Goal: Transaction & Acquisition: Purchase product/service

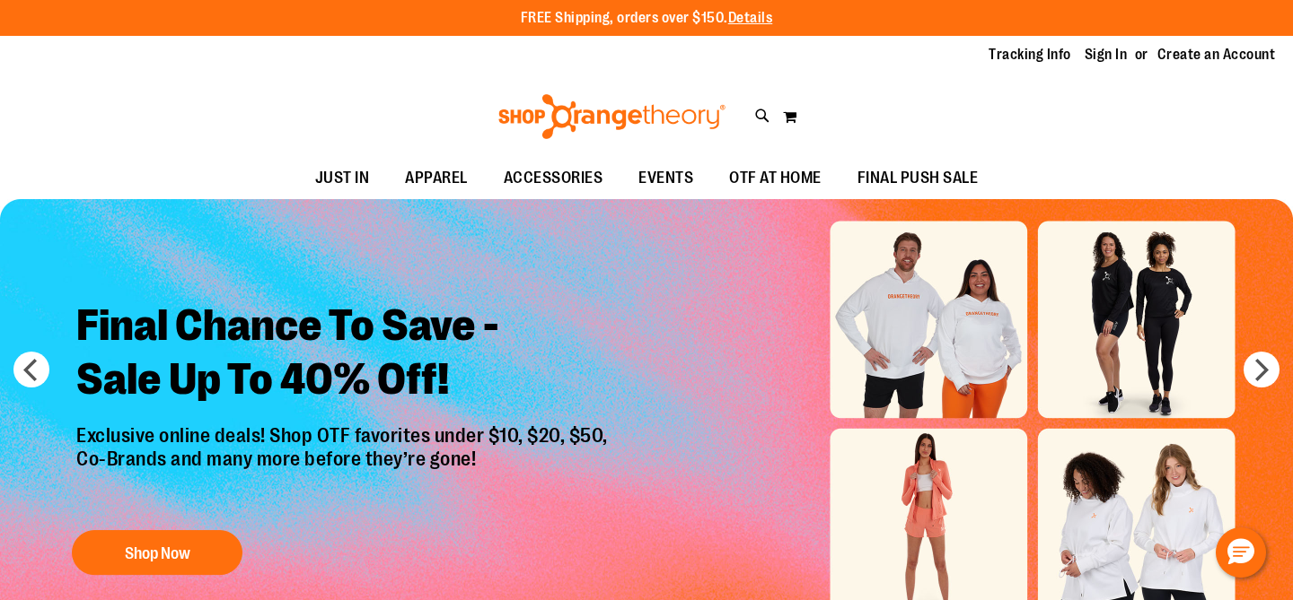
click at [1095, 61] on link "Sign In" at bounding box center [1105, 55] width 43 height 20
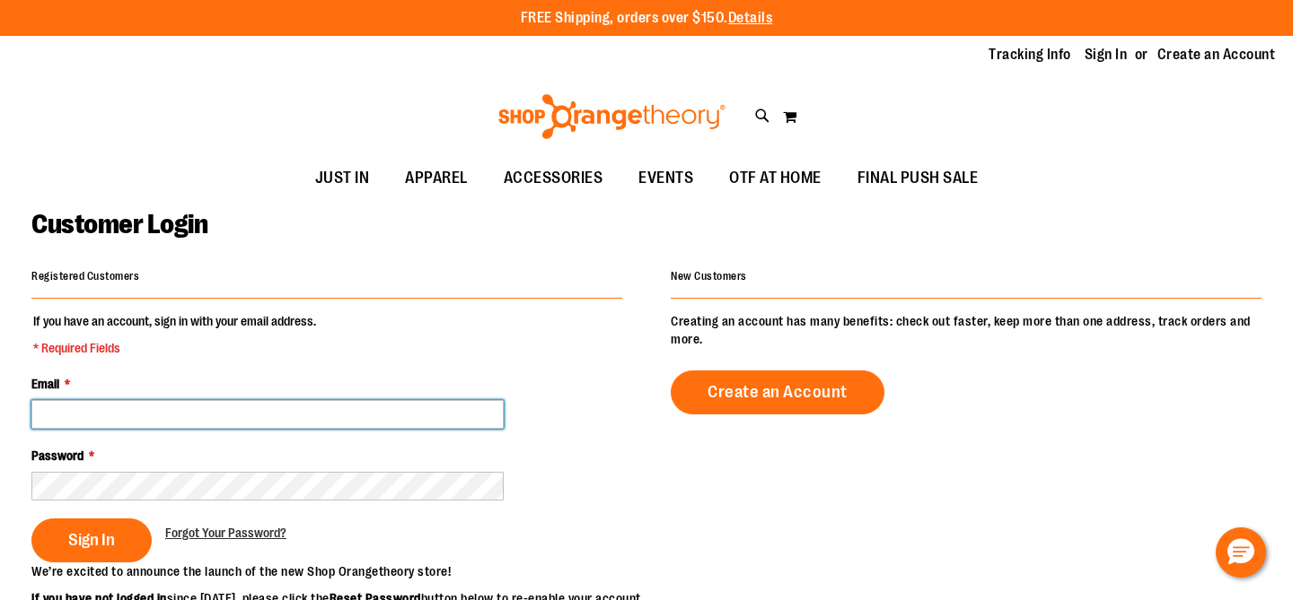
click at [116, 404] on input "Email *" at bounding box center [267, 414] width 472 height 29
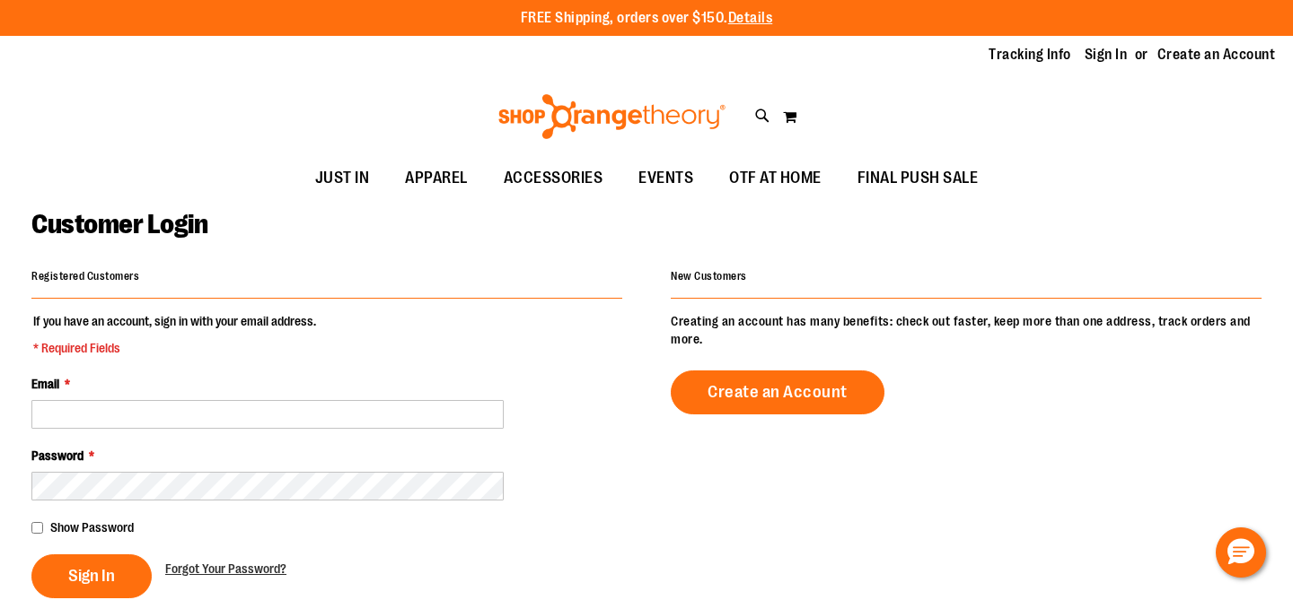
click at [705, 246] on div "Customer Login" at bounding box center [646, 236] width 1230 height 56
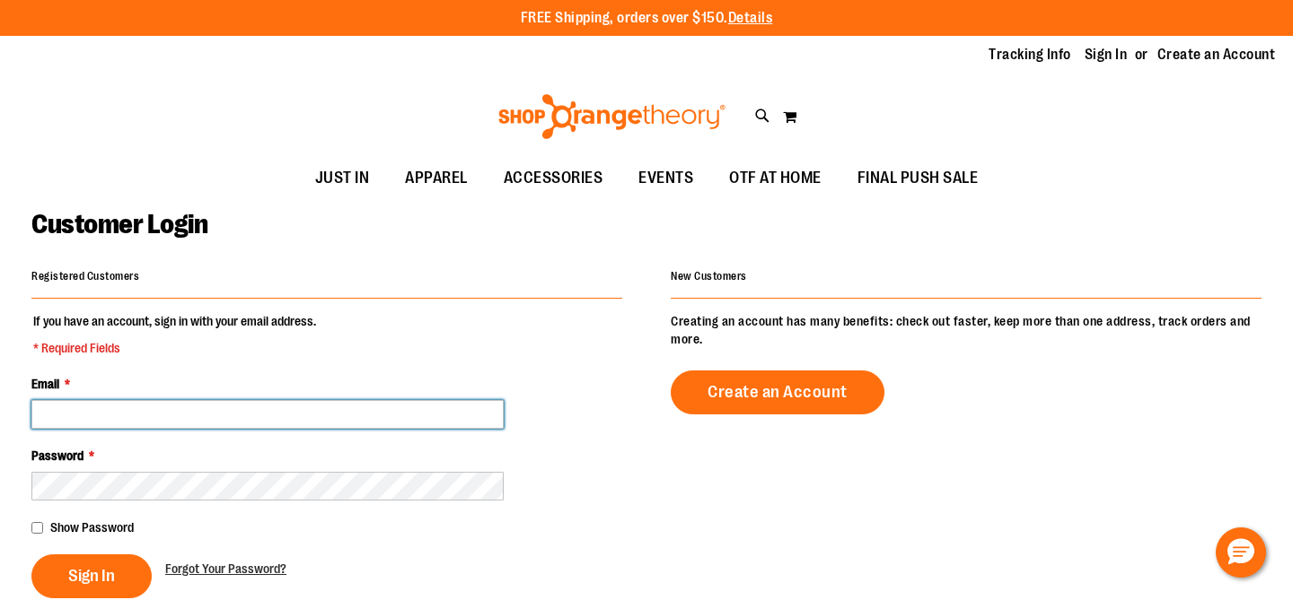
click at [101, 413] on input "Email *" at bounding box center [267, 414] width 472 height 29
type input "**********"
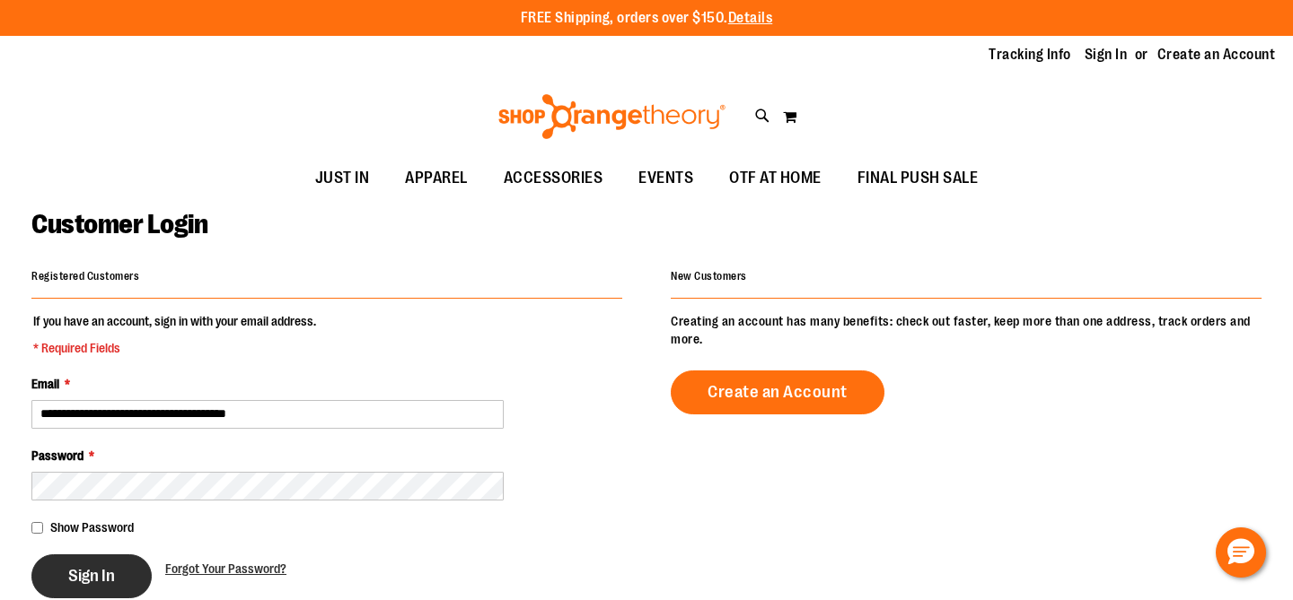
click at [109, 565] on button "Sign In" at bounding box center [91, 577] width 120 height 44
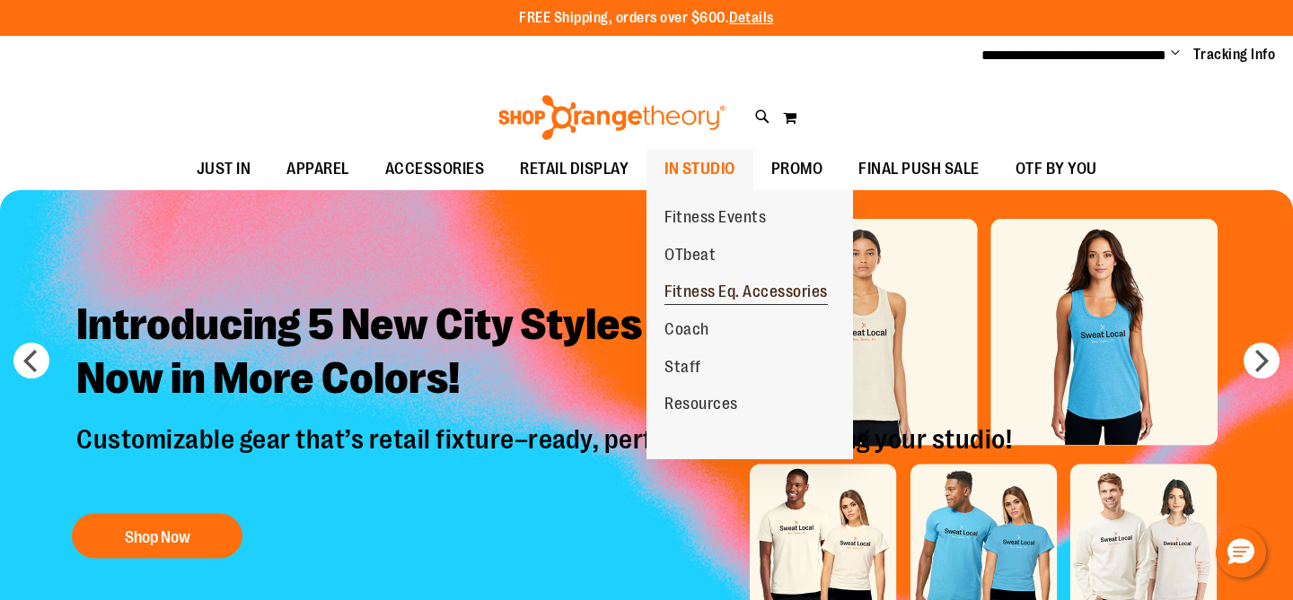
click at [708, 293] on span "Fitness Eq. Accessories" at bounding box center [745, 294] width 163 height 22
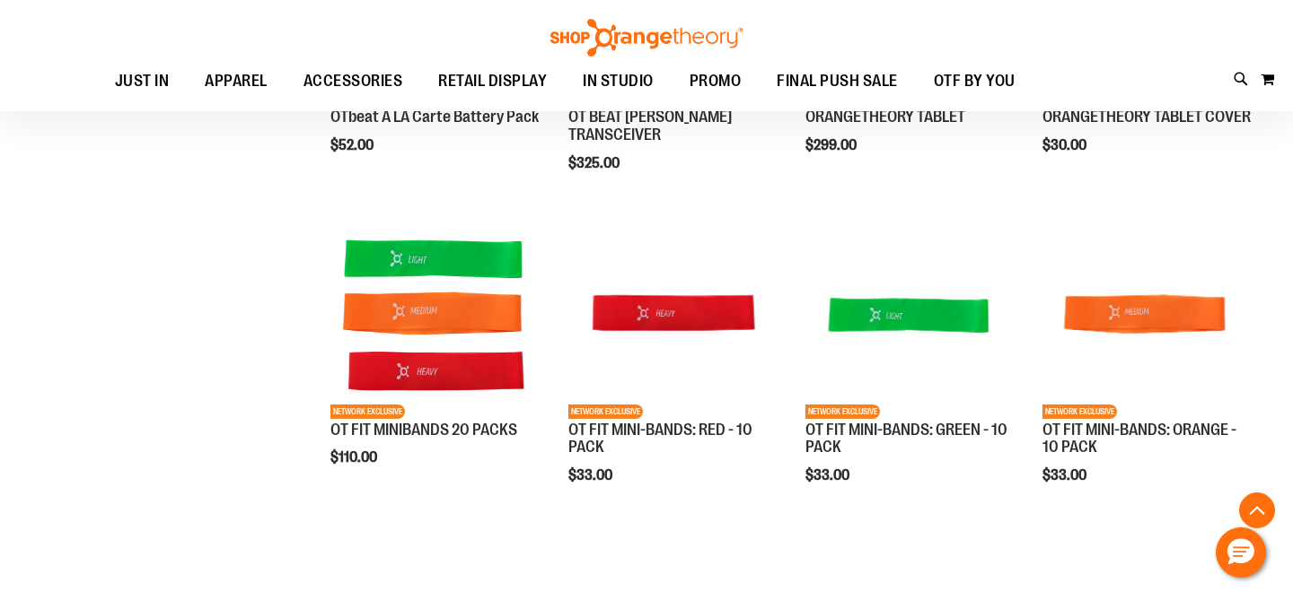
scroll to position [481, 0]
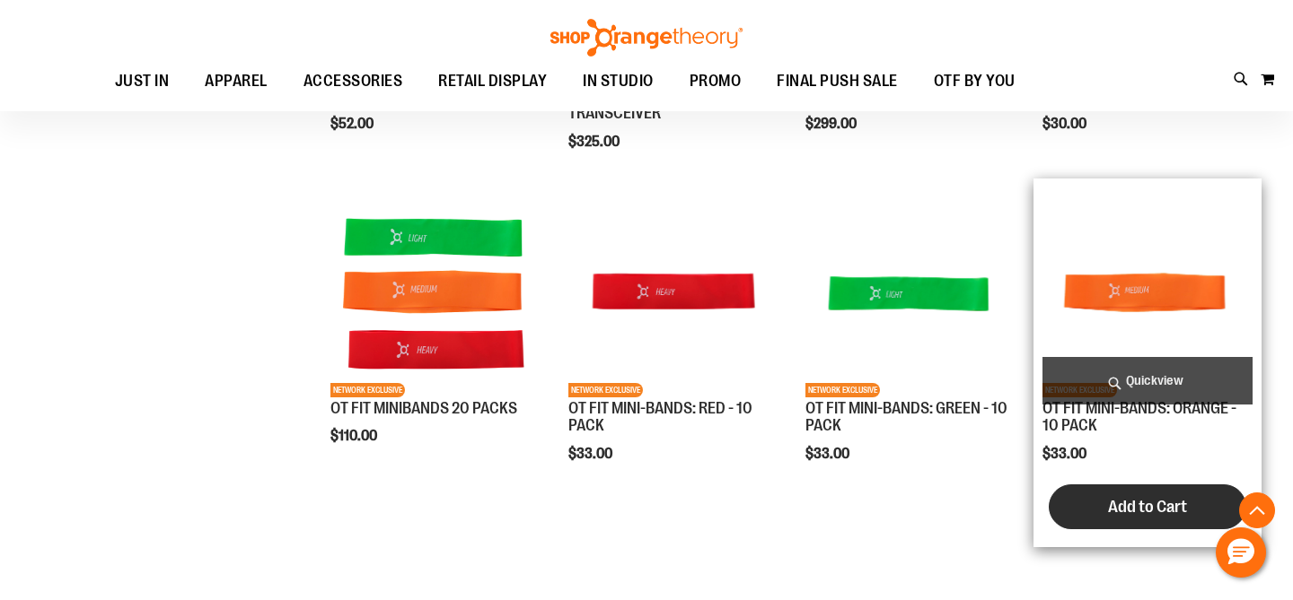
click at [1121, 504] on span "Add to Cart" at bounding box center [1147, 507] width 79 height 20
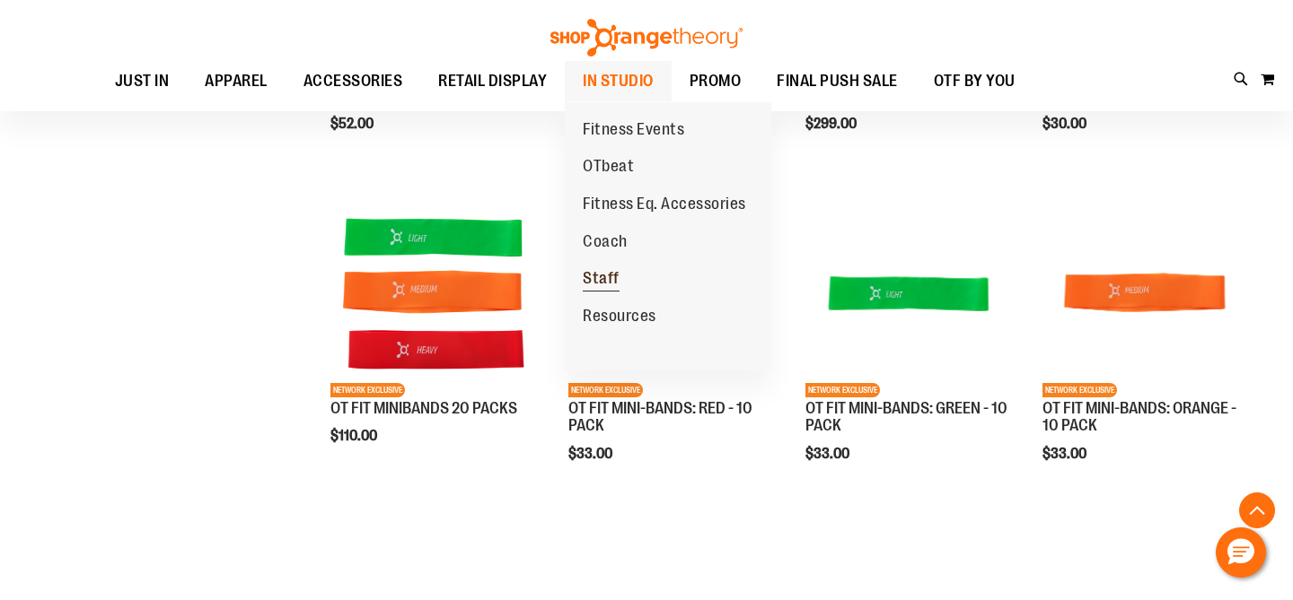
click at [610, 282] on span "Staff" at bounding box center [601, 280] width 37 height 22
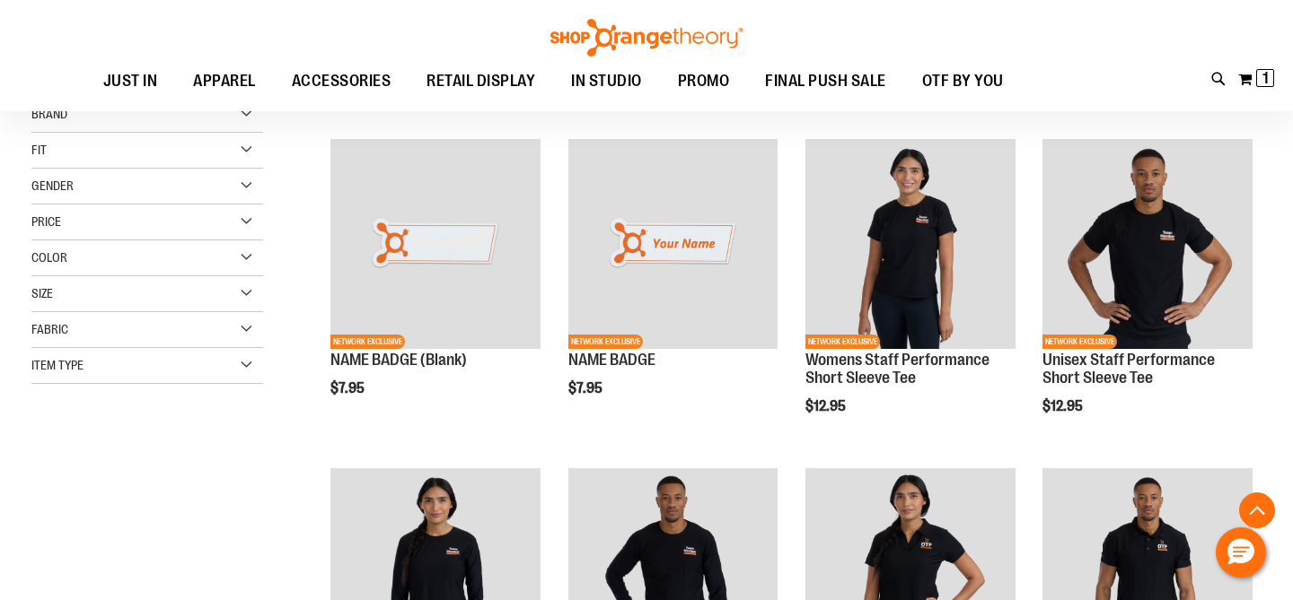
scroll to position [271, 0]
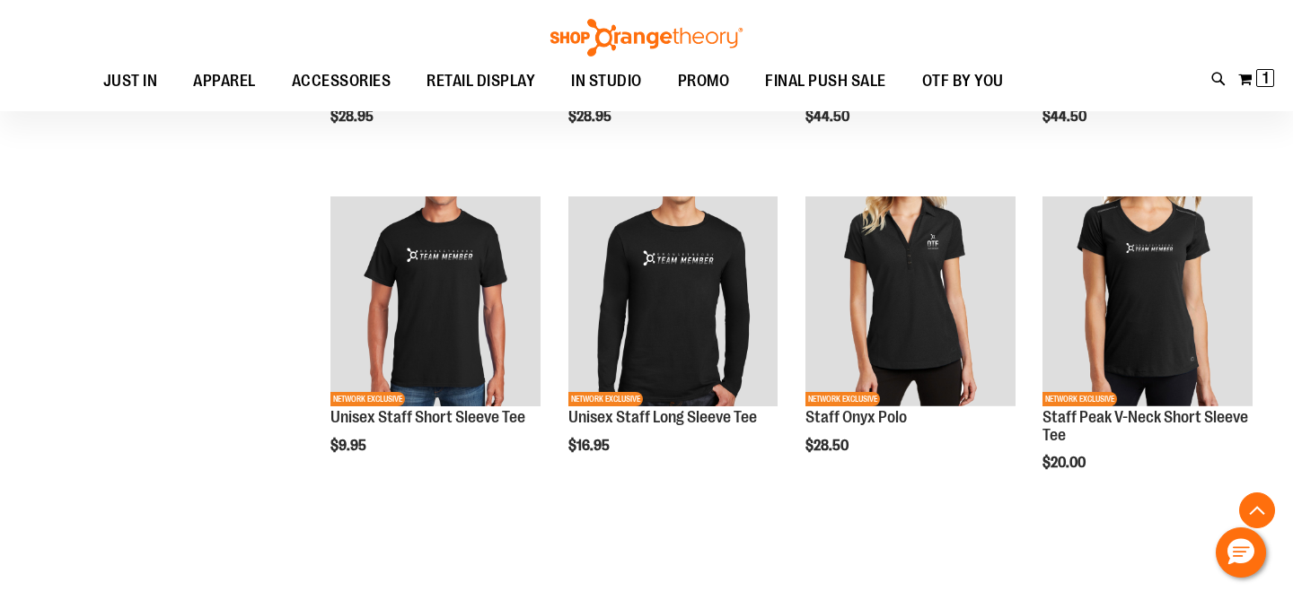
scroll to position [1172, 0]
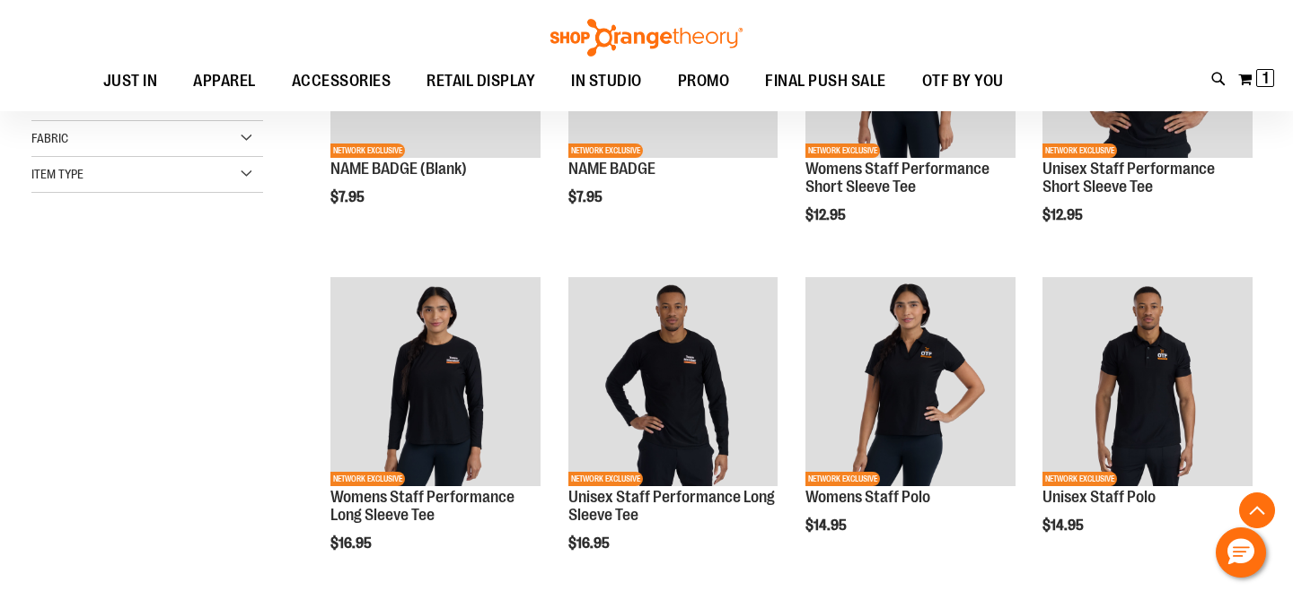
scroll to position [437, 0]
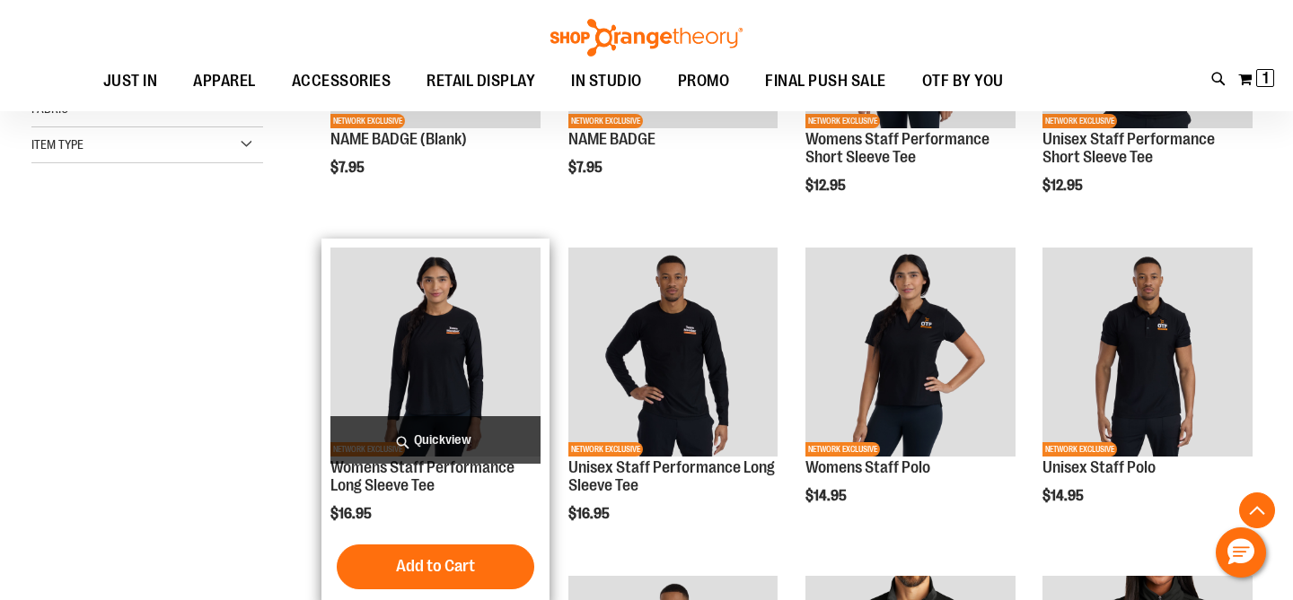
click at [482, 343] on img "product" at bounding box center [435, 353] width 210 height 210
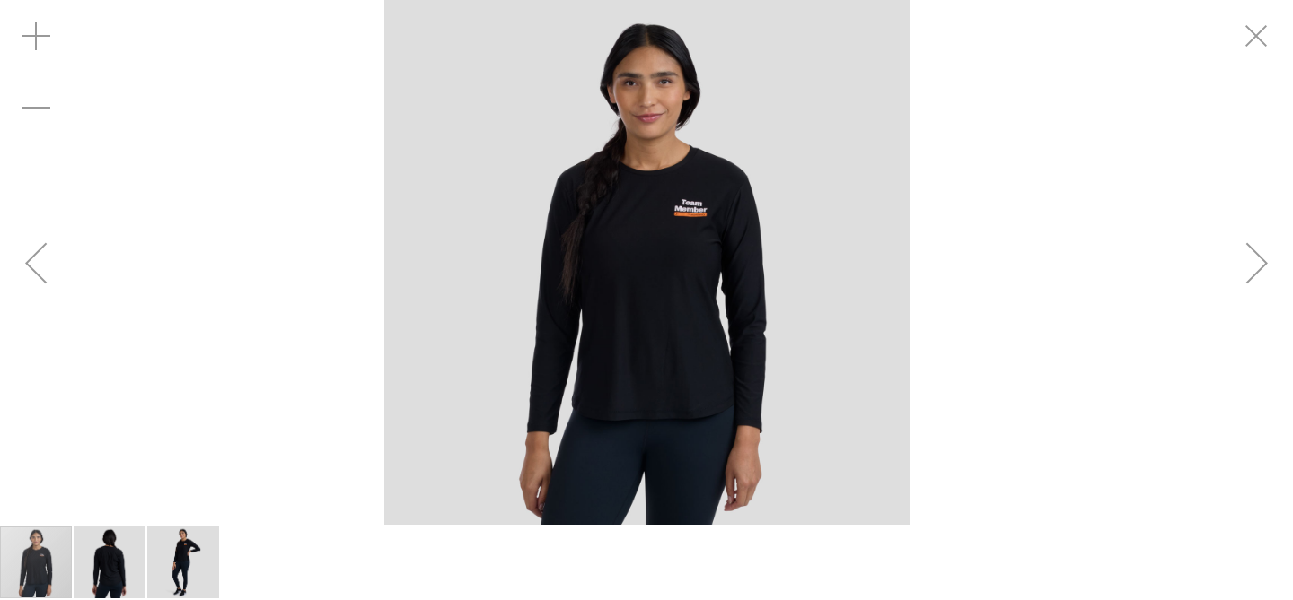
click at [1255, 261] on div "Next" at bounding box center [1257, 263] width 72 height 72
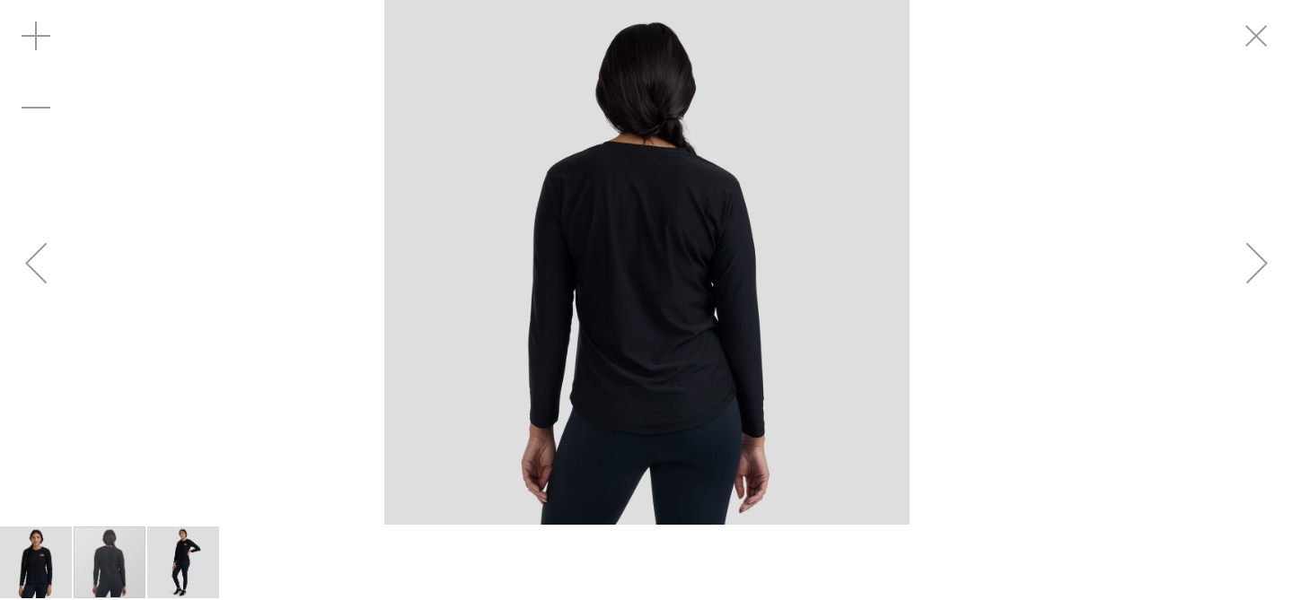
click at [1255, 261] on div "Next" at bounding box center [1257, 263] width 72 height 72
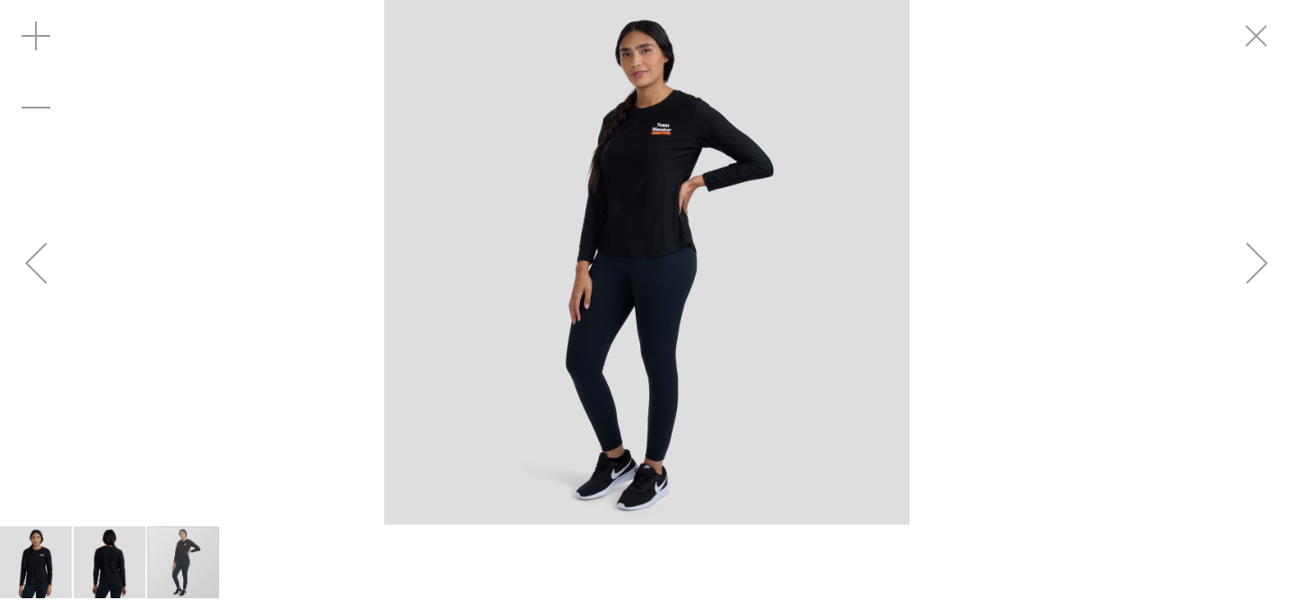
click at [1255, 261] on div "Next" at bounding box center [1257, 263] width 72 height 72
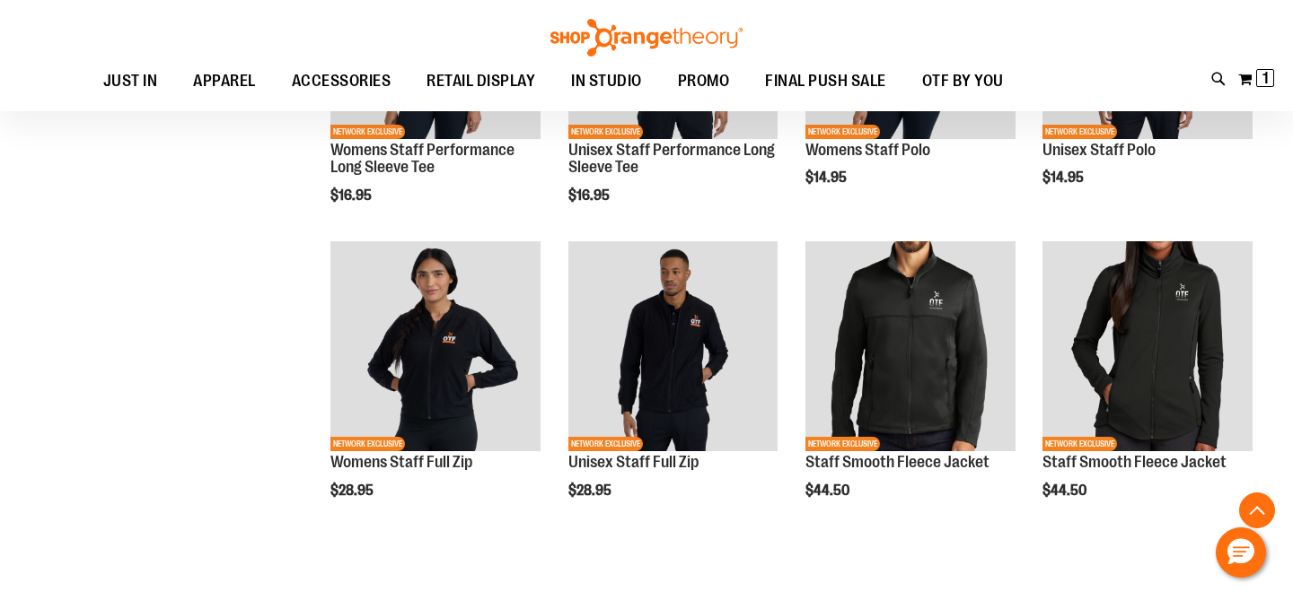
scroll to position [353, 0]
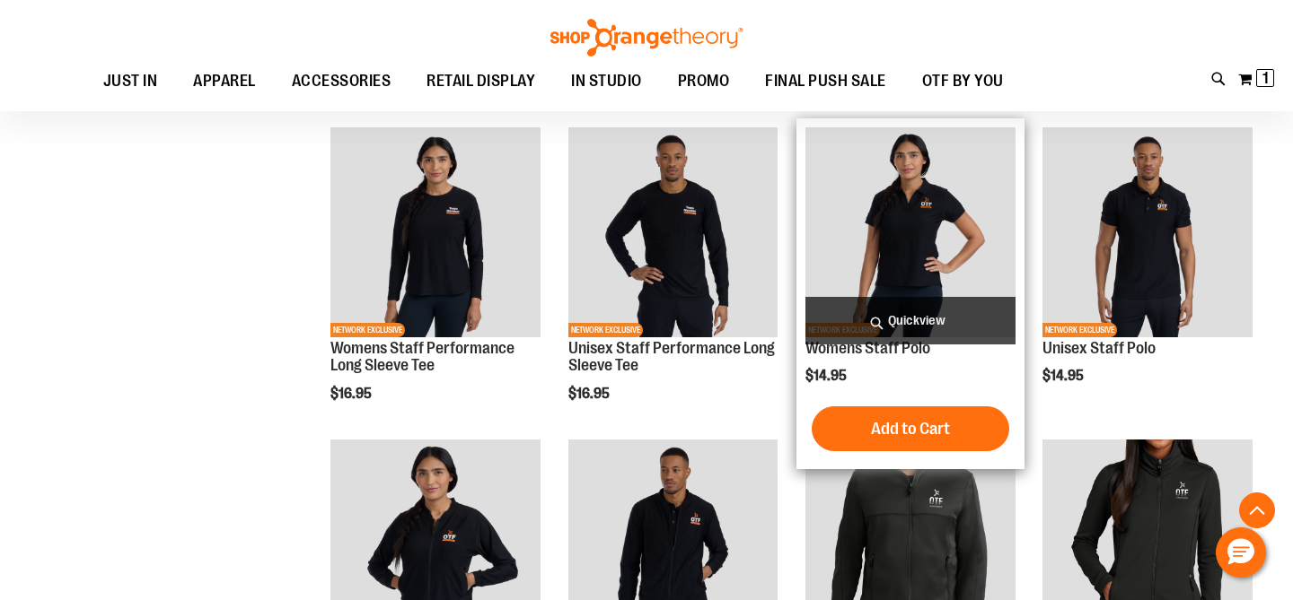
click at [960, 169] on img "product" at bounding box center [910, 232] width 210 height 210
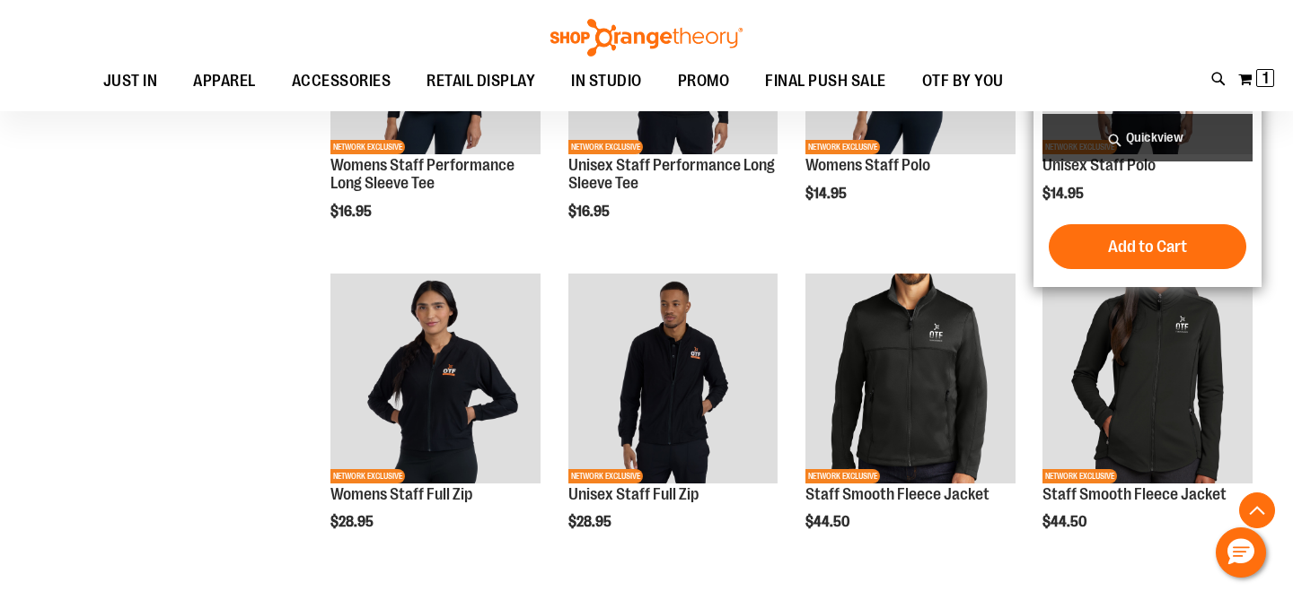
scroll to position [353, 0]
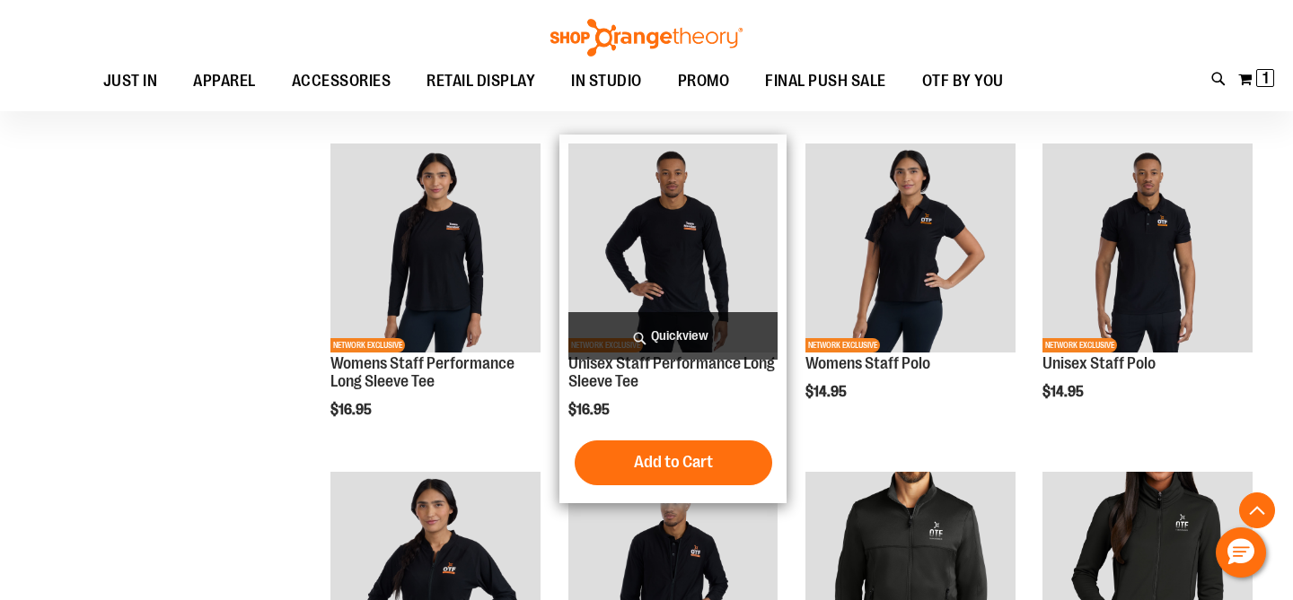
click at [697, 231] on img "product" at bounding box center [673, 249] width 210 height 210
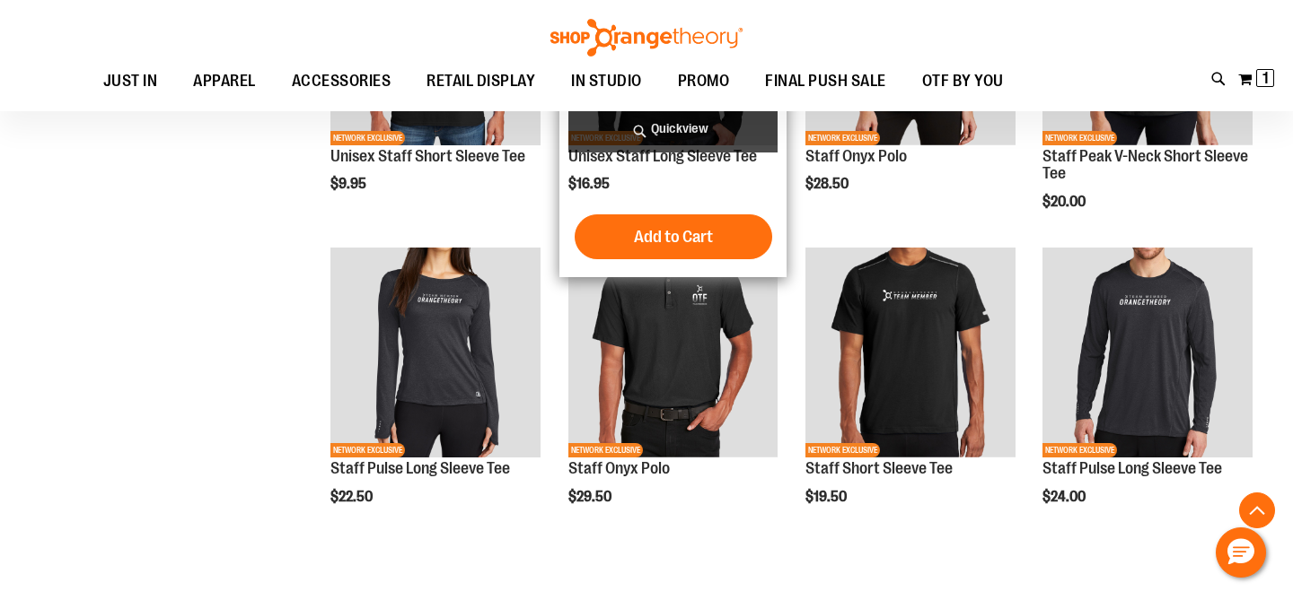
scroll to position [1173, 0]
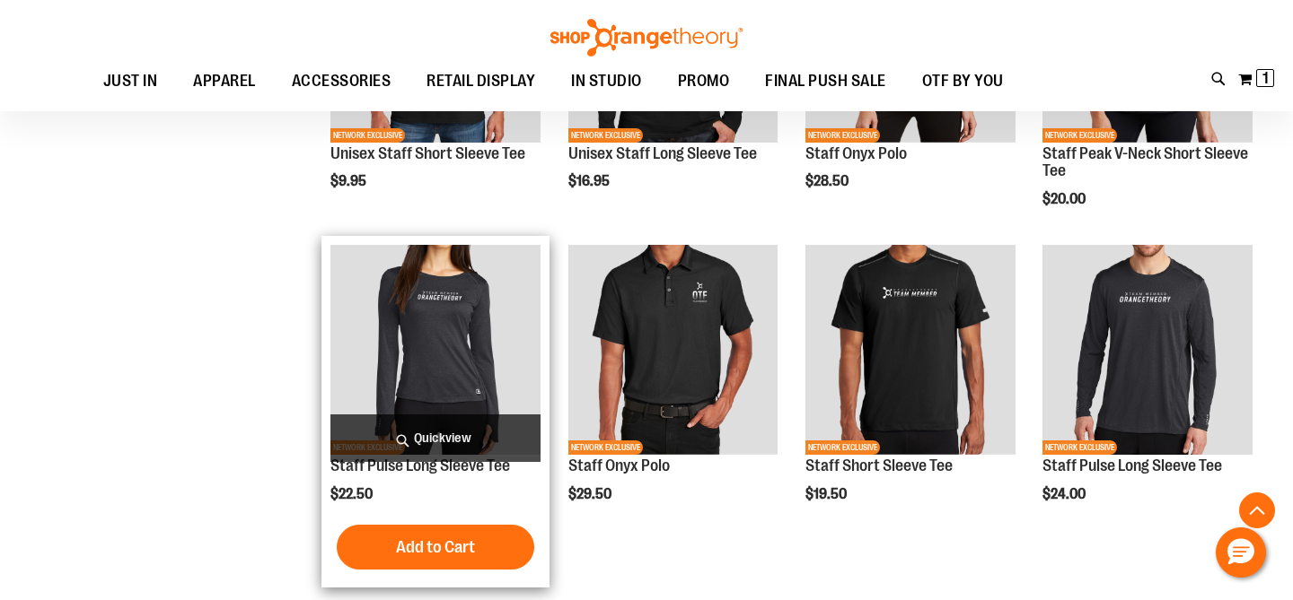
click at [419, 335] on img "product" at bounding box center [435, 350] width 210 height 210
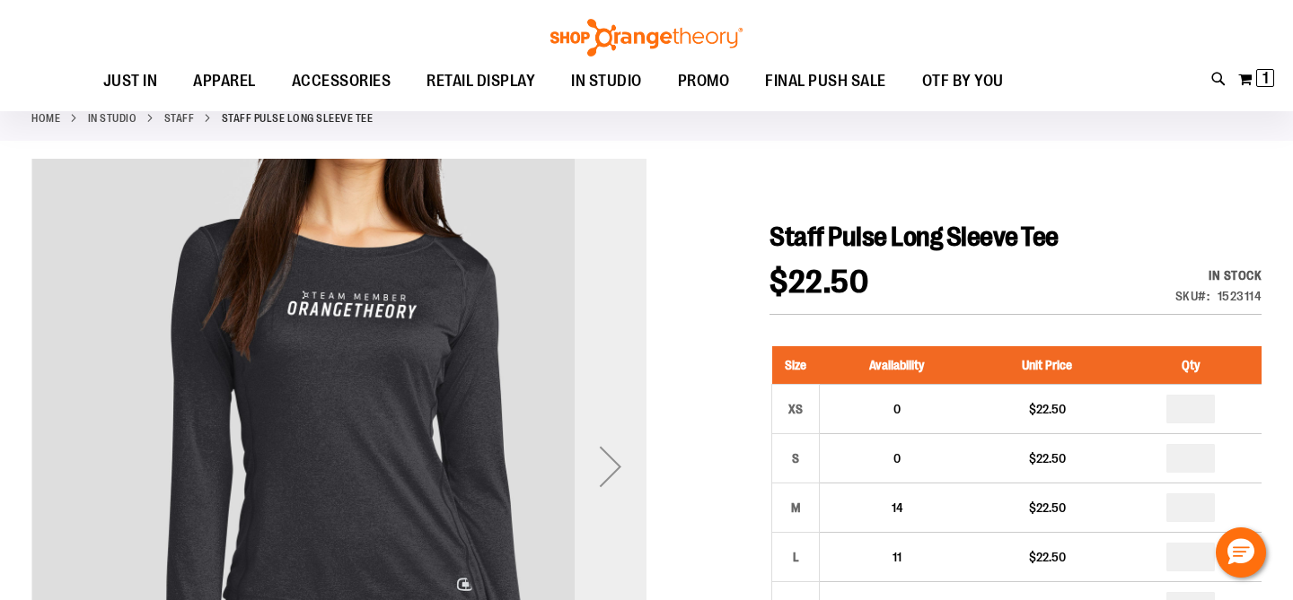
scroll to position [90, 0]
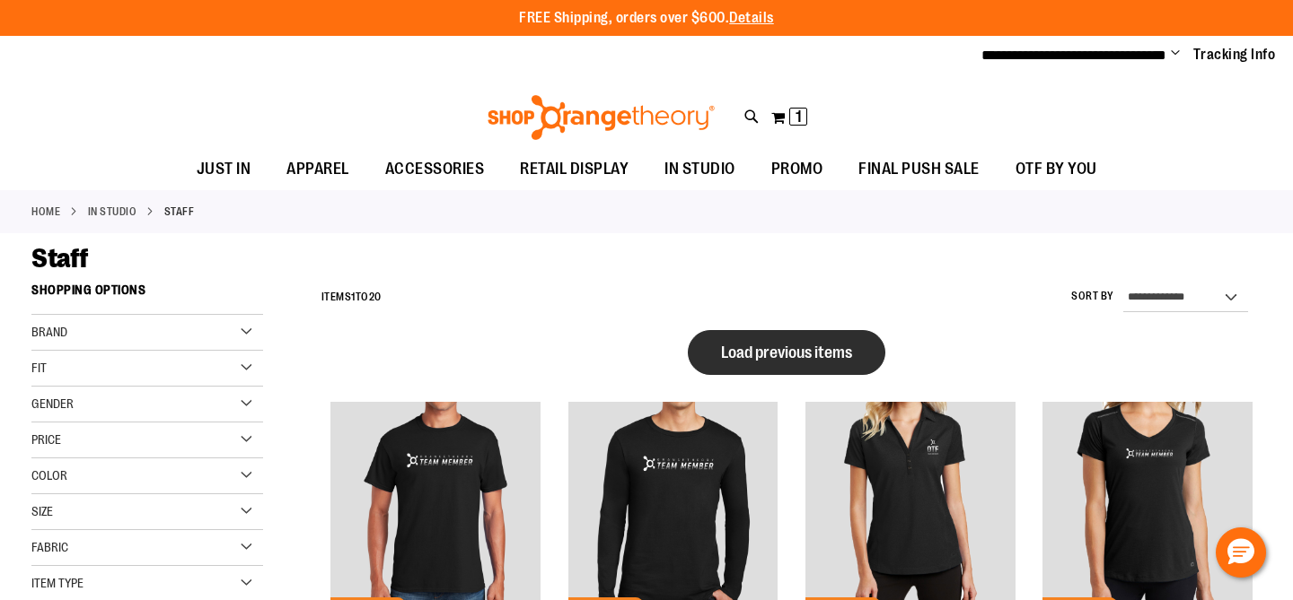
click at [731, 353] on span "Load previous items" at bounding box center [786, 353] width 131 height 18
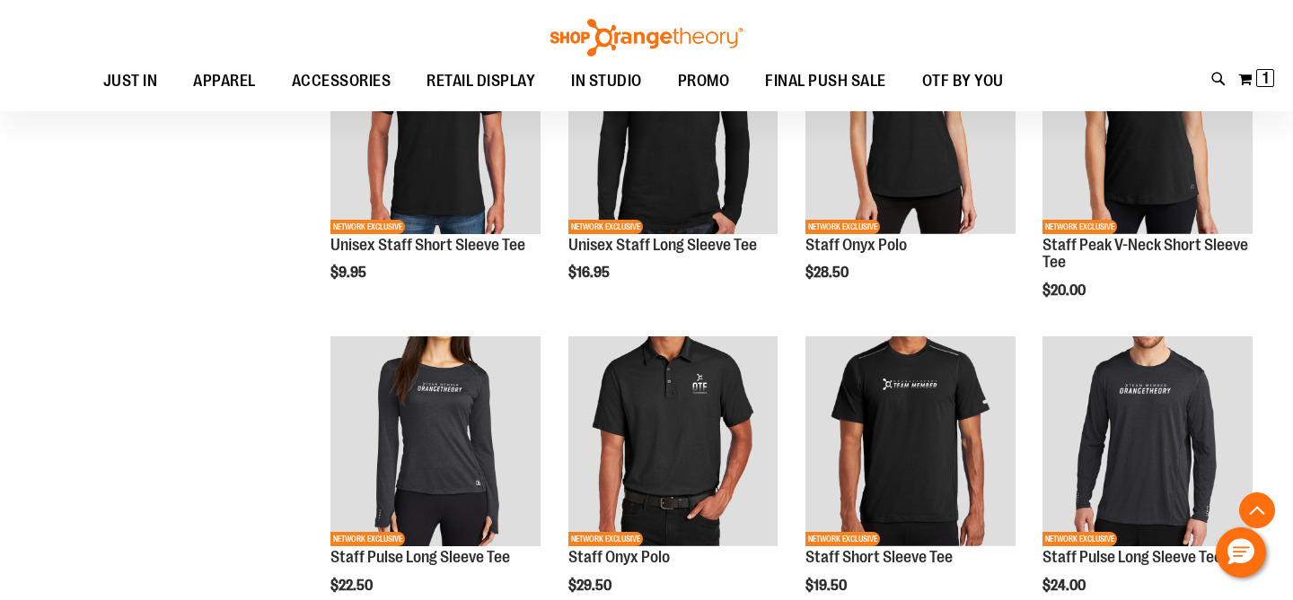
scroll to position [1081, 0]
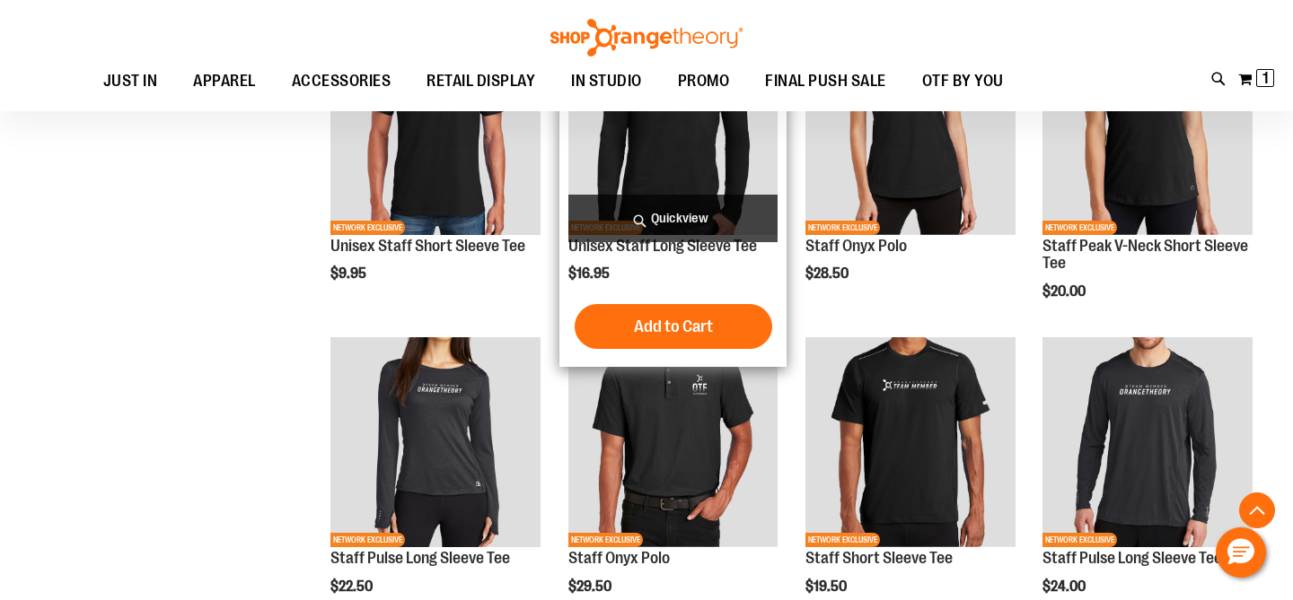
click at [740, 160] on img "product" at bounding box center [673, 130] width 210 height 210
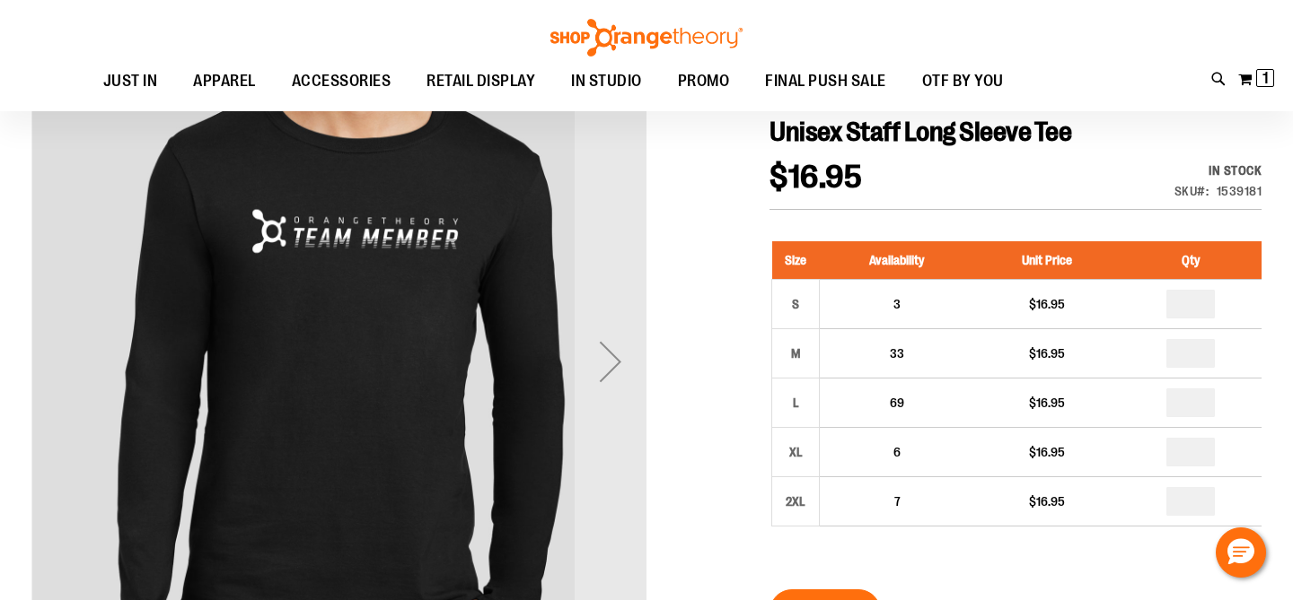
scroll to position [264, 0]
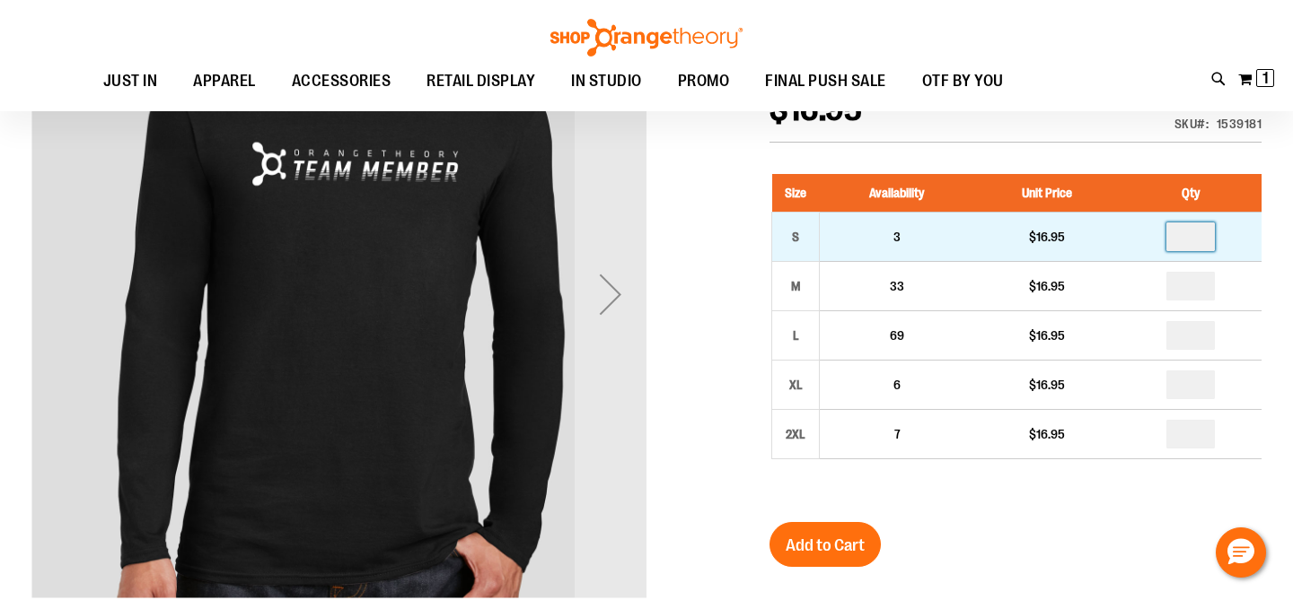
click at [1200, 236] on input "number" at bounding box center [1190, 237] width 48 height 29
type input "*"
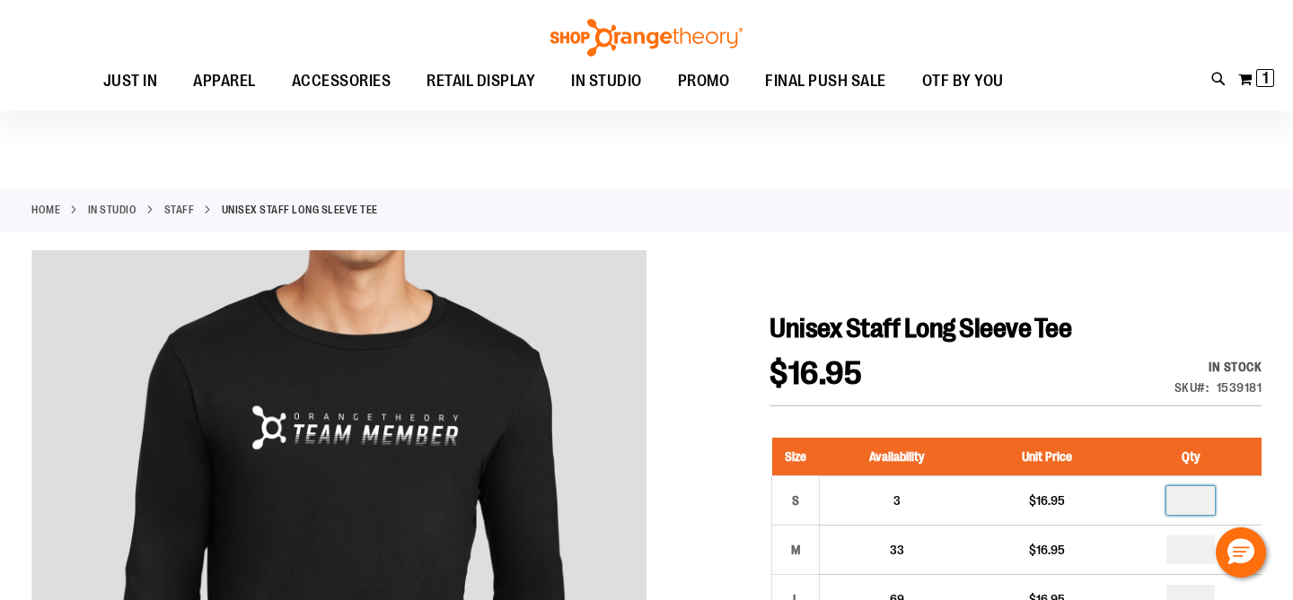
scroll to position [228, 0]
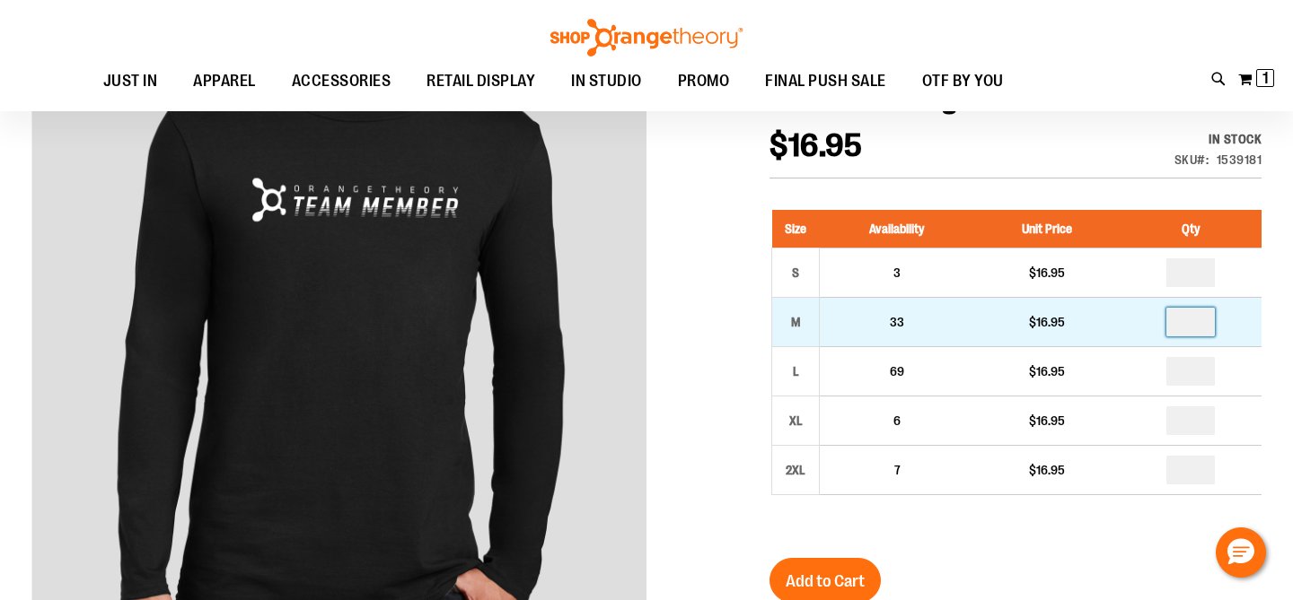
click at [1202, 318] on input "number" at bounding box center [1190, 322] width 48 height 29
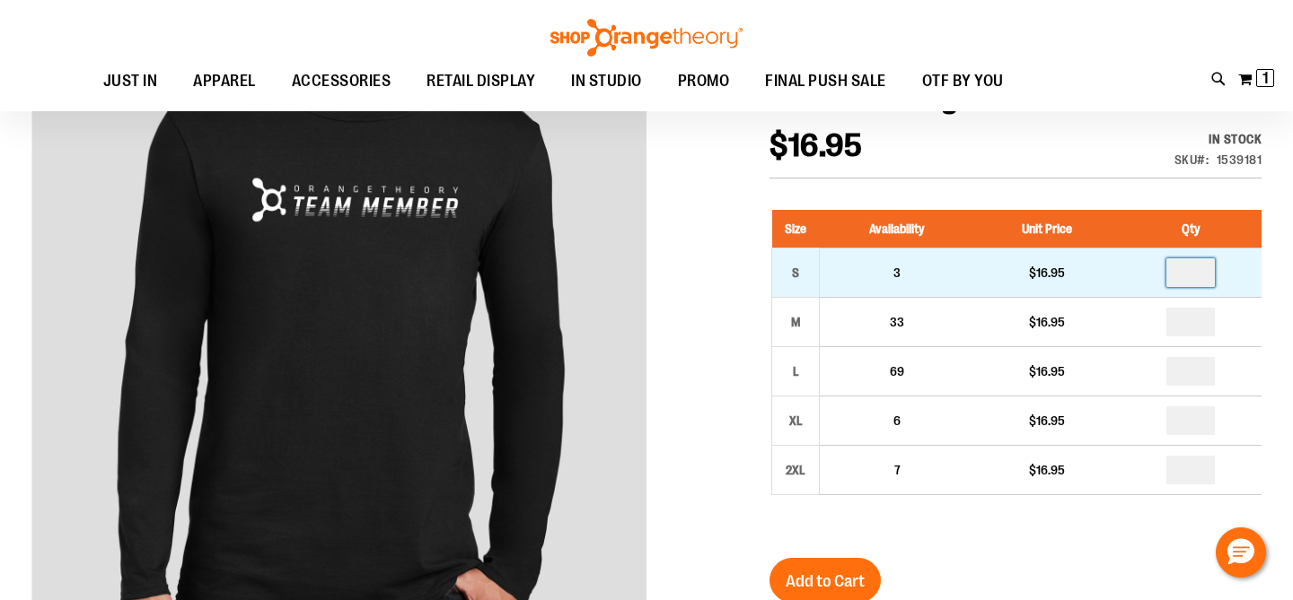
type input "*"
click at [1200, 273] on input "*" at bounding box center [1190, 273] width 48 height 29
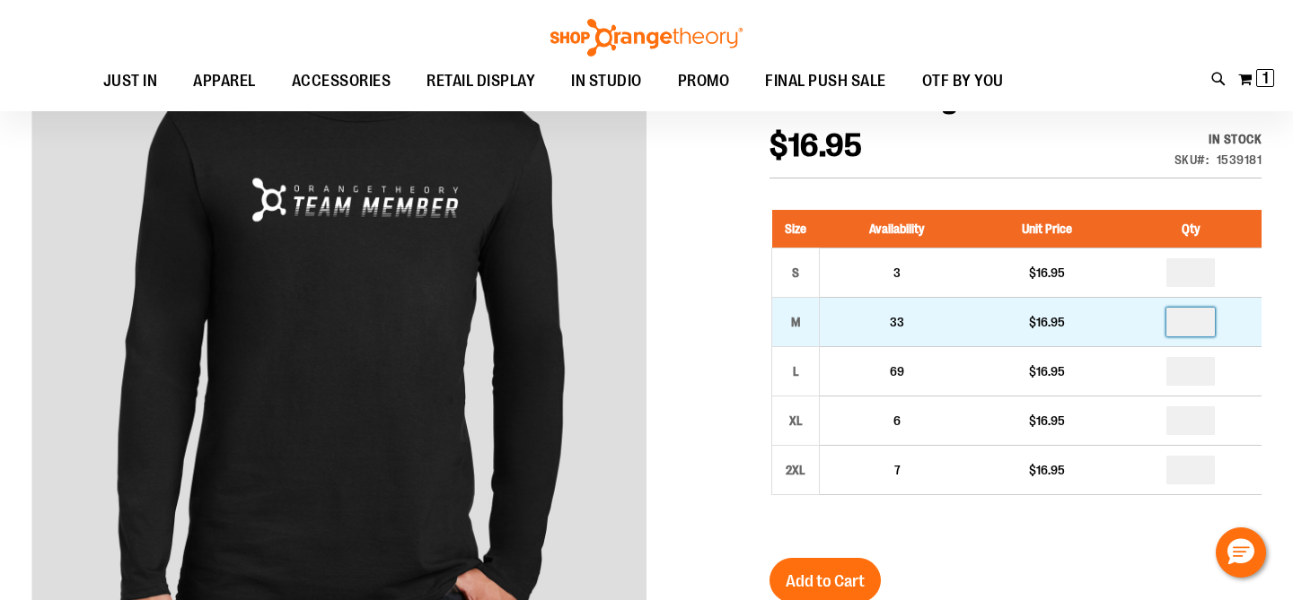
type input "*"
click at [1207, 329] on input "number" at bounding box center [1190, 322] width 48 height 29
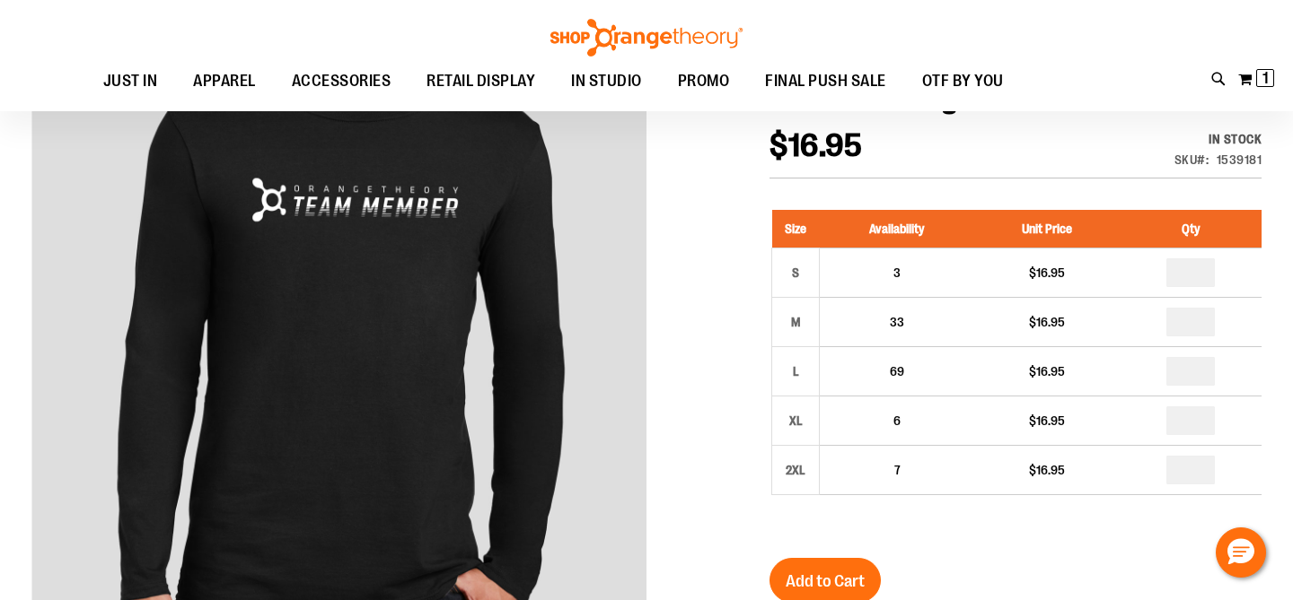
type input "*"
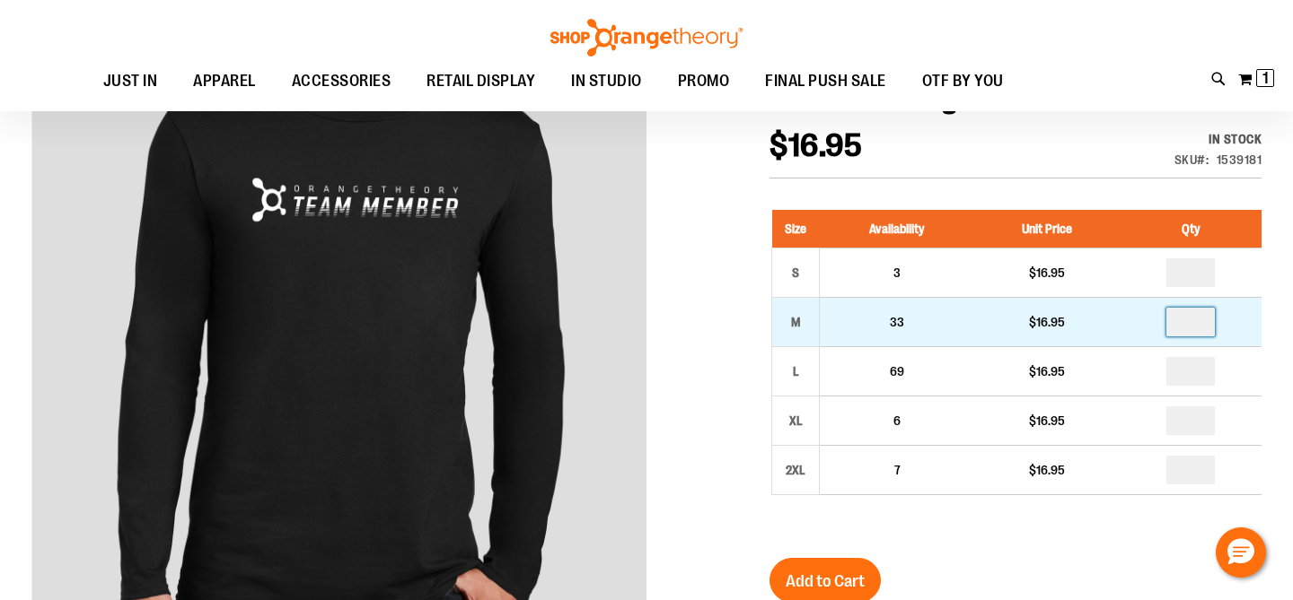
click at [1199, 326] on input "*" at bounding box center [1190, 322] width 48 height 29
type input "*"
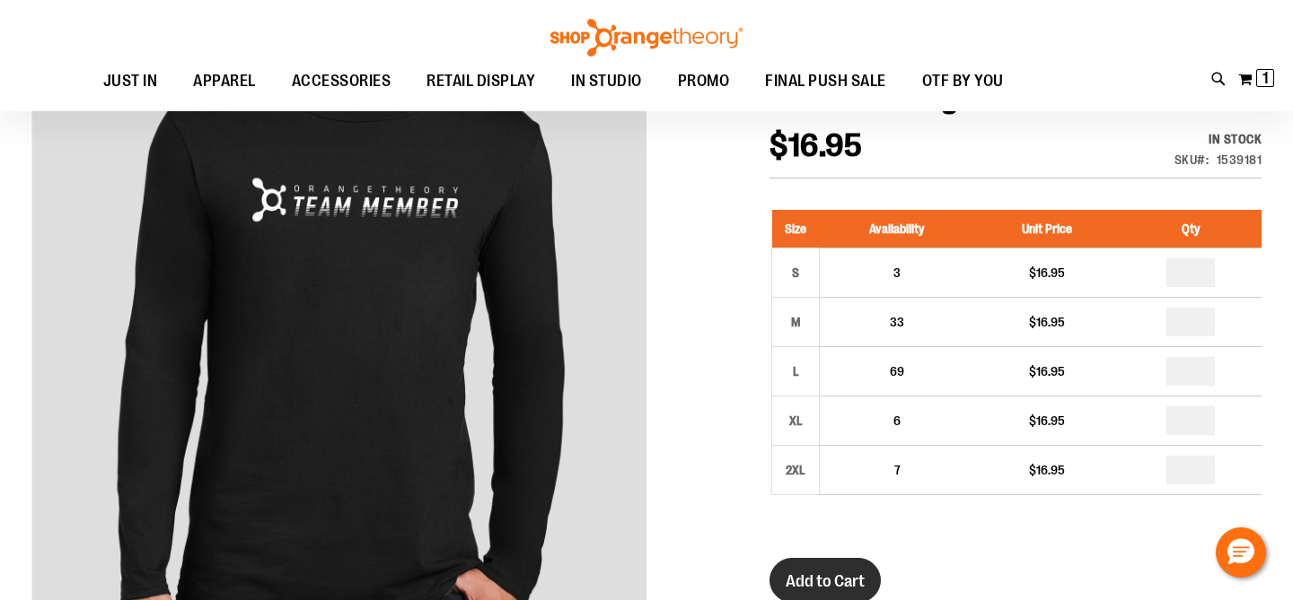
click at [822, 569] on button "Add to Cart" at bounding box center [824, 580] width 111 height 45
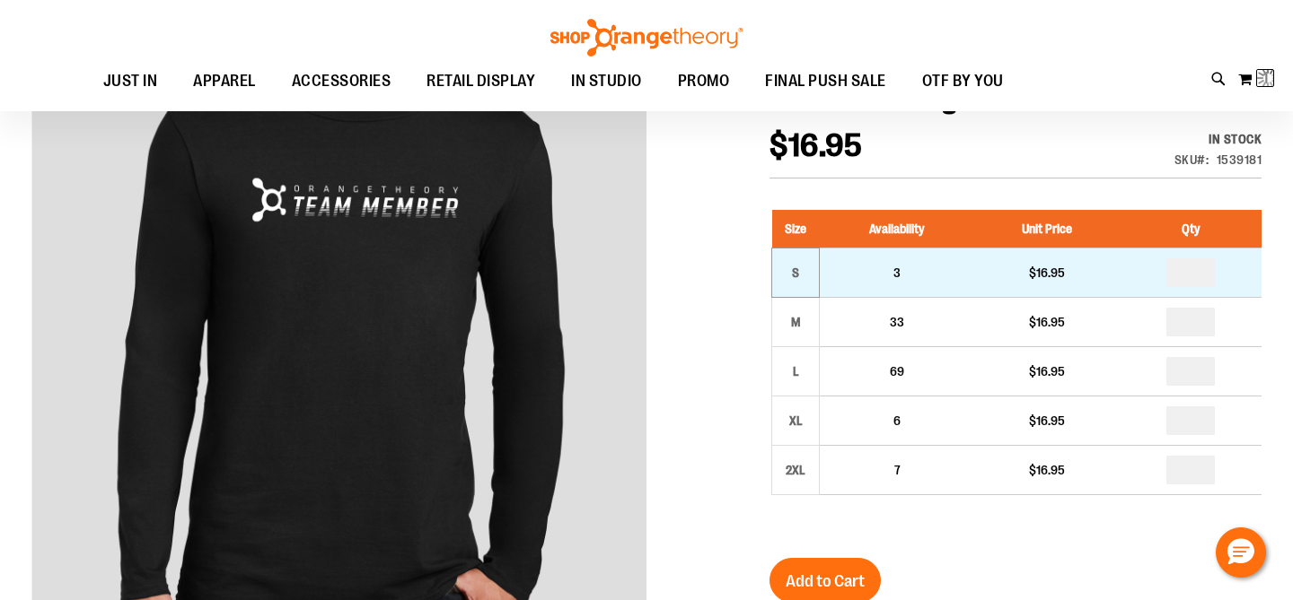
scroll to position [230, 0]
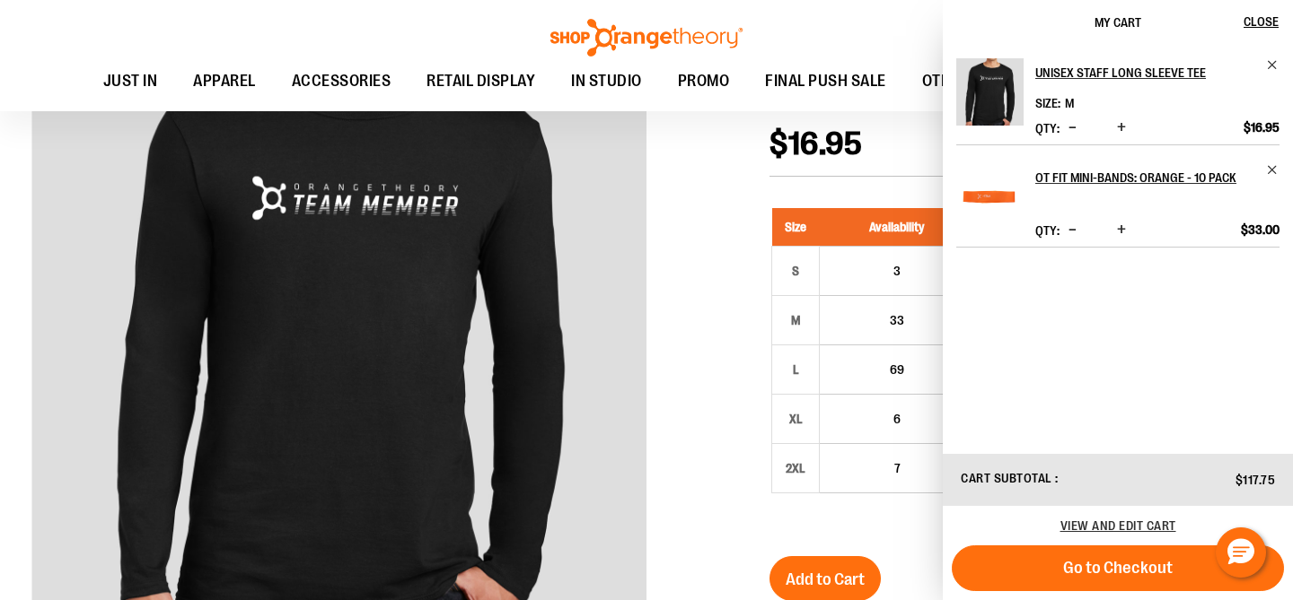
click at [720, 246] on div at bounding box center [646, 520] width 1230 height 998
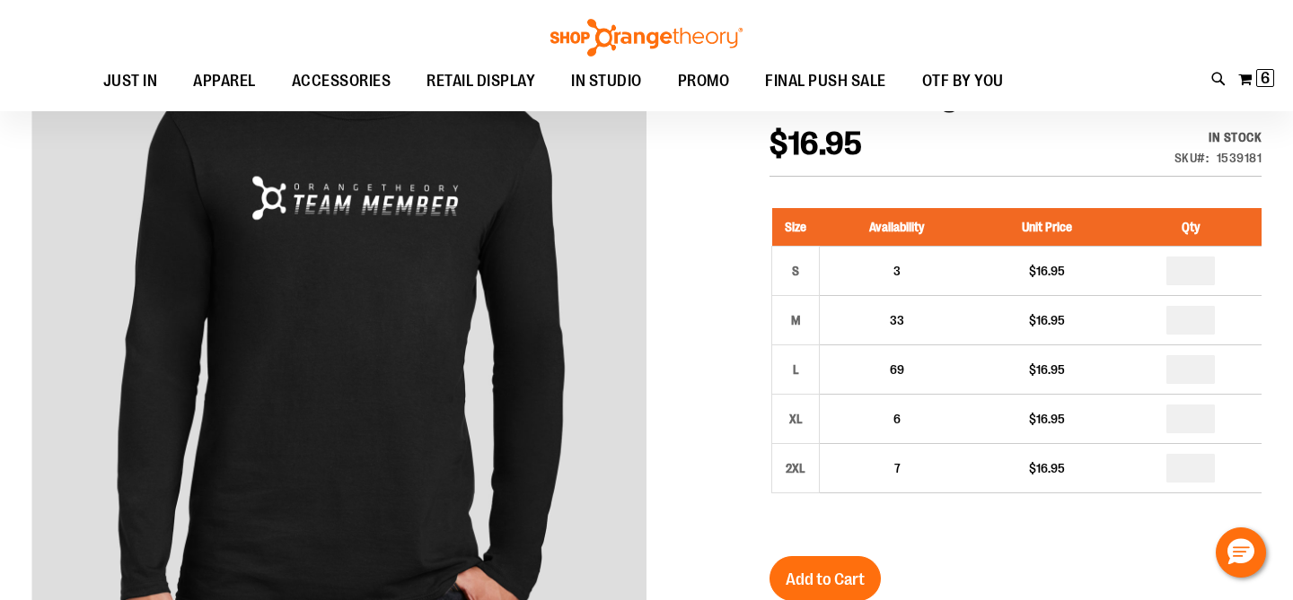
scroll to position [0, 0]
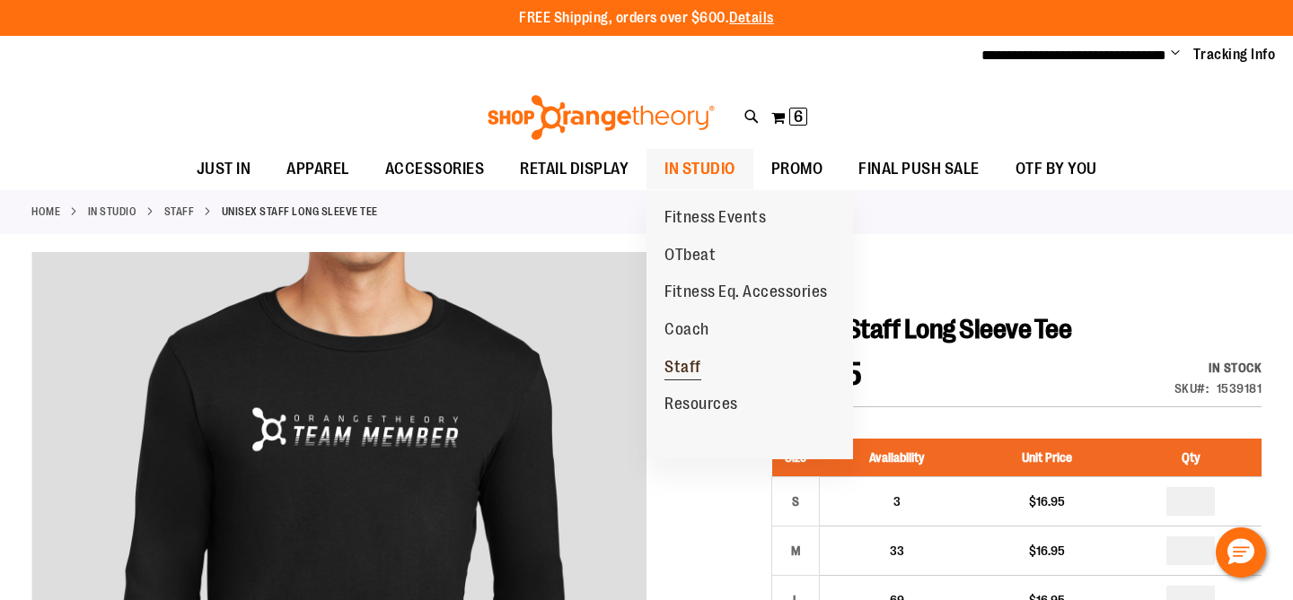
click at [684, 364] on span "Staff" at bounding box center [682, 369] width 37 height 22
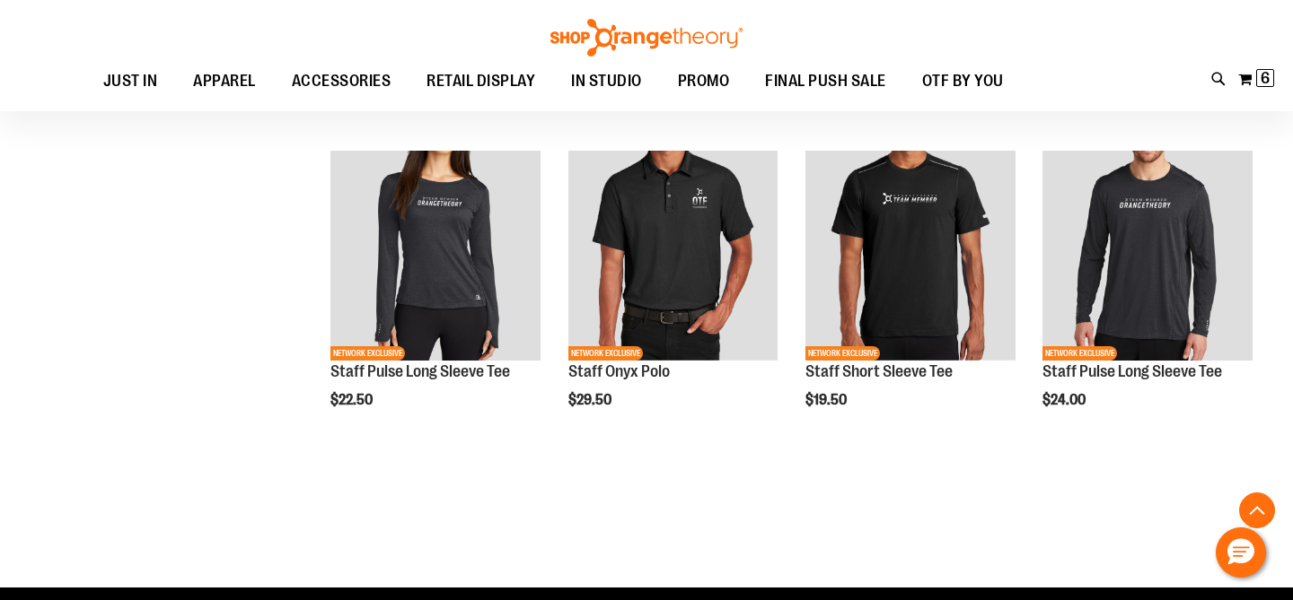
scroll to position [1332, 0]
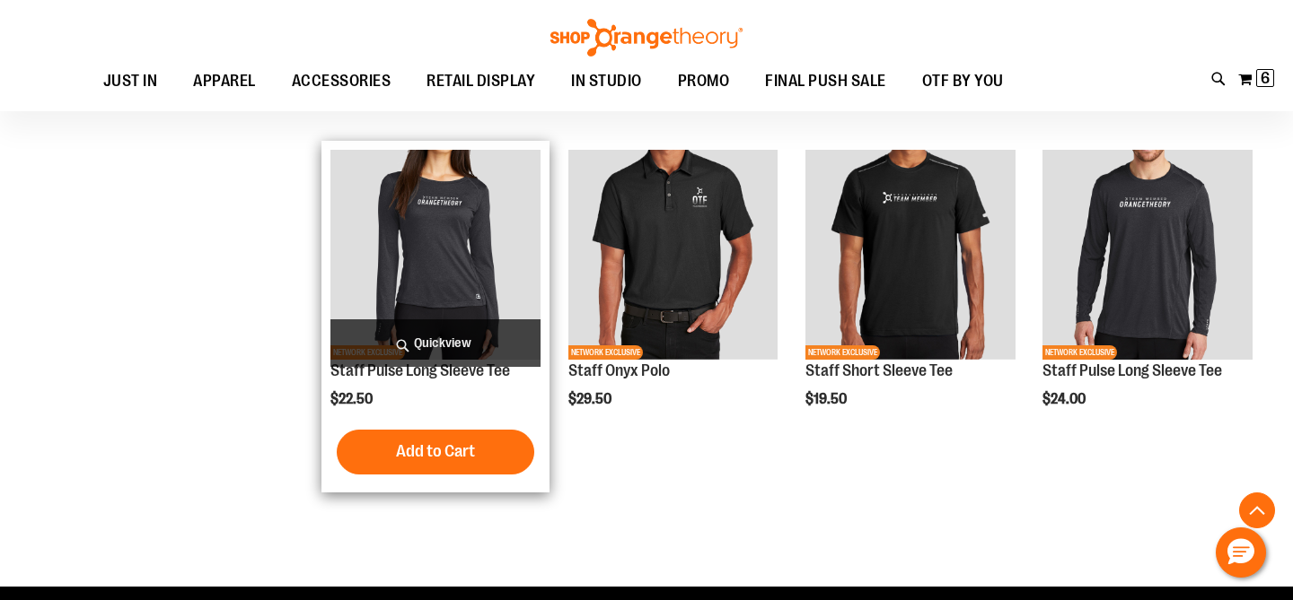
click at [452, 238] on img "product" at bounding box center [435, 255] width 210 height 210
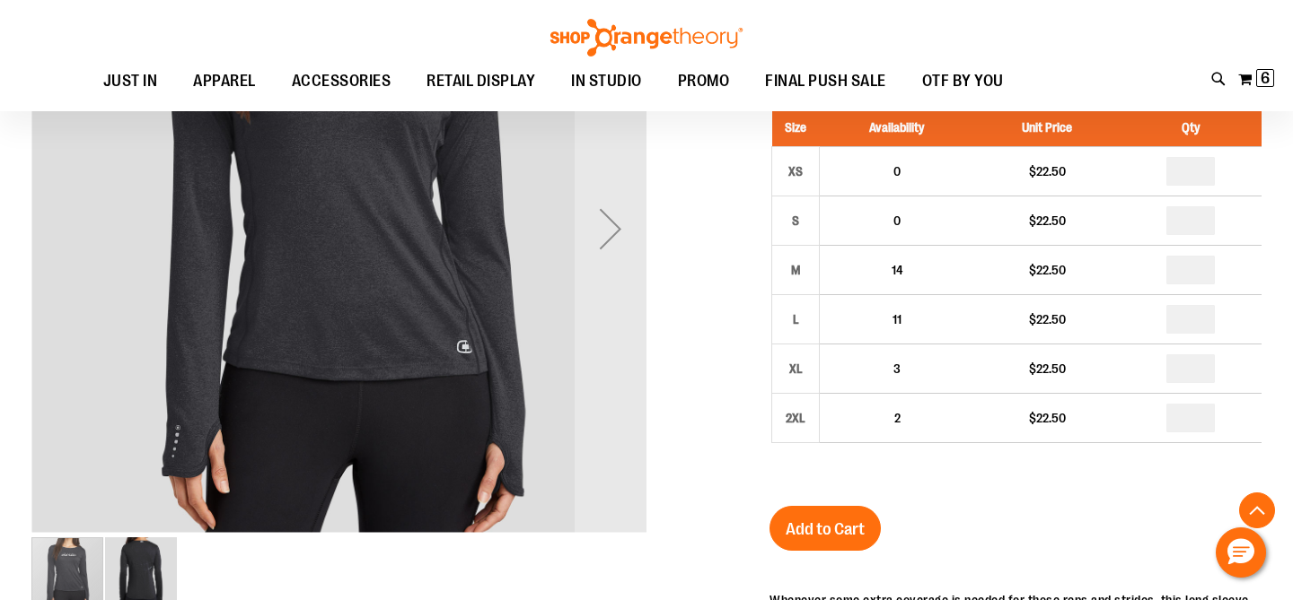
scroll to position [331, 0]
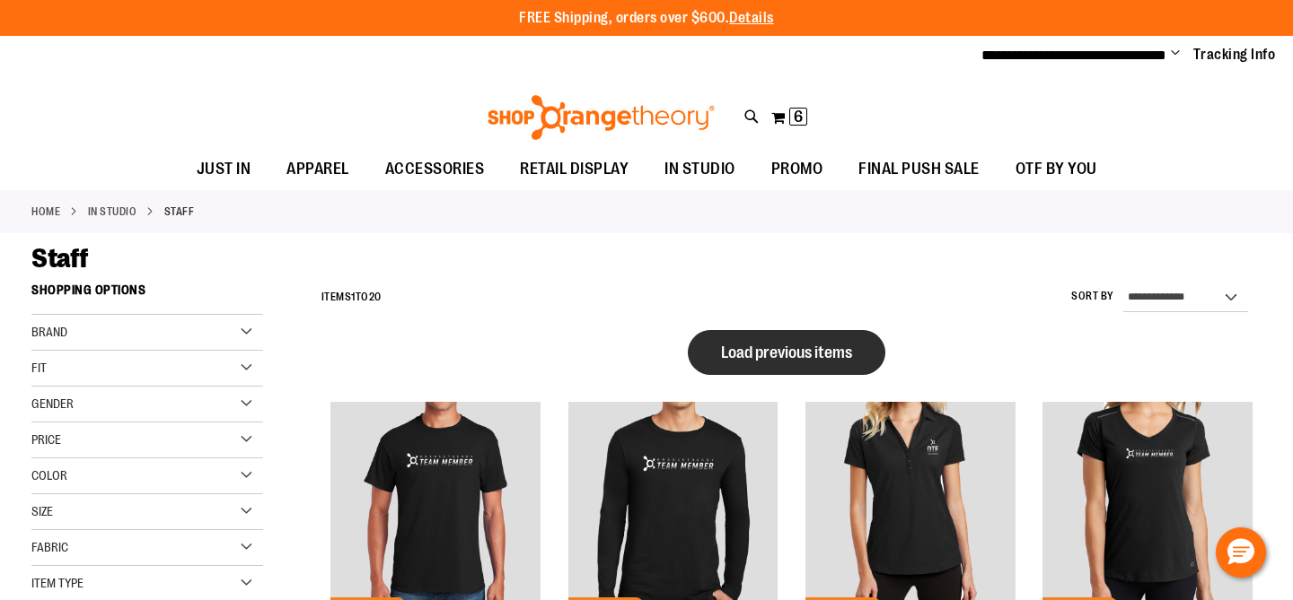
click at [764, 353] on span "Load previous items" at bounding box center [786, 353] width 131 height 18
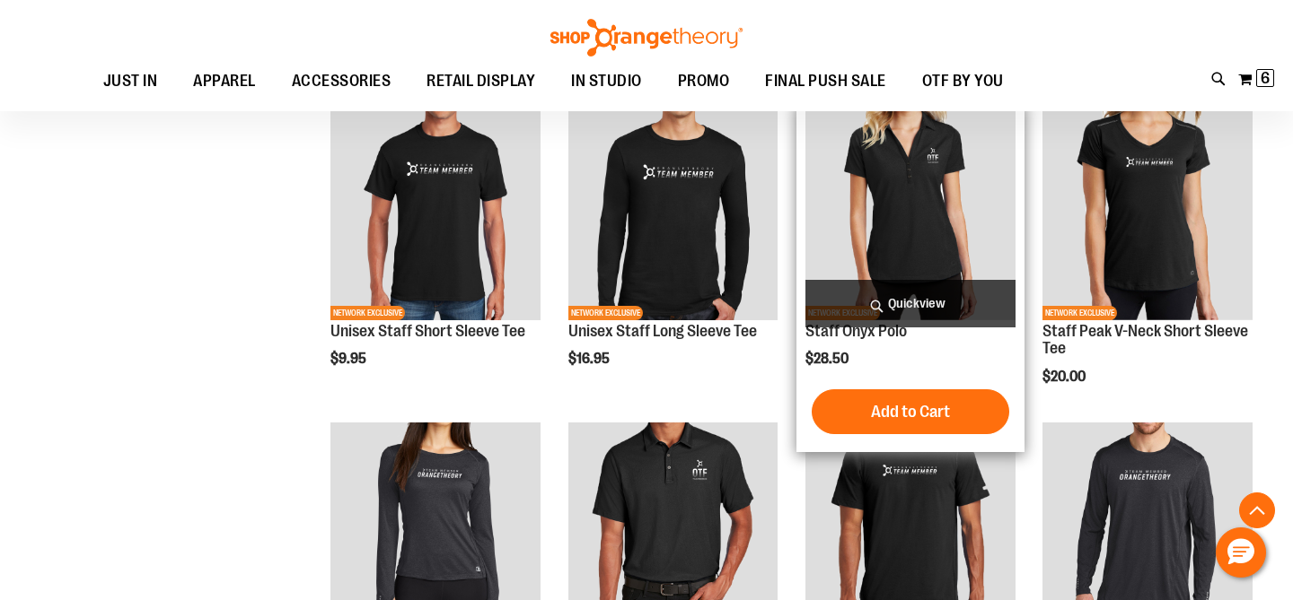
scroll to position [1185, 0]
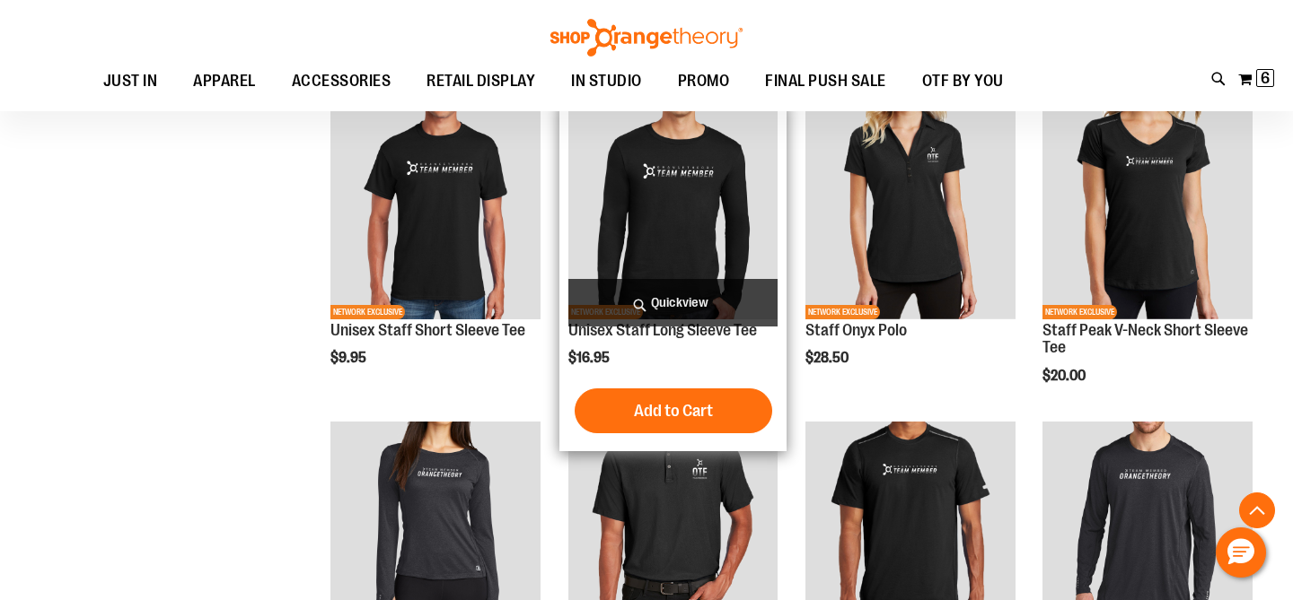
click at [720, 241] on img "product" at bounding box center [673, 215] width 210 height 210
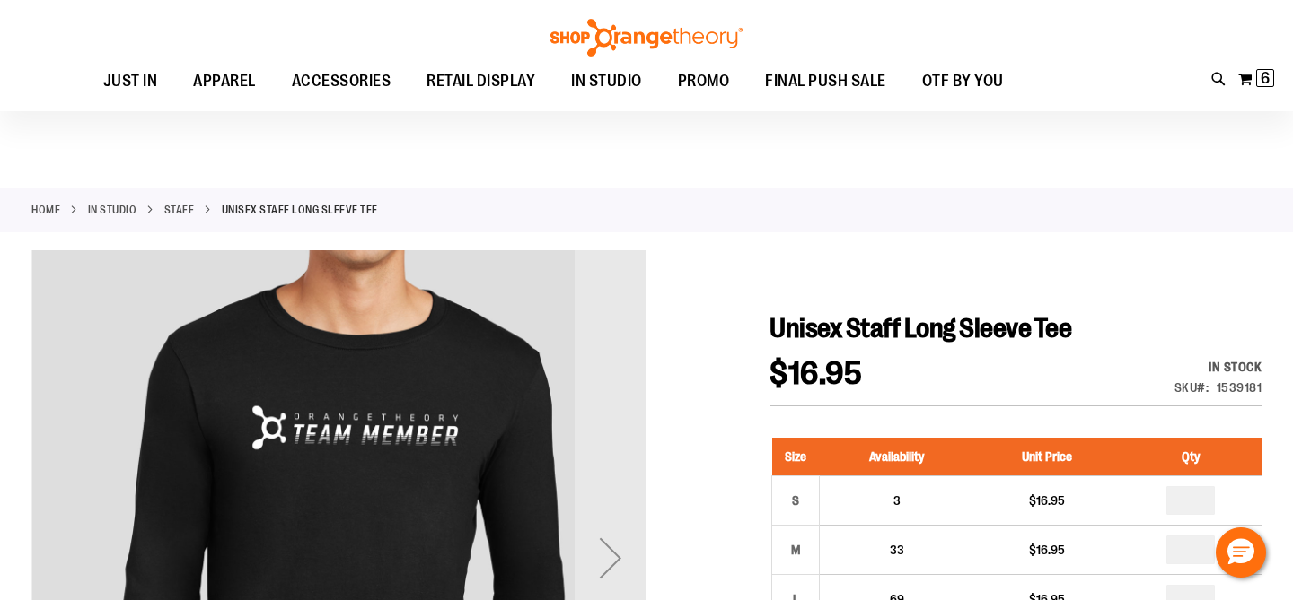
scroll to position [179, 0]
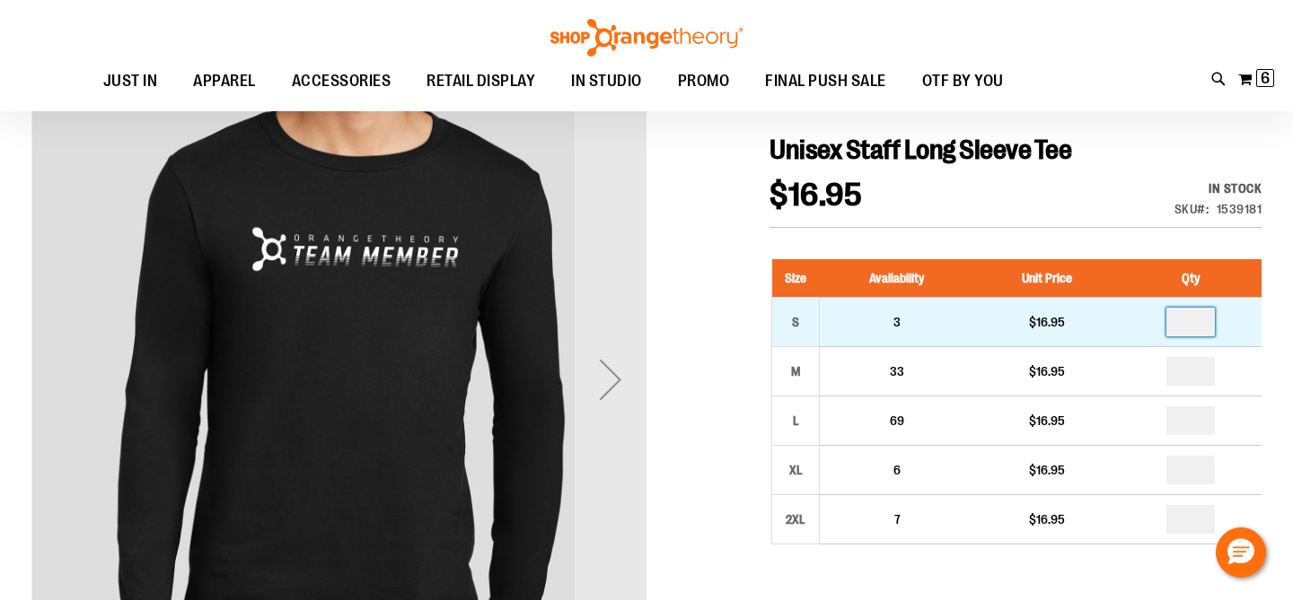
click at [1202, 321] on input "number" at bounding box center [1190, 322] width 48 height 29
type input "*"
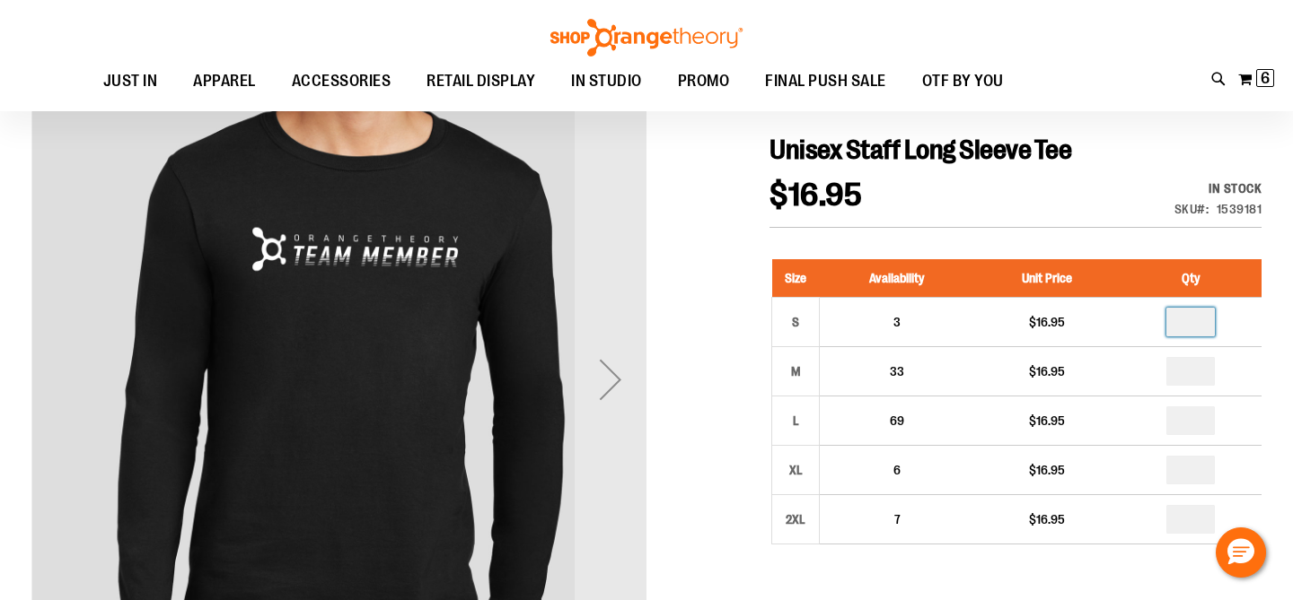
click at [714, 251] on div at bounding box center [646, 571] width 1230 height 998
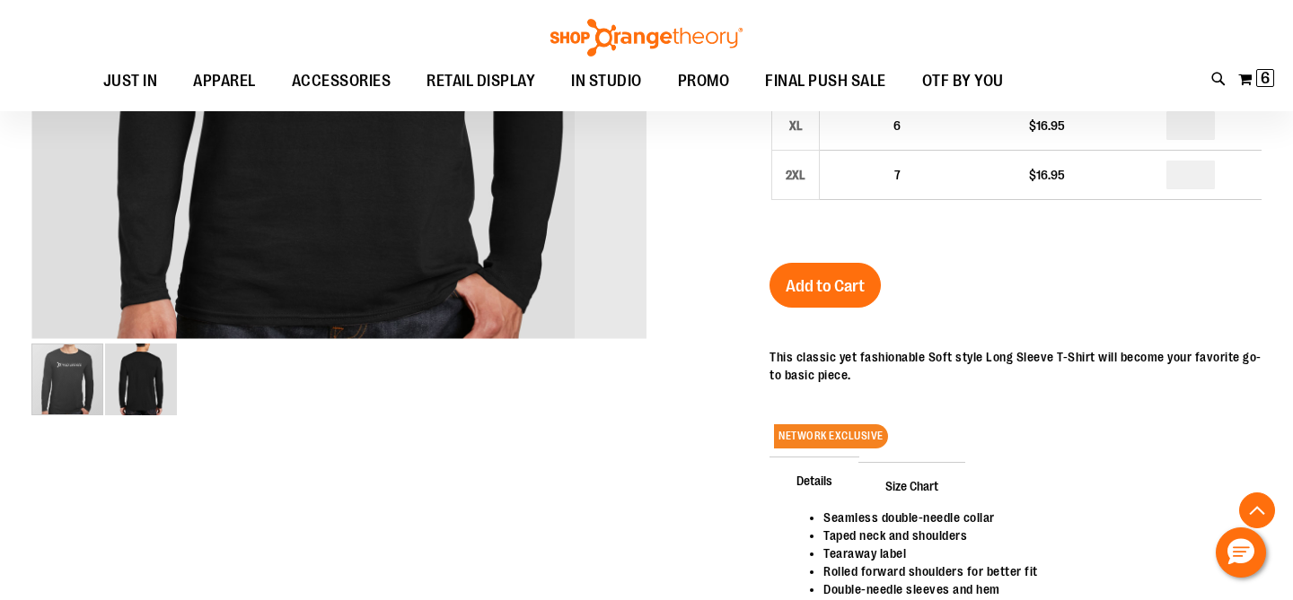
scroll to position [590, 0]
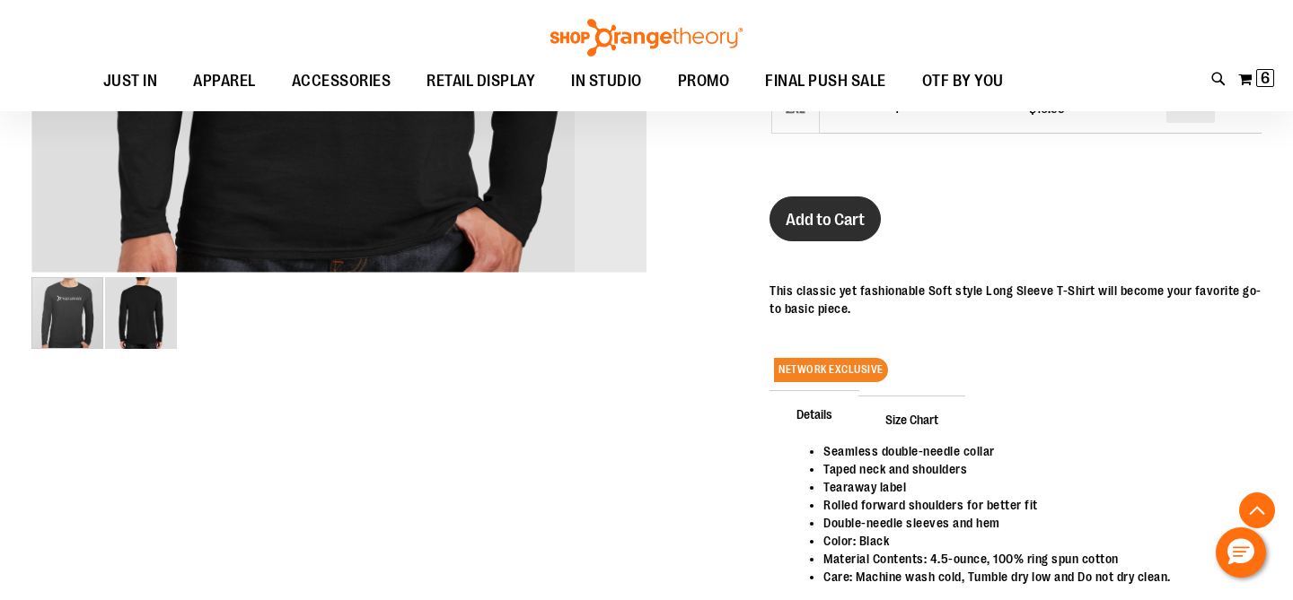
click at [814, 235] on button "Add to Cart" at bounding box center [824, 219] width 111 height 45
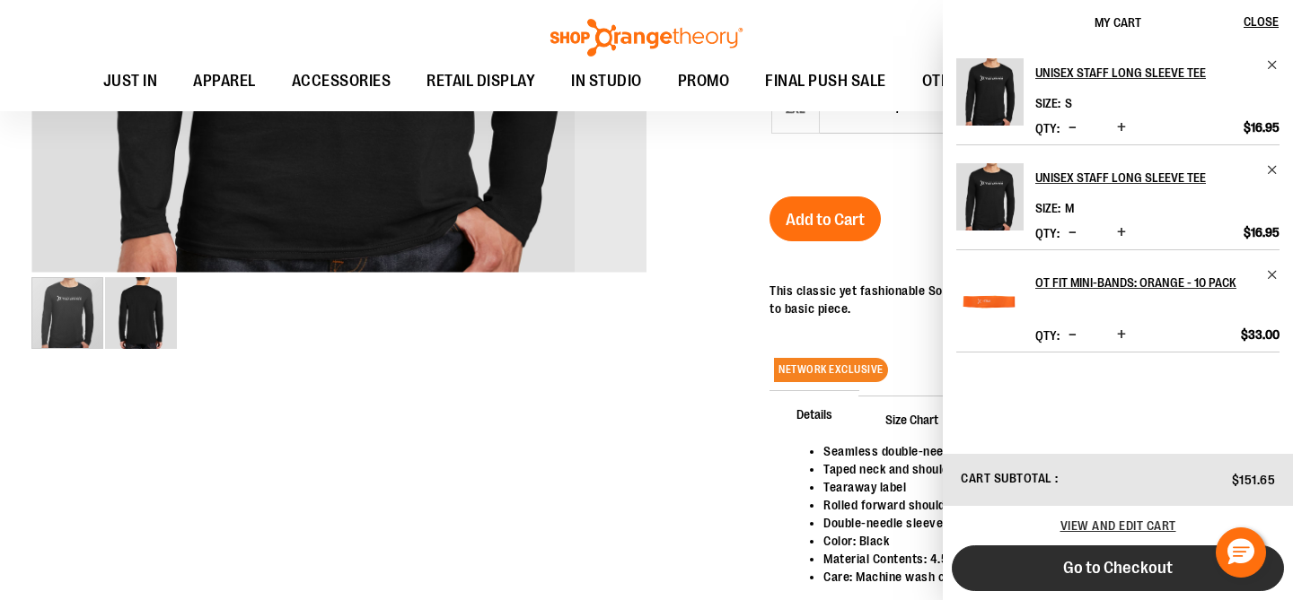
click at [1101, 571] on span "Go to Checkout" at bounding box center [1118, 568] width 110 height 20
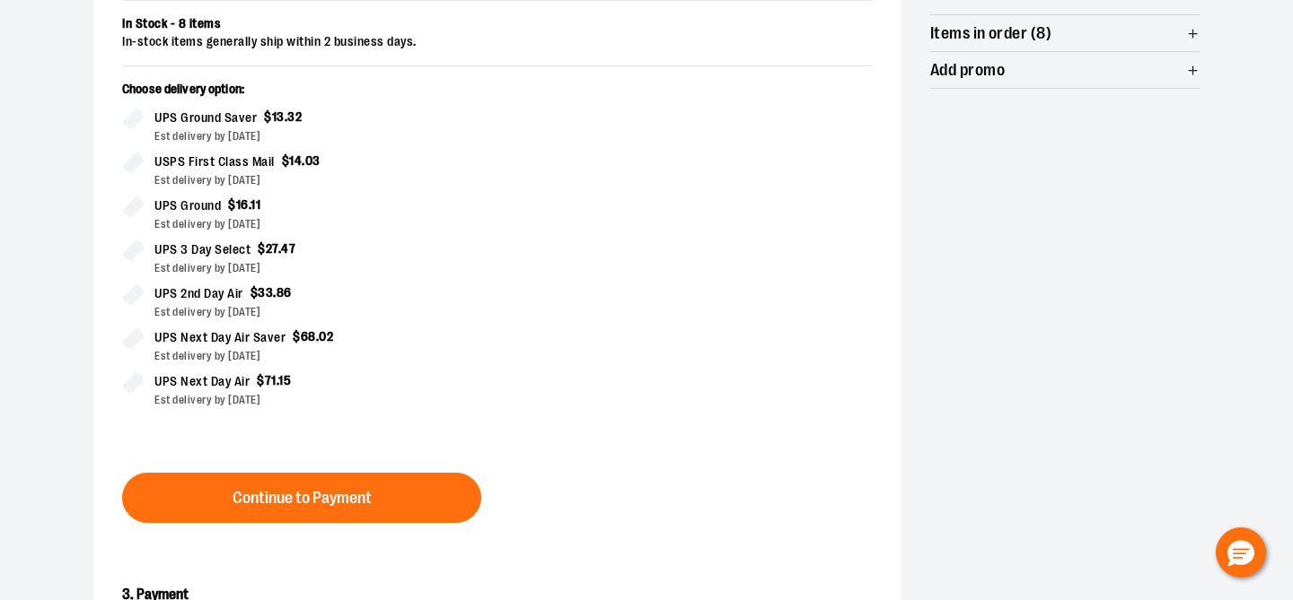
scroll to position [425, 0]
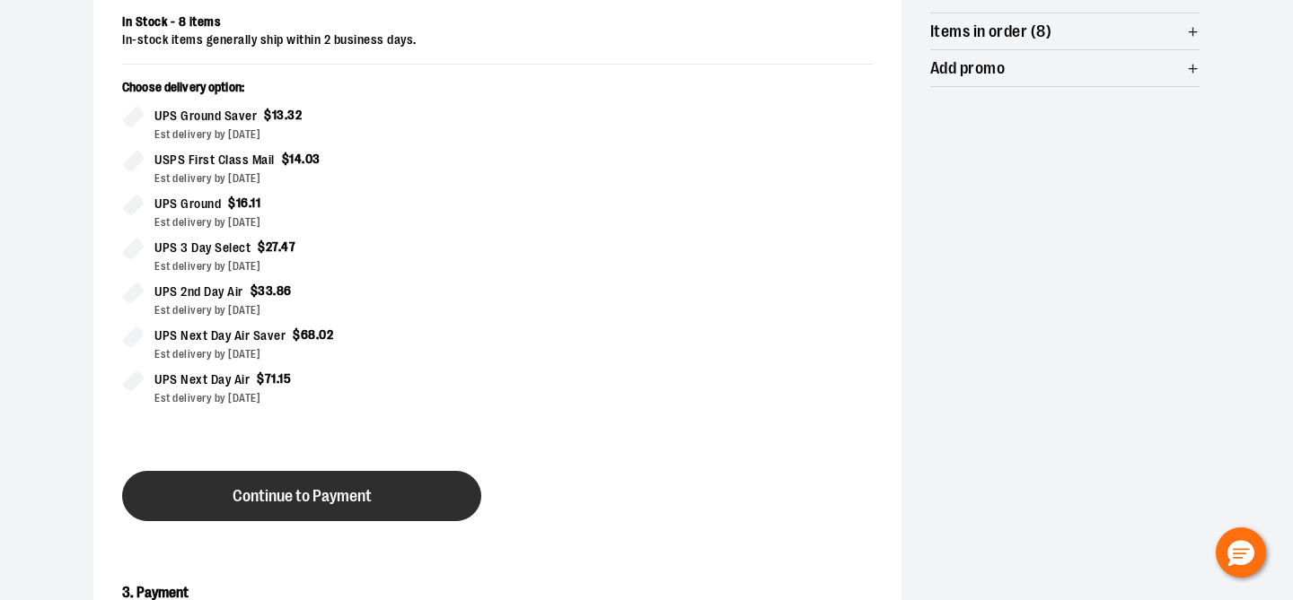
click at [262, 506] on button "Continue to Payment" at bounding box center [301, 496] width 359 height 50
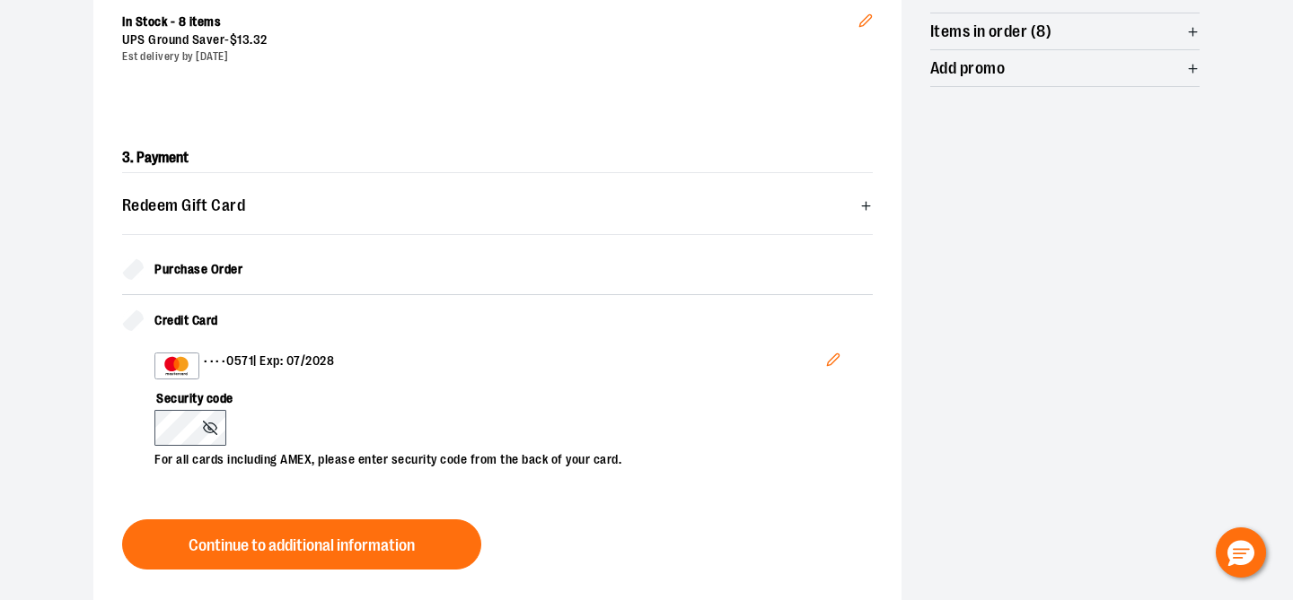
click at [834, 364] on icon "Edit" at bounding box center [833, 360] width 14 height 14
click at [84, 478] on div "**********" at bounding box center [646, 214] width 1149 height 1030
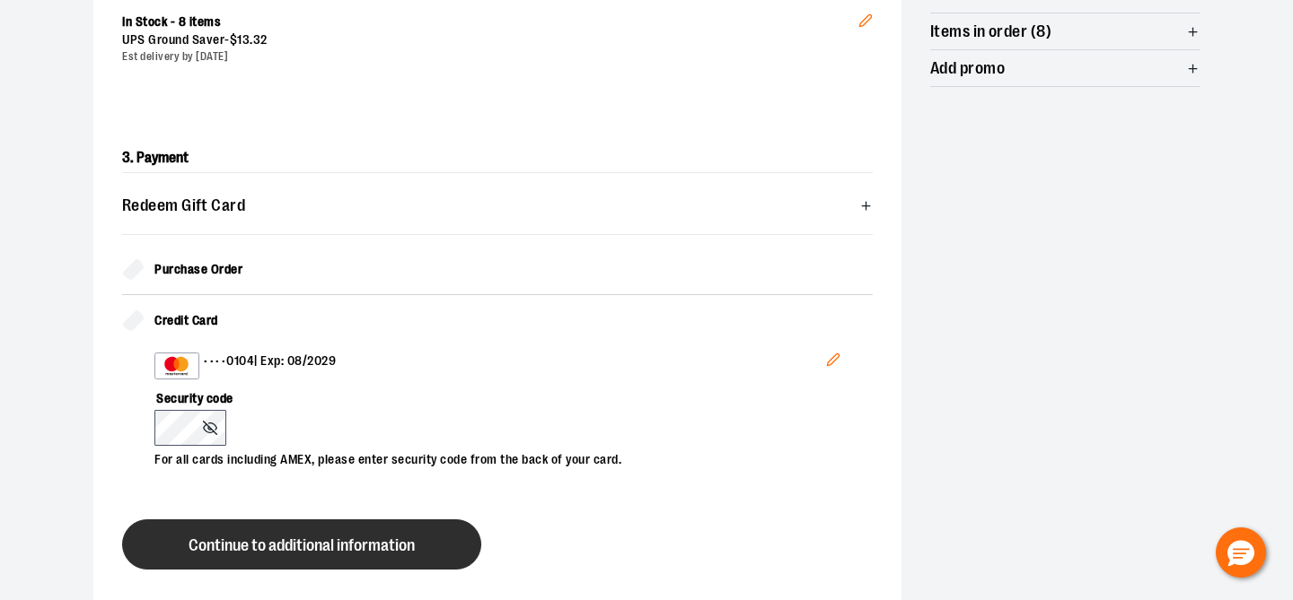
click at [322, 554] on button "Continue to additional information" at bounding box center [301, 545] width 359 height 50
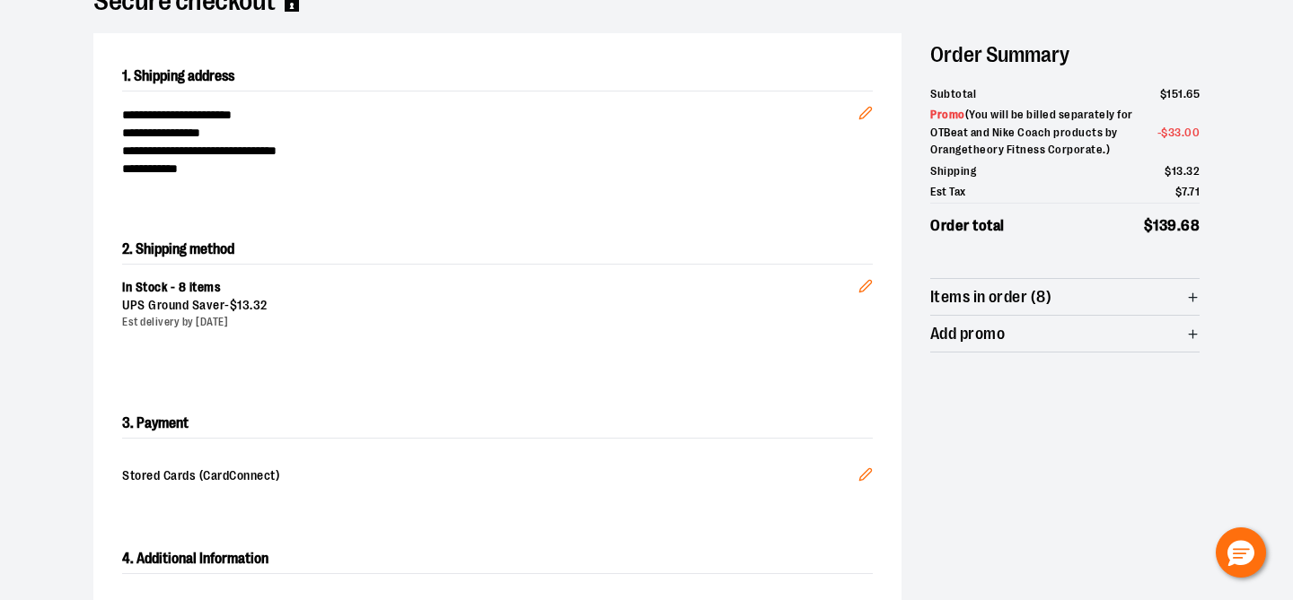
scroll to position [0, 0]
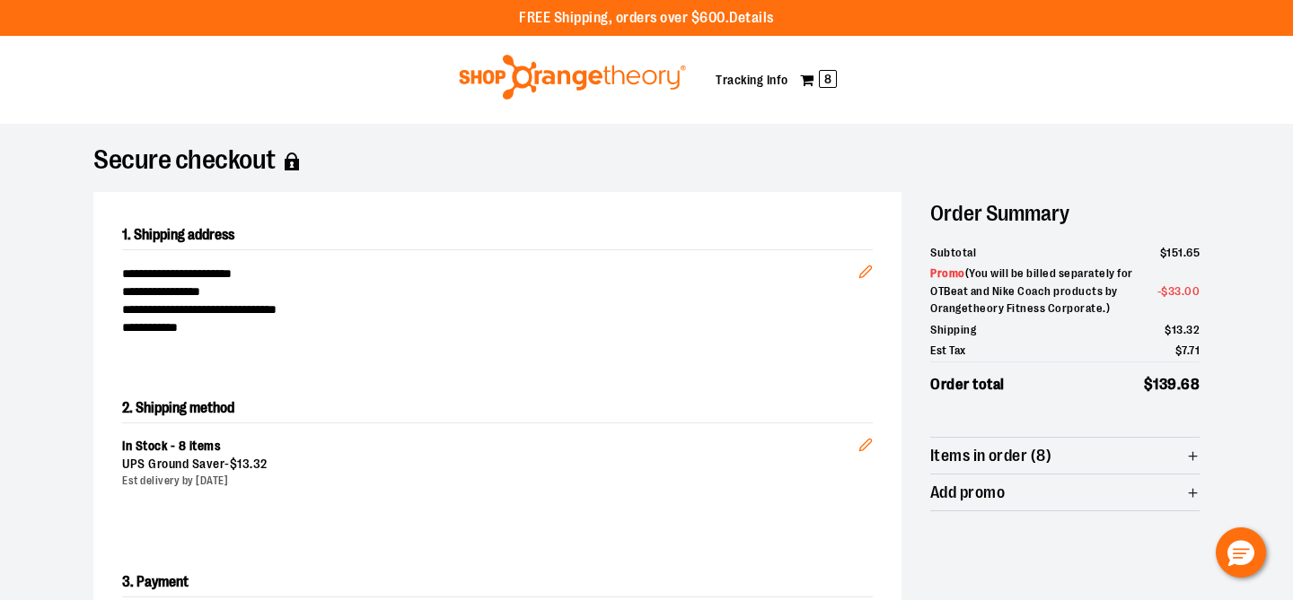
click at [530, 77] on img at bounding box center [572, 77] width 232 height 45
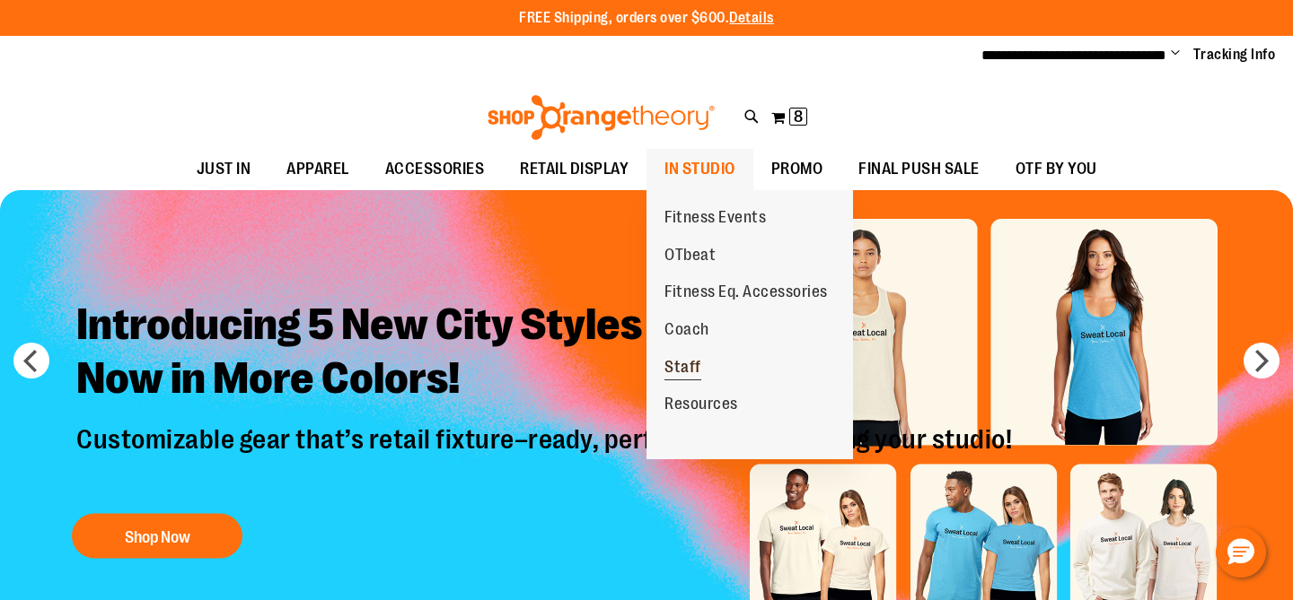
click at [690, 359] on span "Staff" at bounding box center [682, 369] width 37 height 22
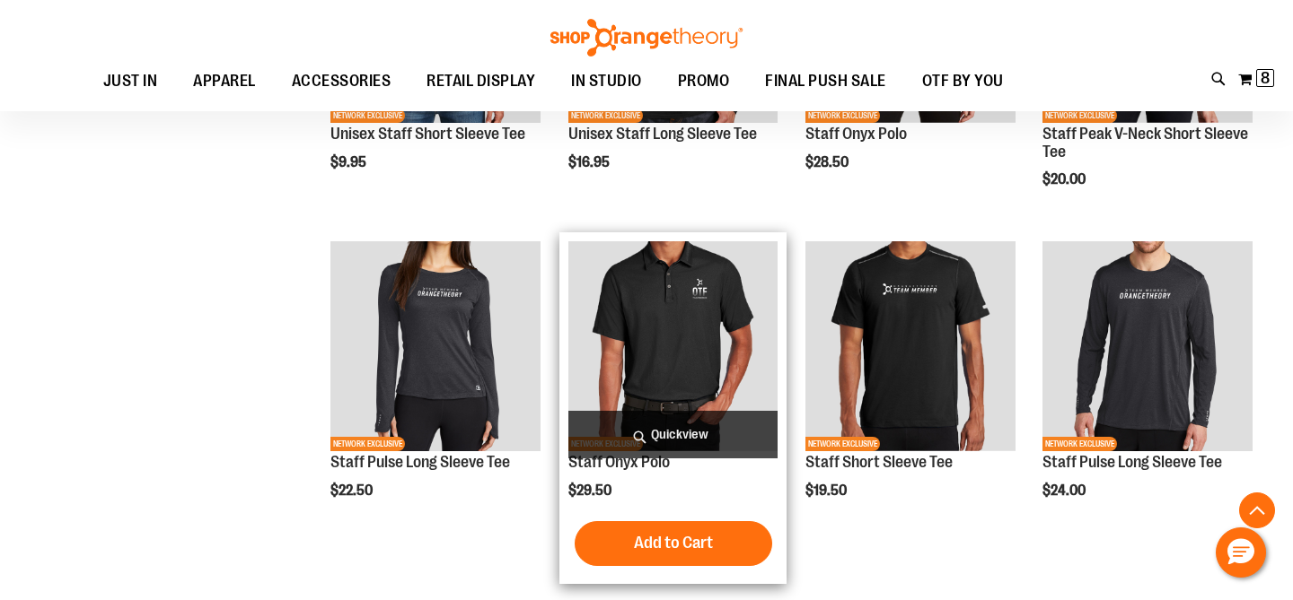
scroll to position [1428, 0]
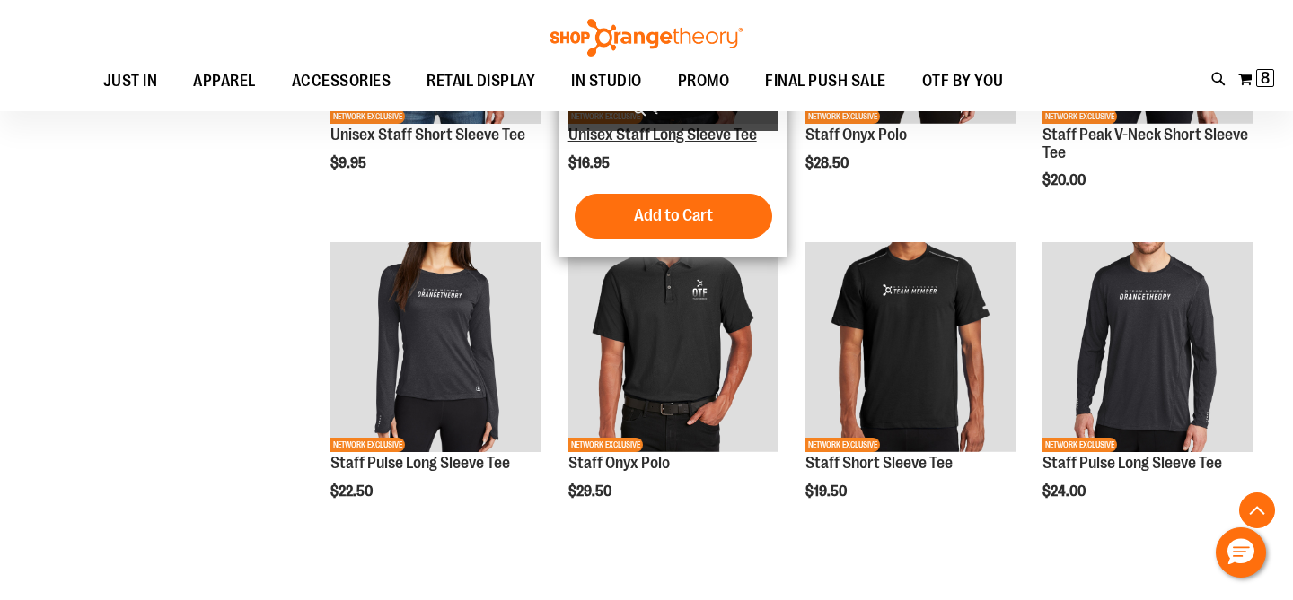
click at [717, 131] on link "Unisex Staff Long Sleeve Tee" at bounding box center [662, 135] width 188 height 18
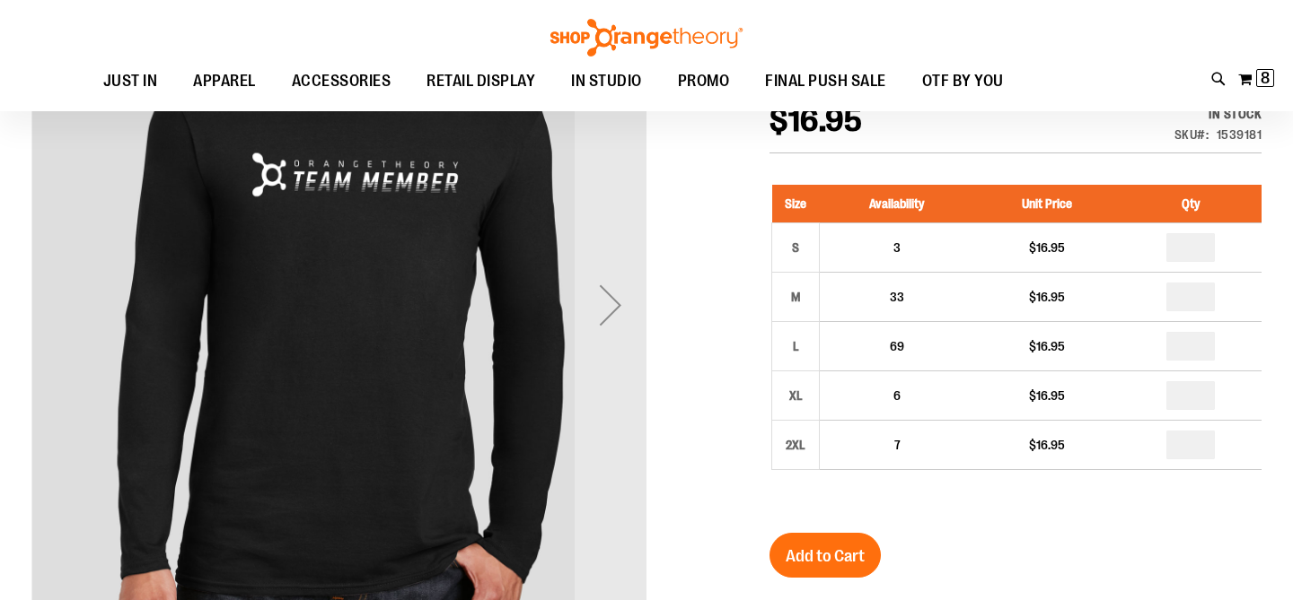
scroll to position [255, 0]
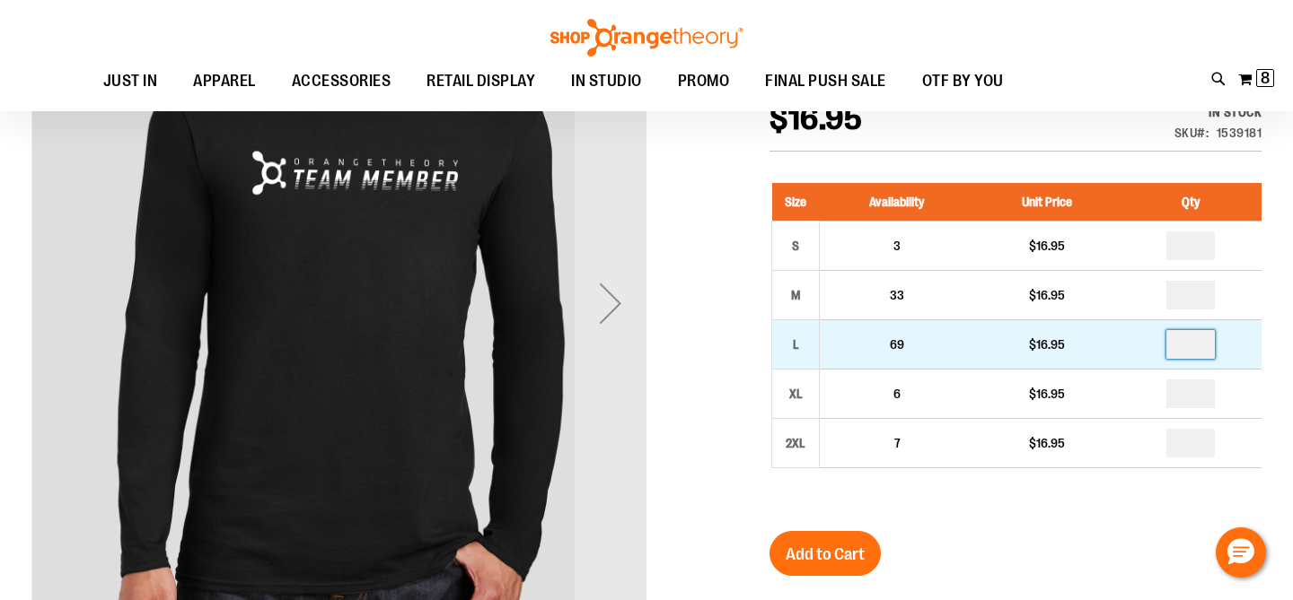
click at [1204, 345] on input "number" at bounding box center [1190, 344] width 48 height 29
type input "*"
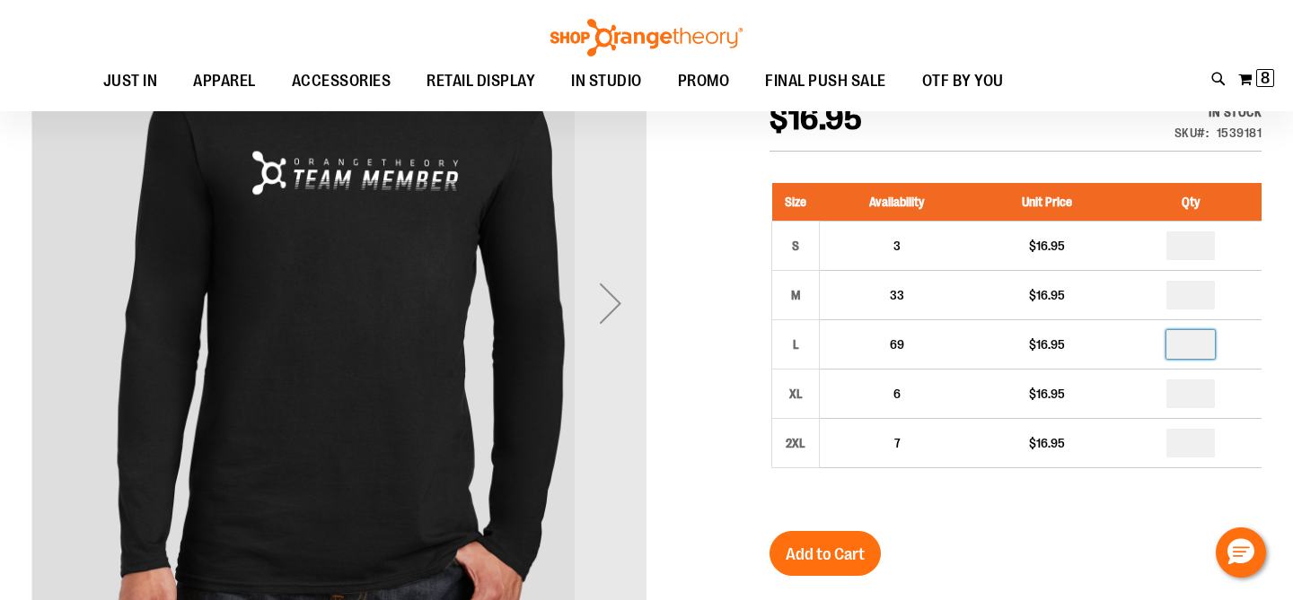
click at [986, 506] on div "Size Availability Unit Price Qty S 3 $16.95 * M 33" at bounding box center [1015, 339] width 492 height 348
click at [824, 550] on span "Add to Cart" at bounding box center [824, 555] width 79 height 20
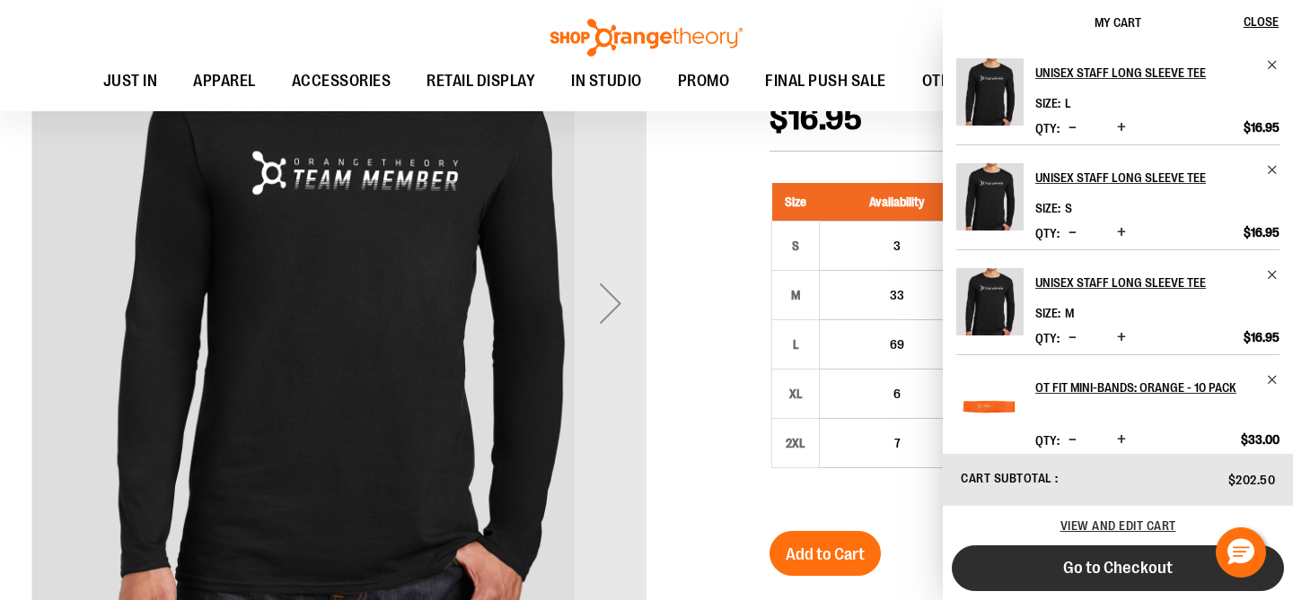
click at [1138, 565] on span "Go to Checkout" at bounding box center [1118, 568] width 110 height 20
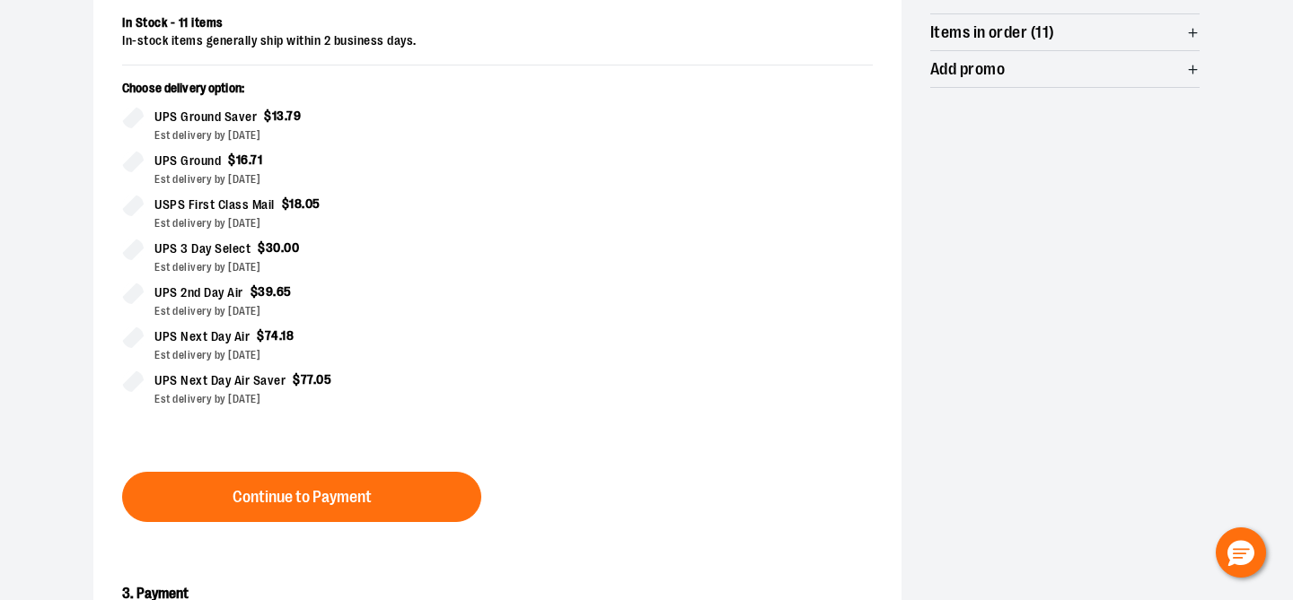
scroll to position [425, 0]
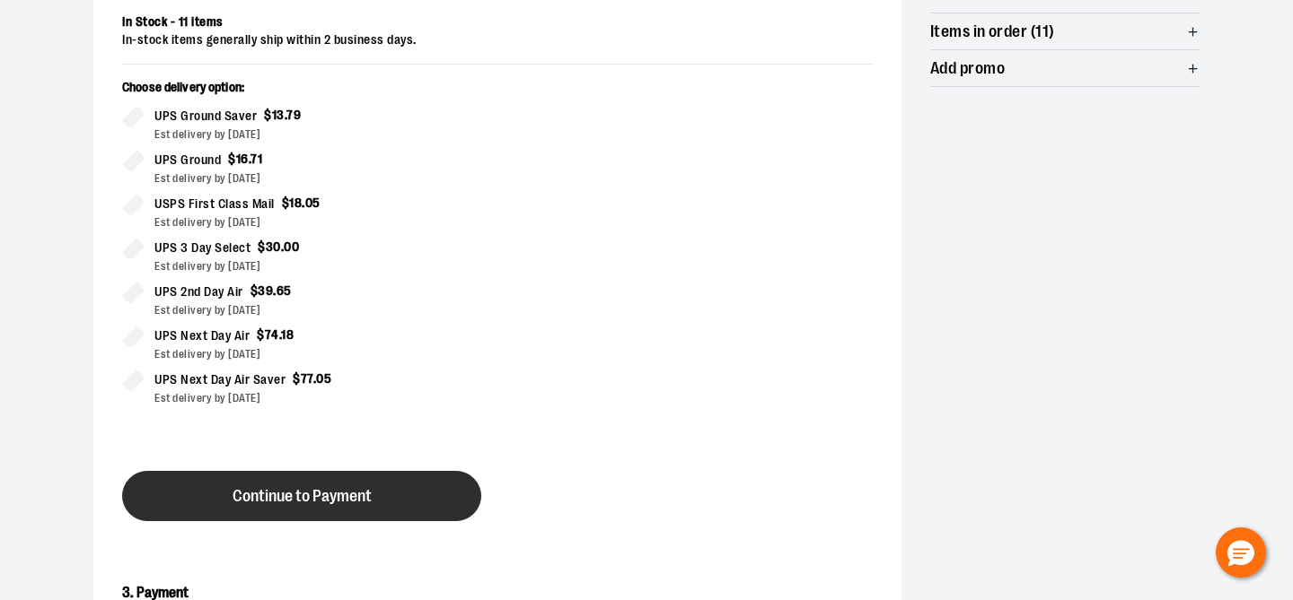
click at [326, 503] on span "Continue to Payment" at bounding box center [301, 496] width 139 height 17
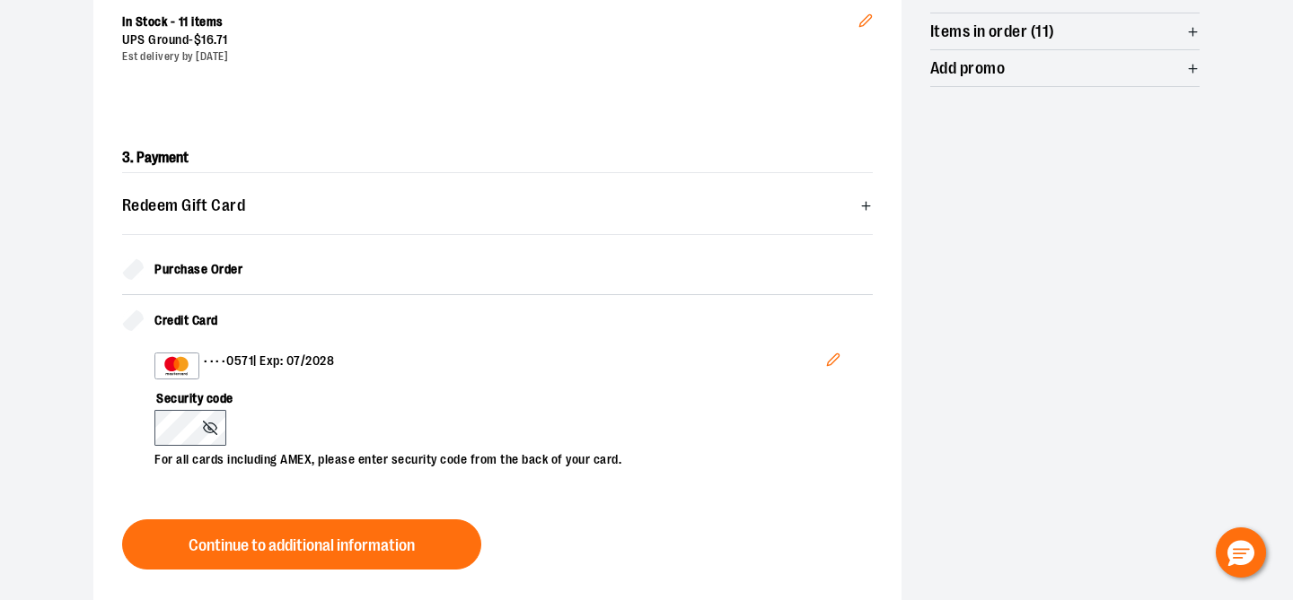
click at [832, 357] on icon "Edit" at bounding box center [833, 361] width 12 height 12
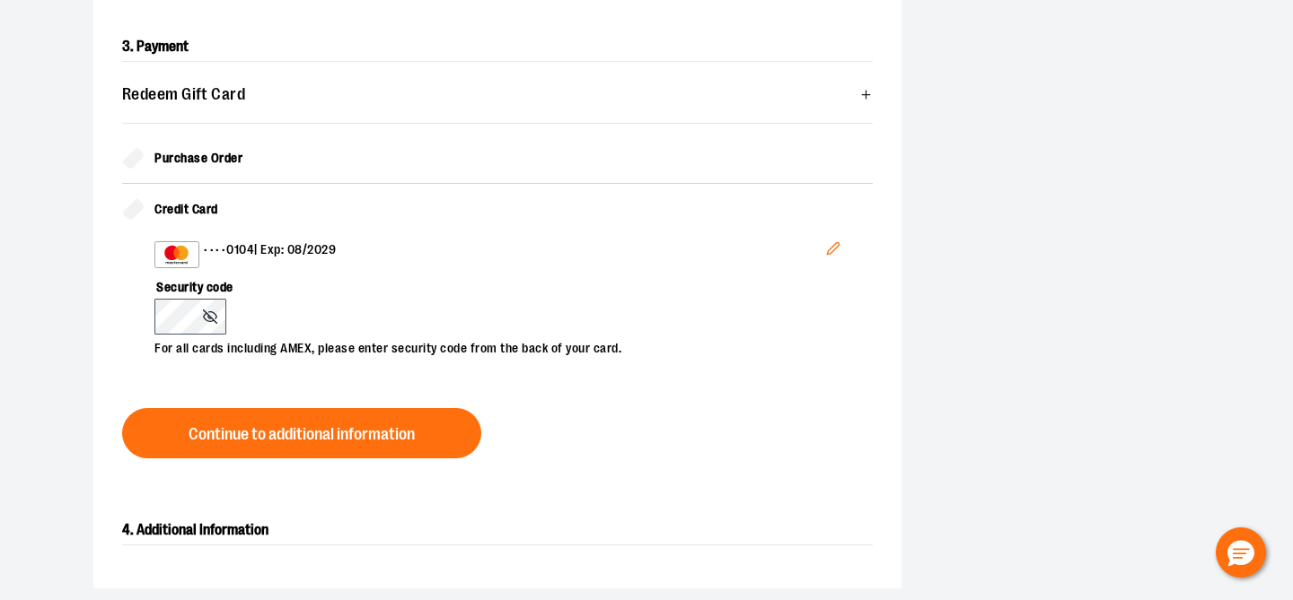
scroll to position [562, 0]
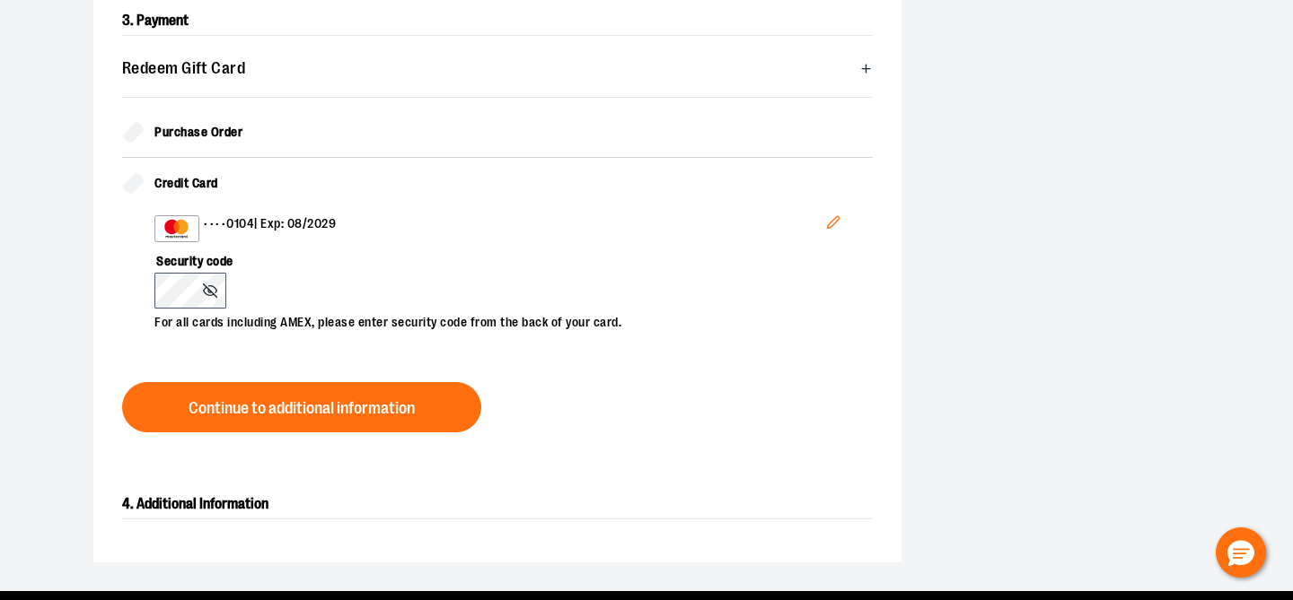
click at [841, 398] on div "3. Payment Redeem Gift Card Card number * Pin number * Apply gift card Cancel P…" at bounding box center [497, 220] width 808 height 484
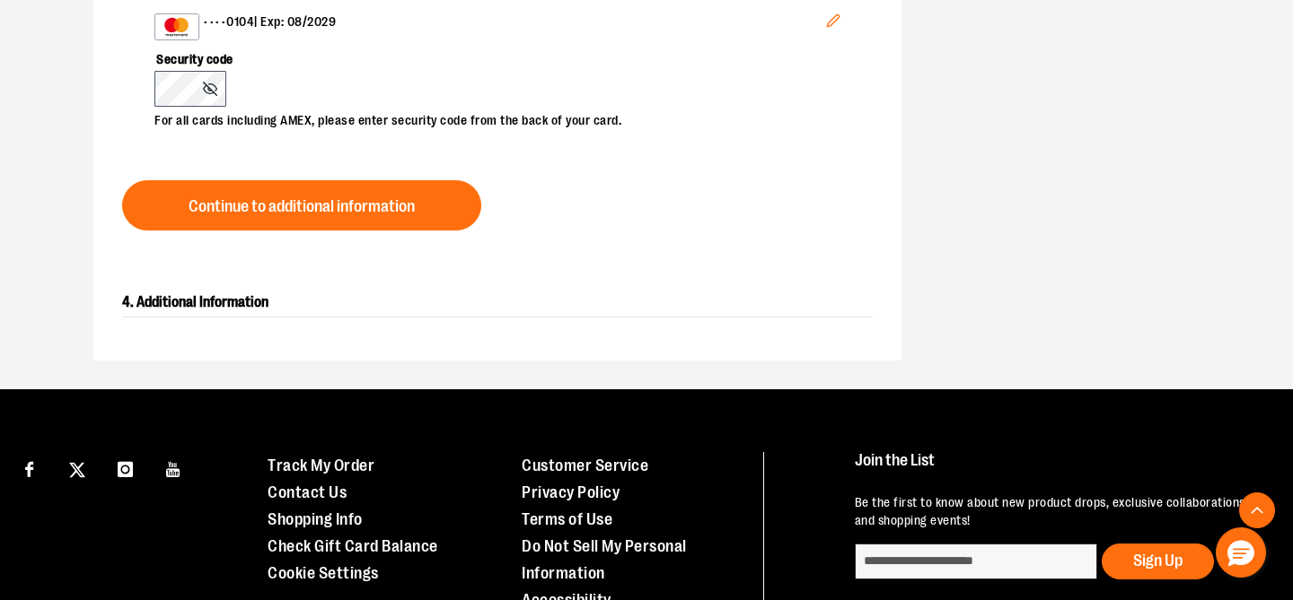
scroll to position [873, 0]
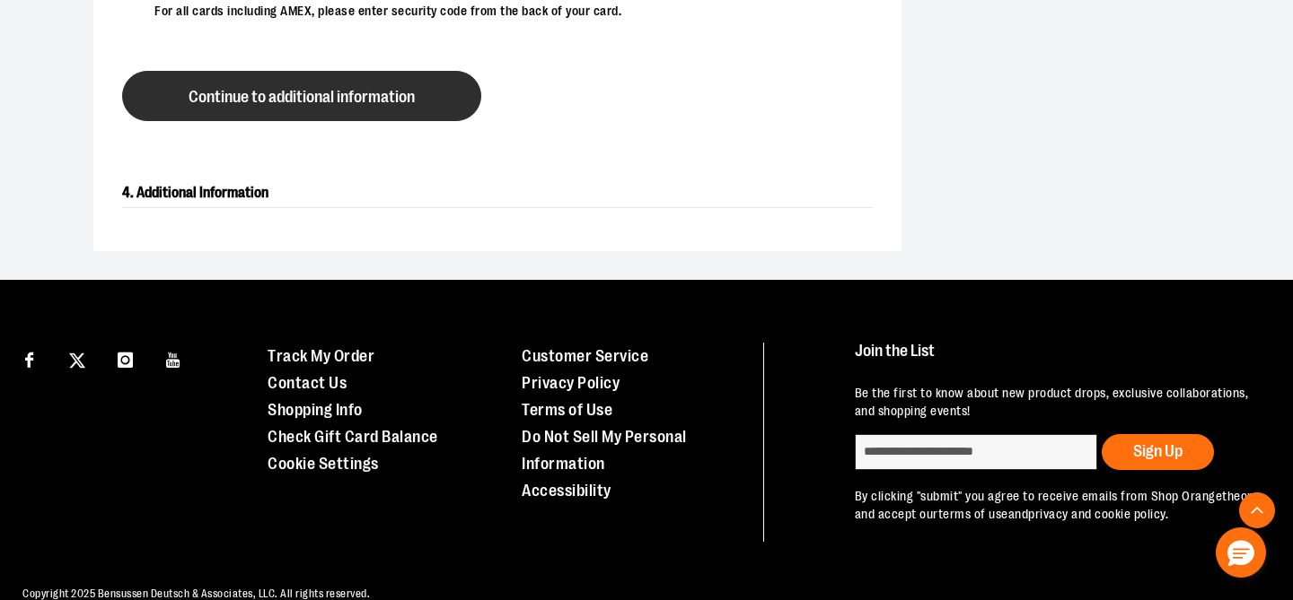
click at [346, 113] on button "Continue to additional information" at bounding box center [301, 96] width 359 height 50
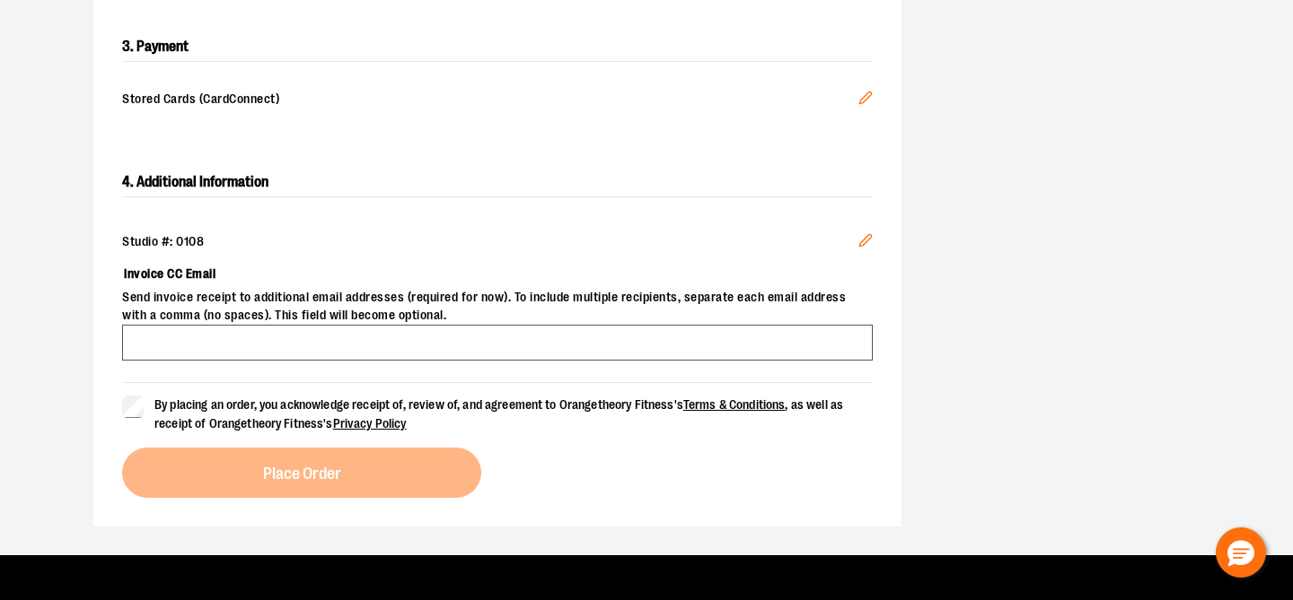
scroll to position [492, 0]
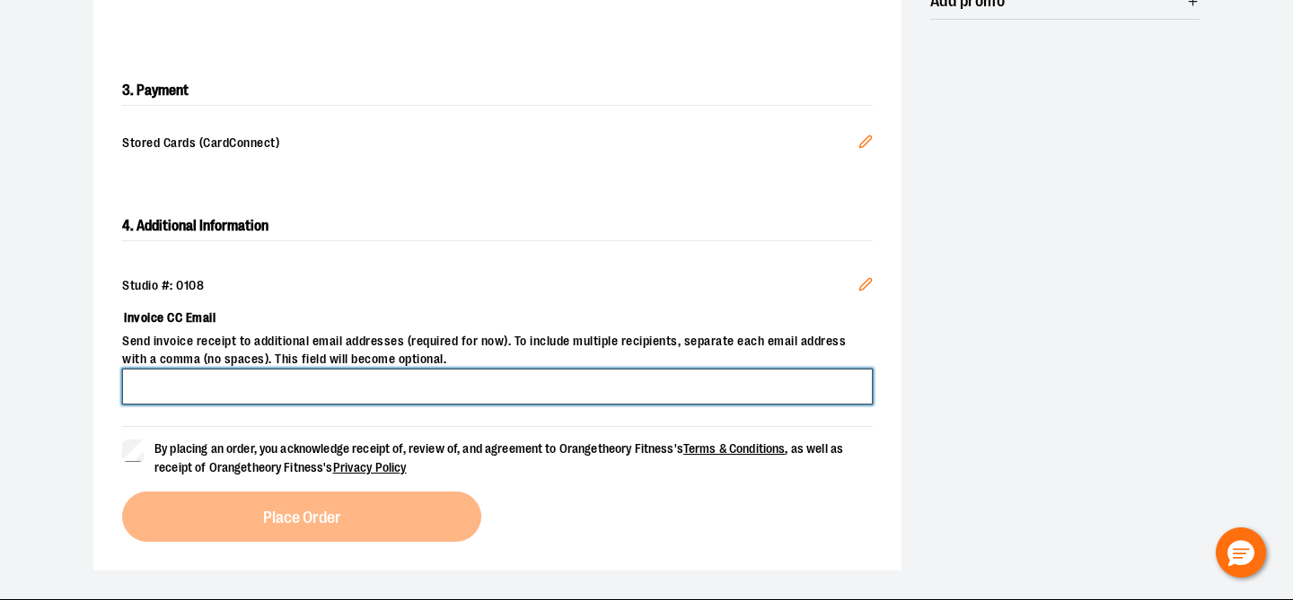
click at [429, 374] on input "Invoice CC Email" at bounding box center [497, 387] width 750 height 36
type input "**********"
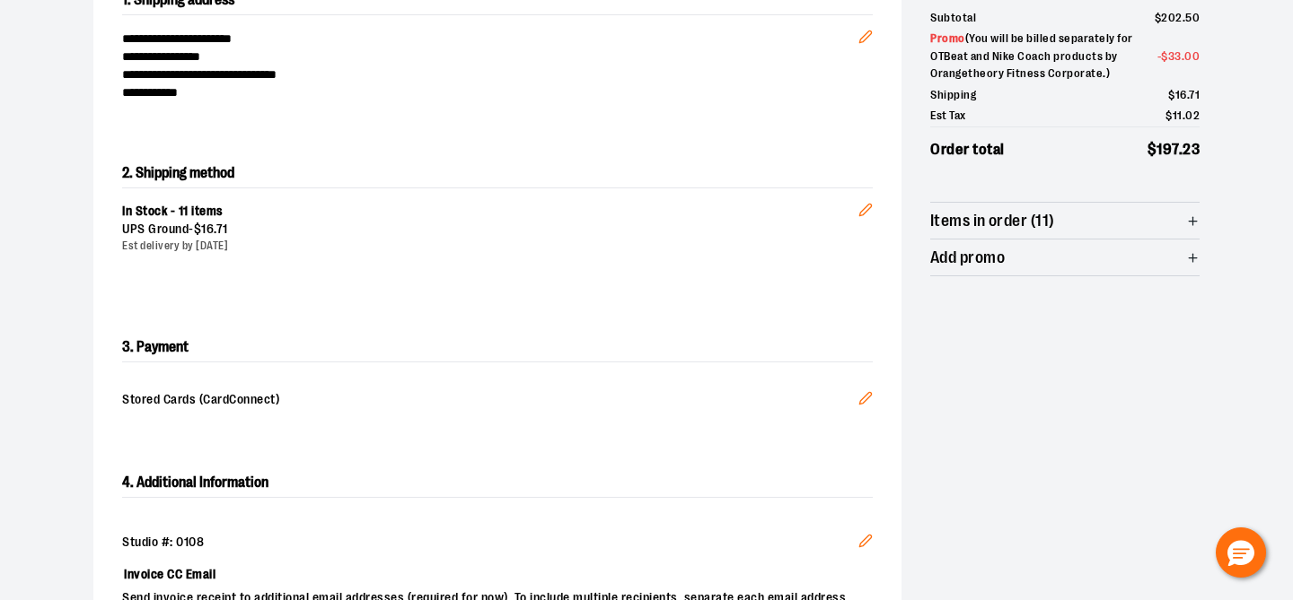
scroll to position [844, 0]
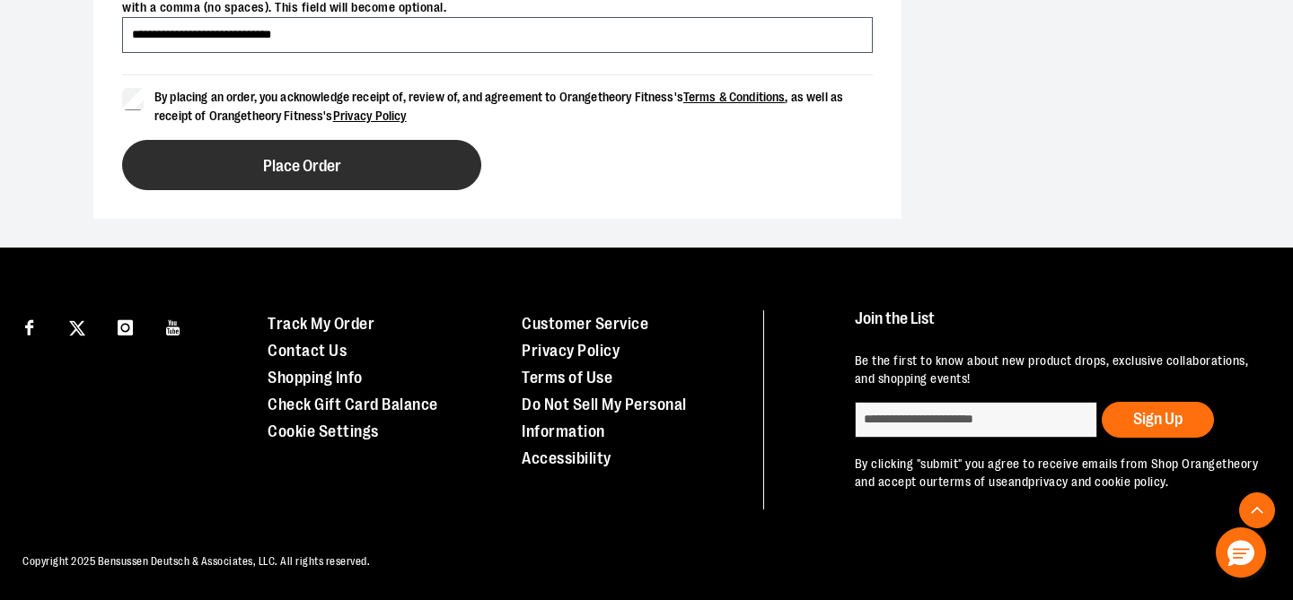
click at [298, 168] on span "Place Order" at bounding box center [302, 166] width 78 height 17
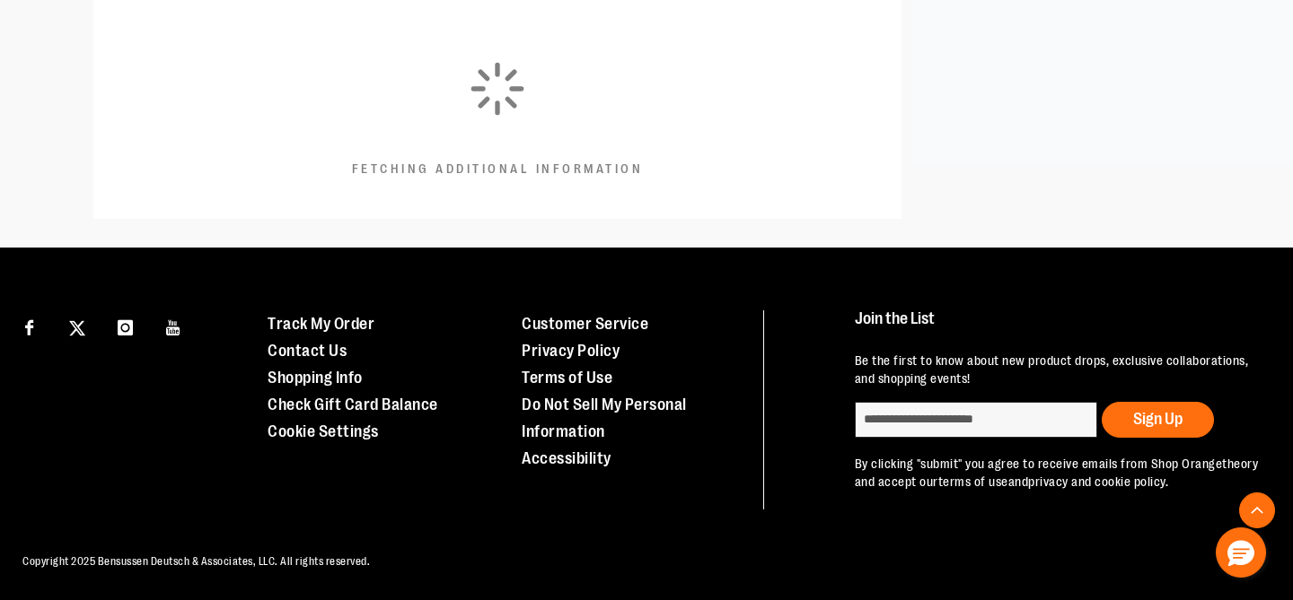
scroll to position [565, 0]
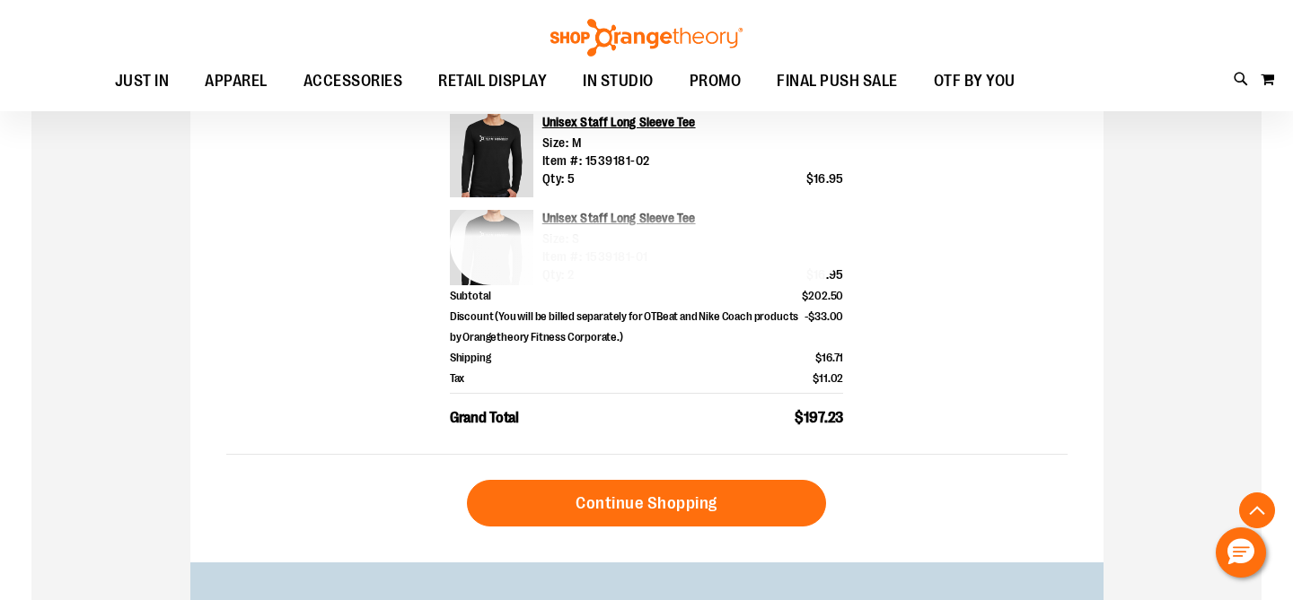
scroll to position [804, 0]
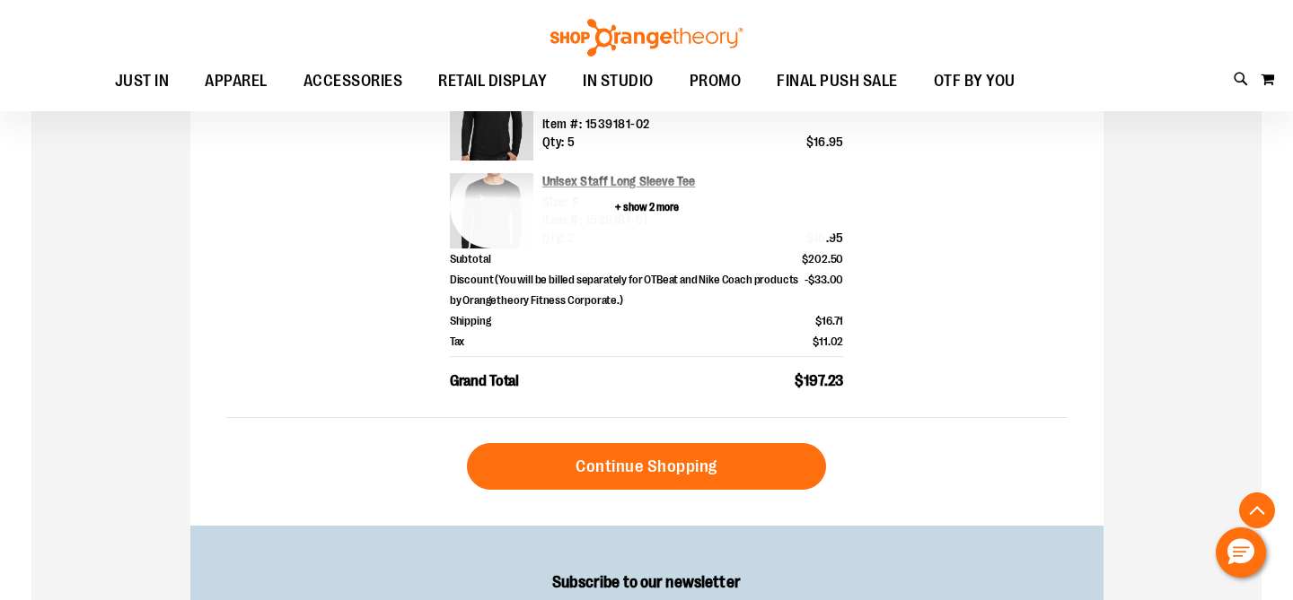
click at [657, 211] on button "+ show 2 more" at bounding box center [647, 206] width 394 height 83
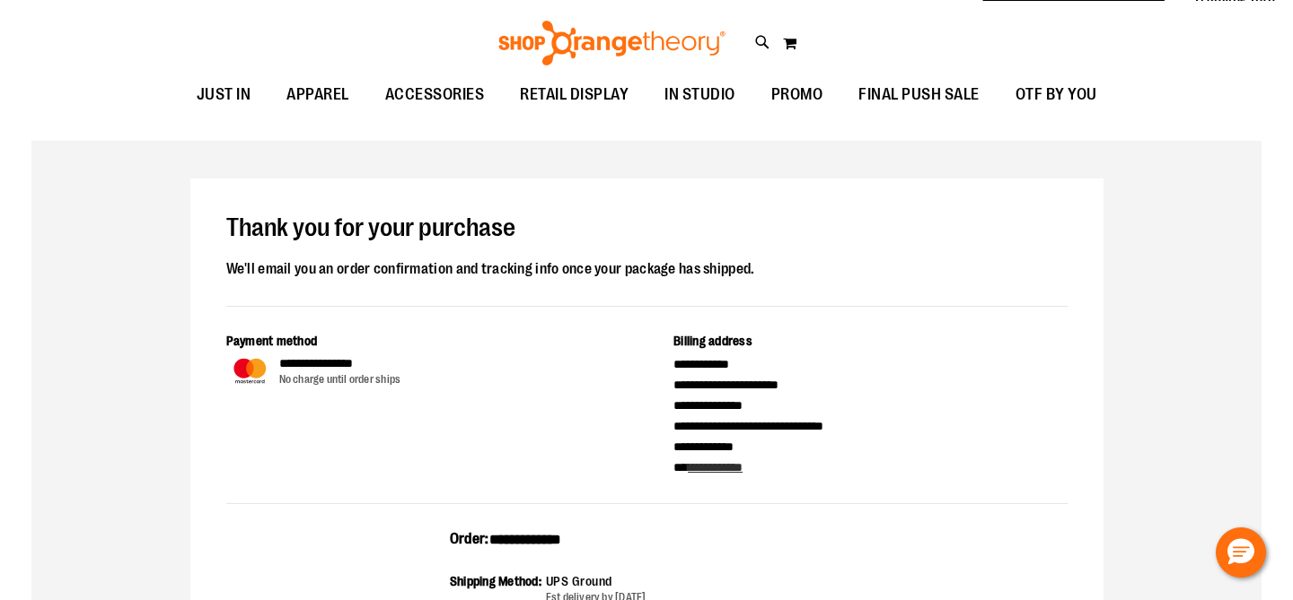
scroll to position [0, 0]
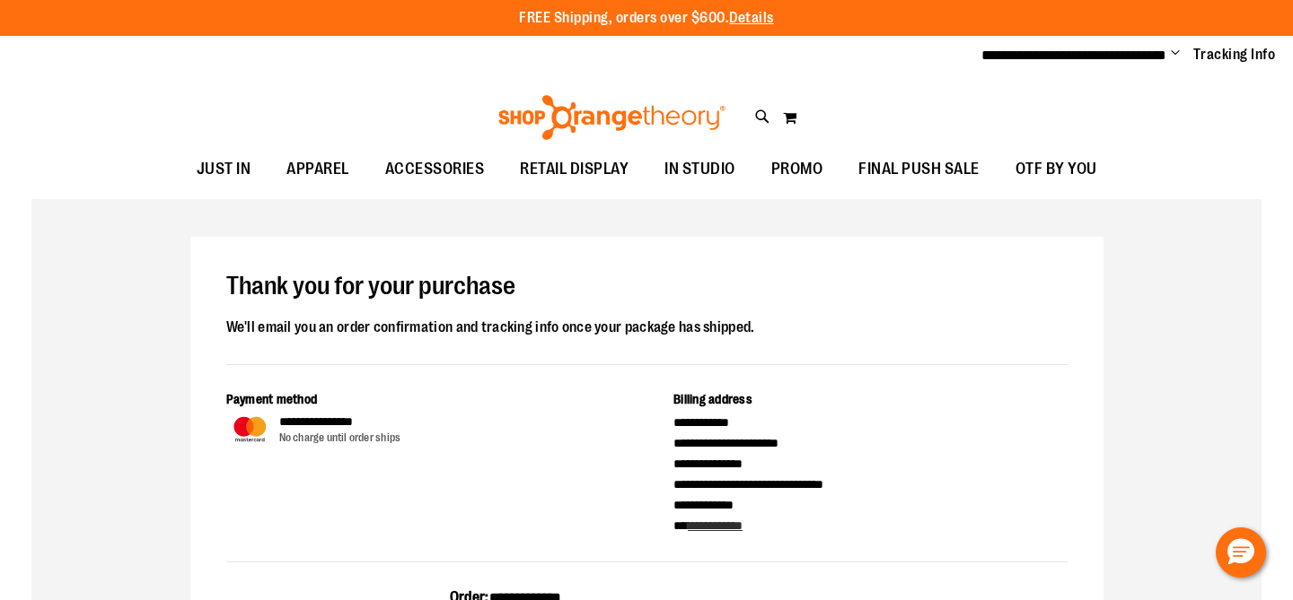
click at [1173, 56] on span "Change" at bounding box center [1174, 54] width 9 height 17
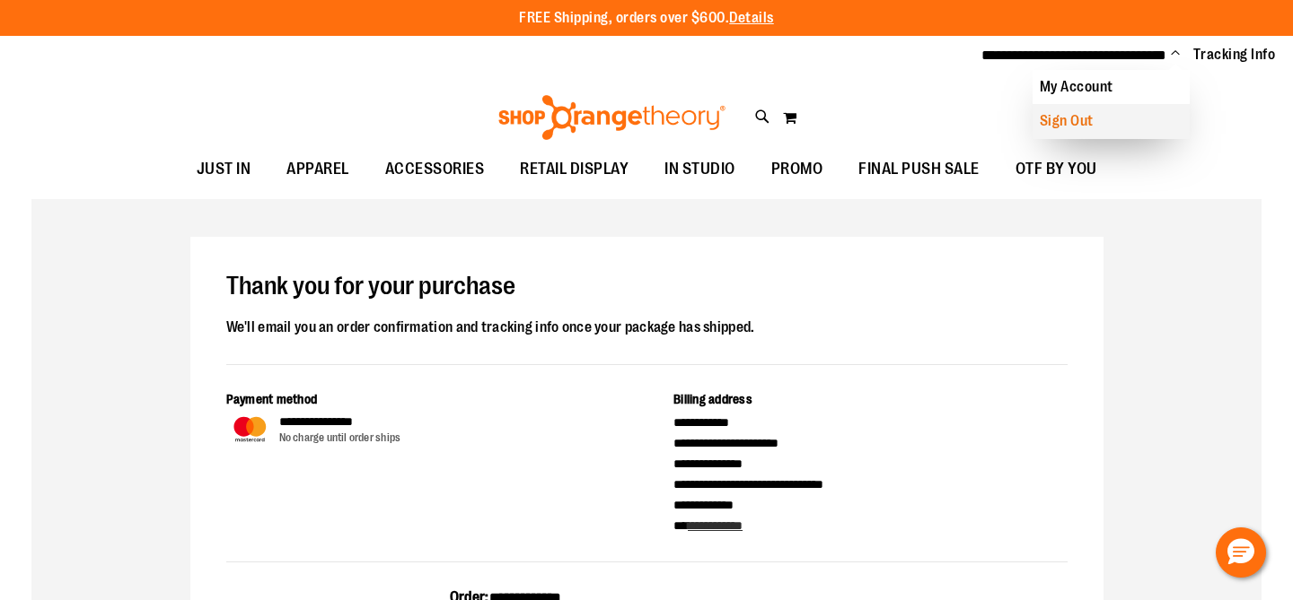
click at [1078, 118] on link "Sign Out" at bounding box center [1110, 121] width 157 height 34
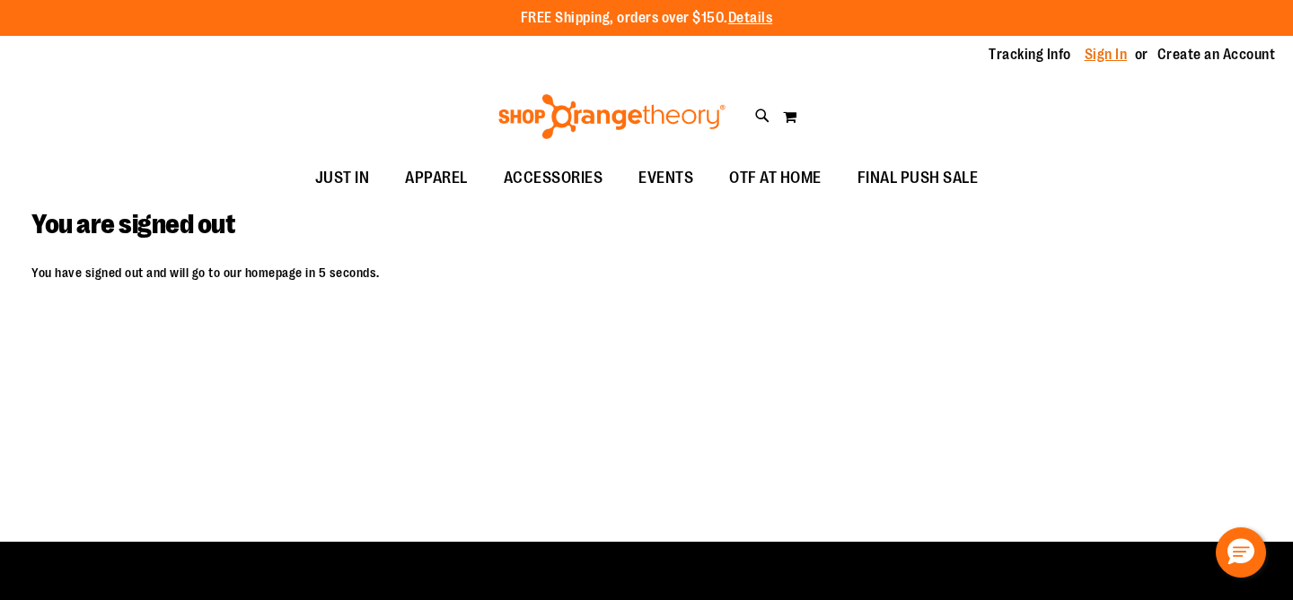
click at [1110, 62] on link "Sign In" at bounding box center [1105, 55] width 43 height 20
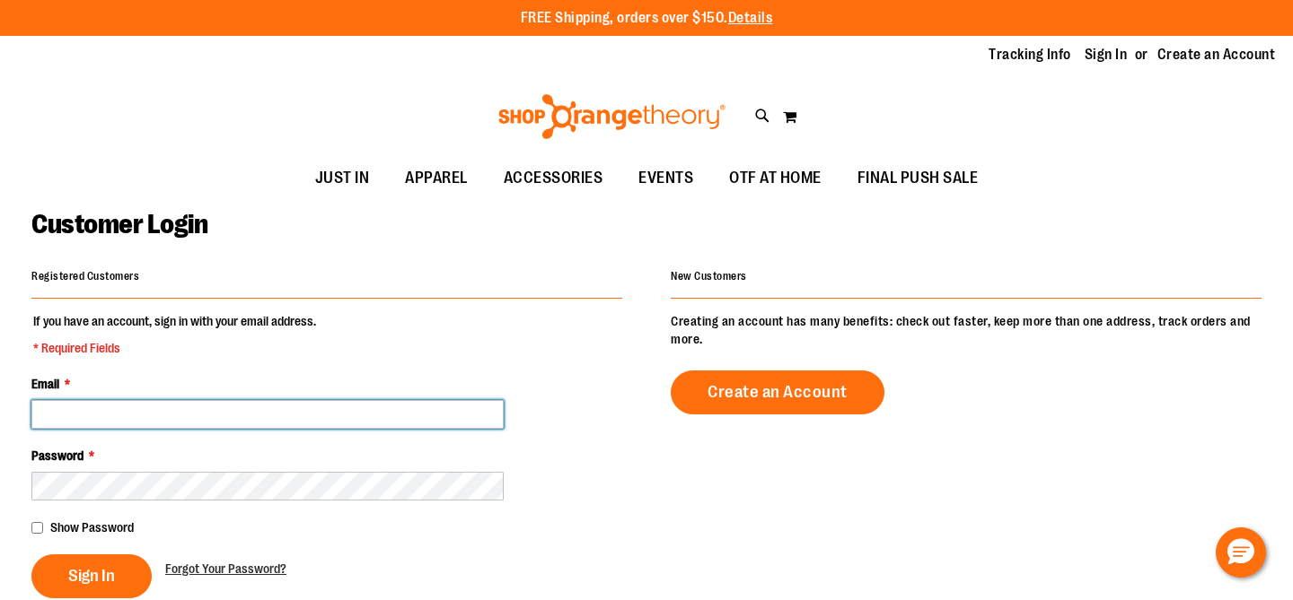
click at [157, 424] on input "Email *" at bounding box center [267, 414] width 472 height 29
type input "**********"
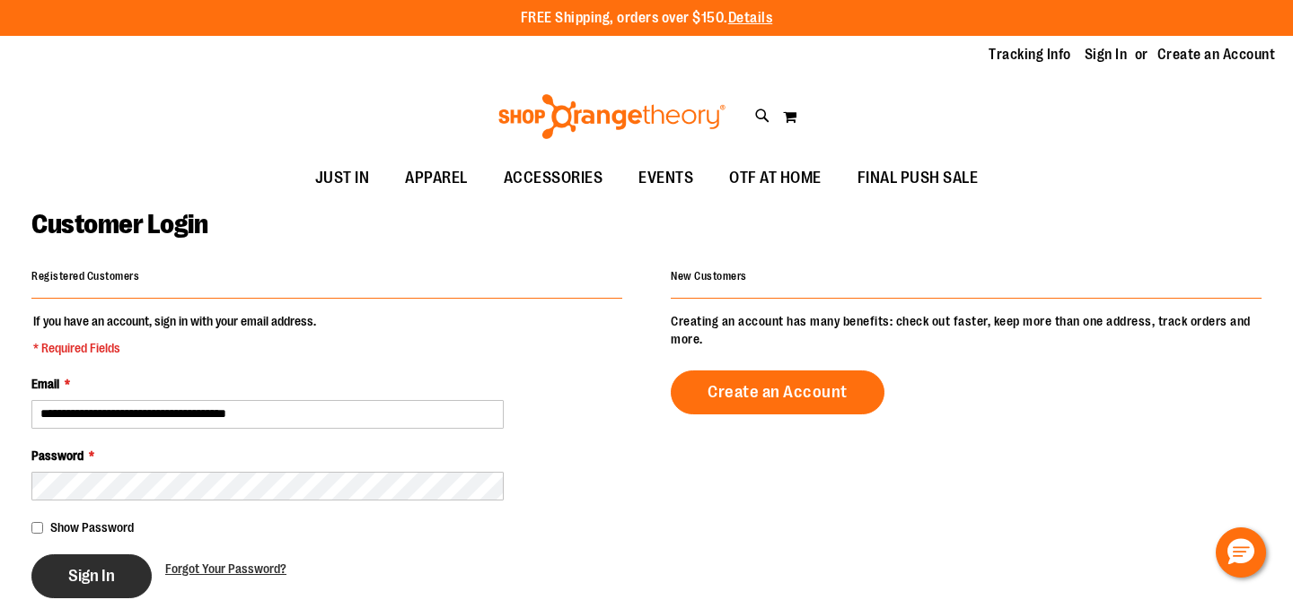
click at [92, 582] on span "Sign In" at bounding box center [91, 576] width 47 height 20
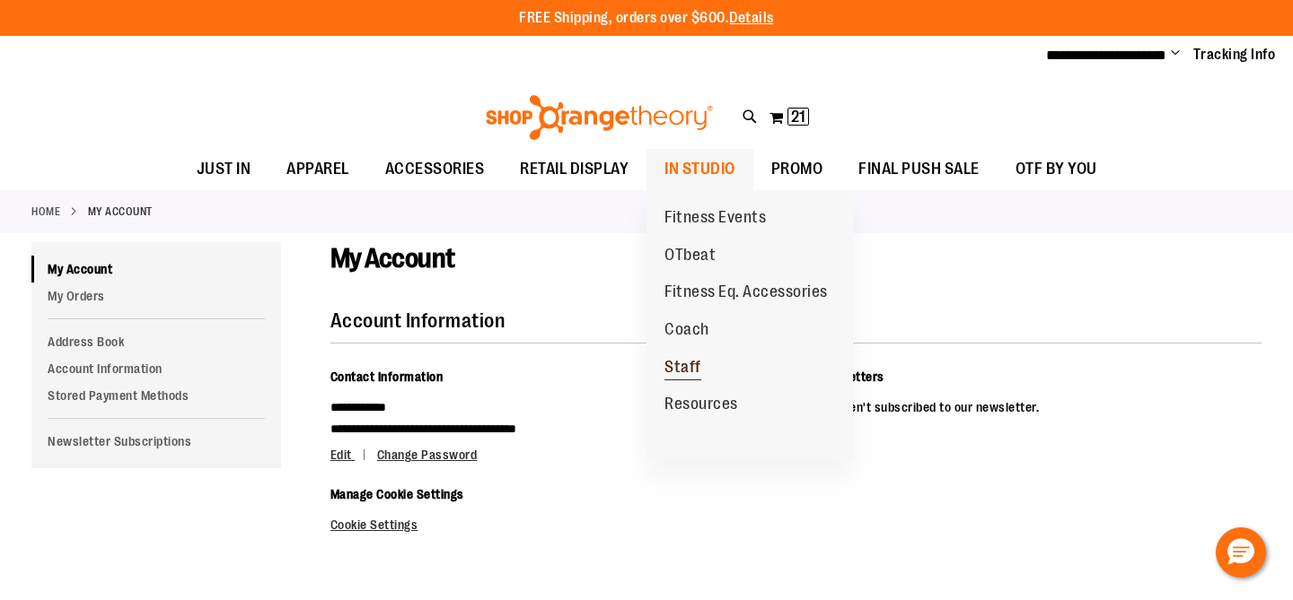
click at [697, 369] on span "Staff" at bounding box center [682, 369] width 37 height 22
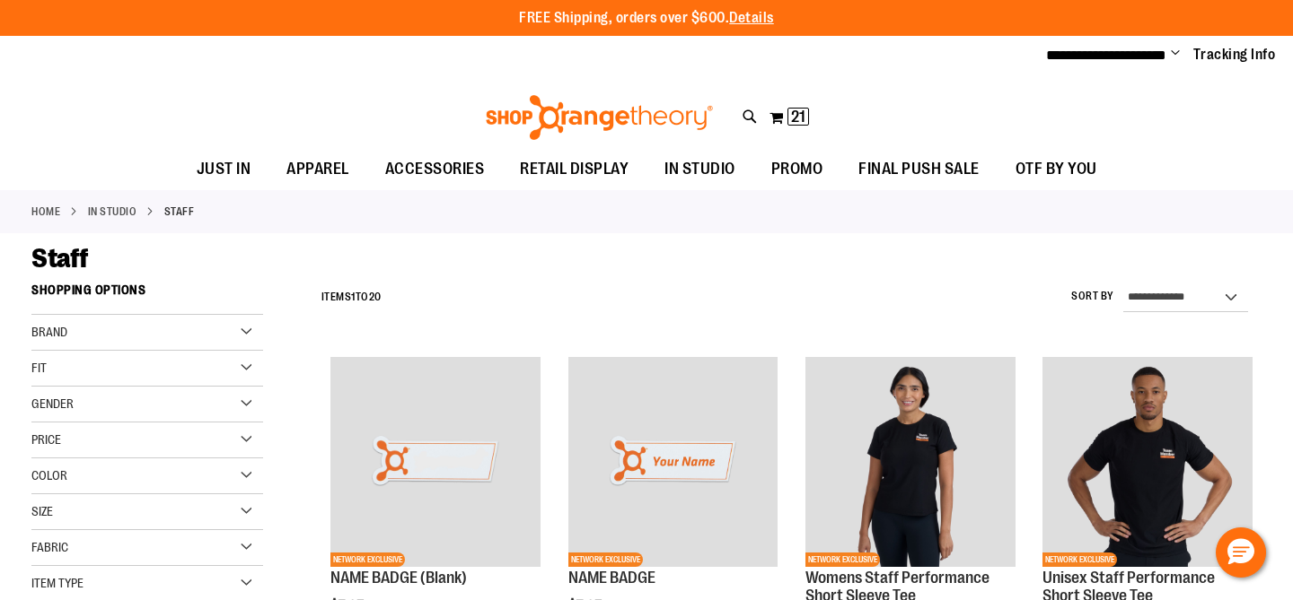
click at [1174, 52] on span "Change" at bounding box center [1174, 54] width 9 height 17
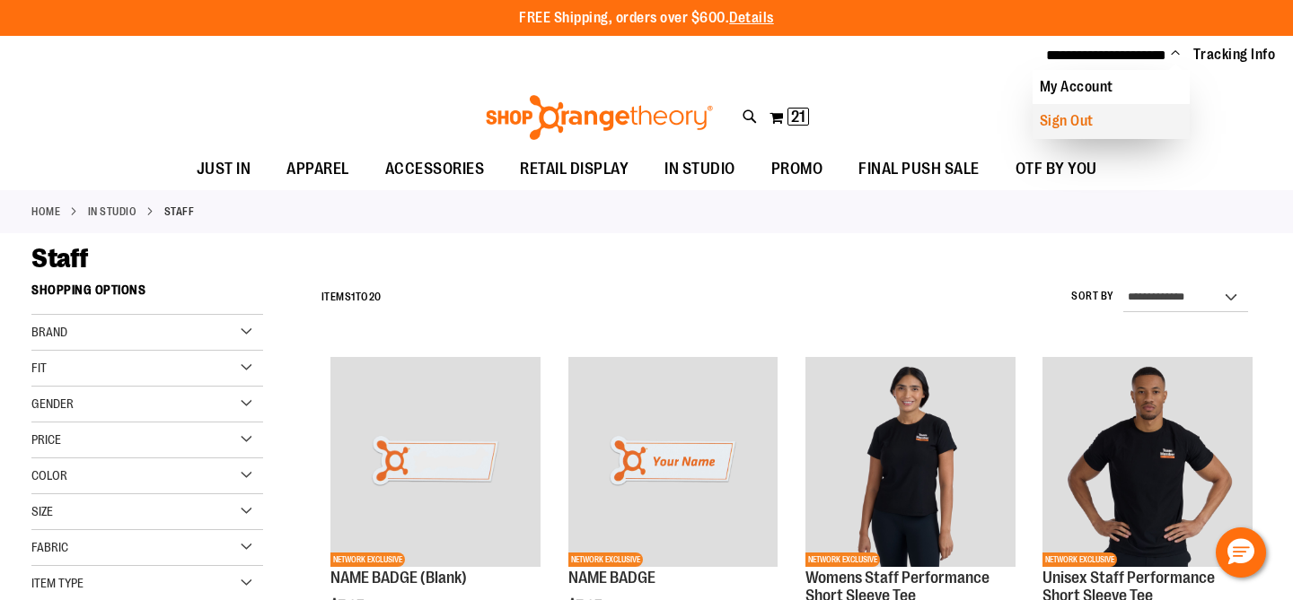
click at [1076, 120] on link "Sign Out" at bounding box center [1110, 121] width 157 height 34
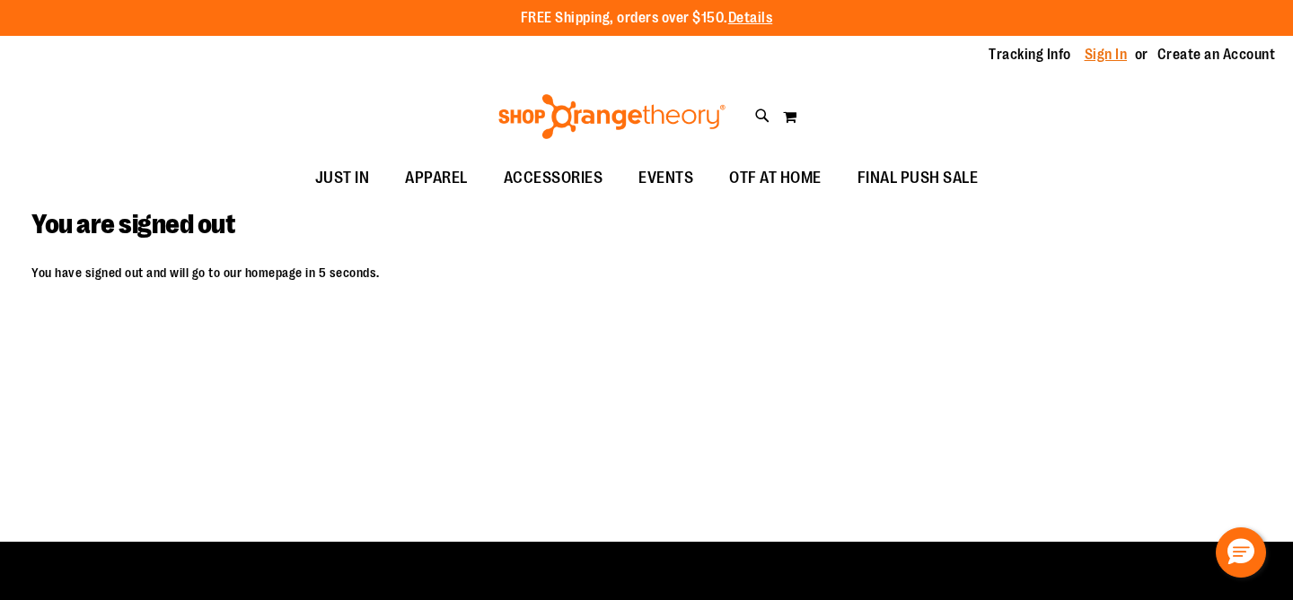
click at [1106, 59] on link "Sign In" at bounding box center [1105, 55] width 43 height 20
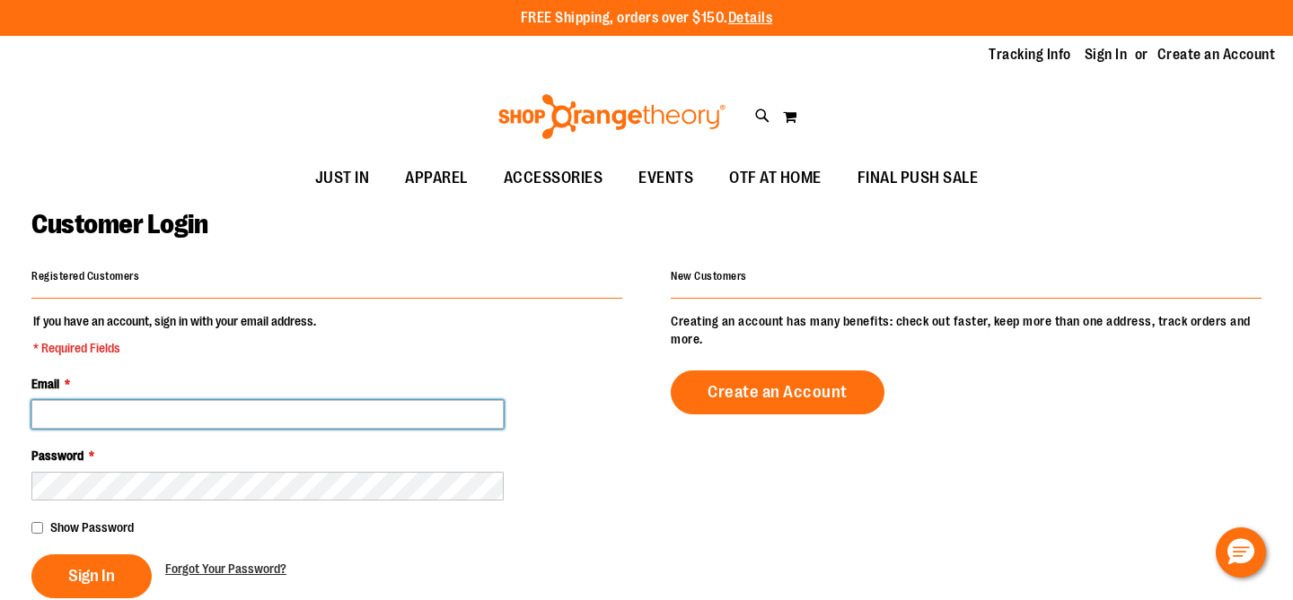
click at [162, 411] on input "Email *" at bounding box center [267, 414] width 472 height 29
type input "**********"
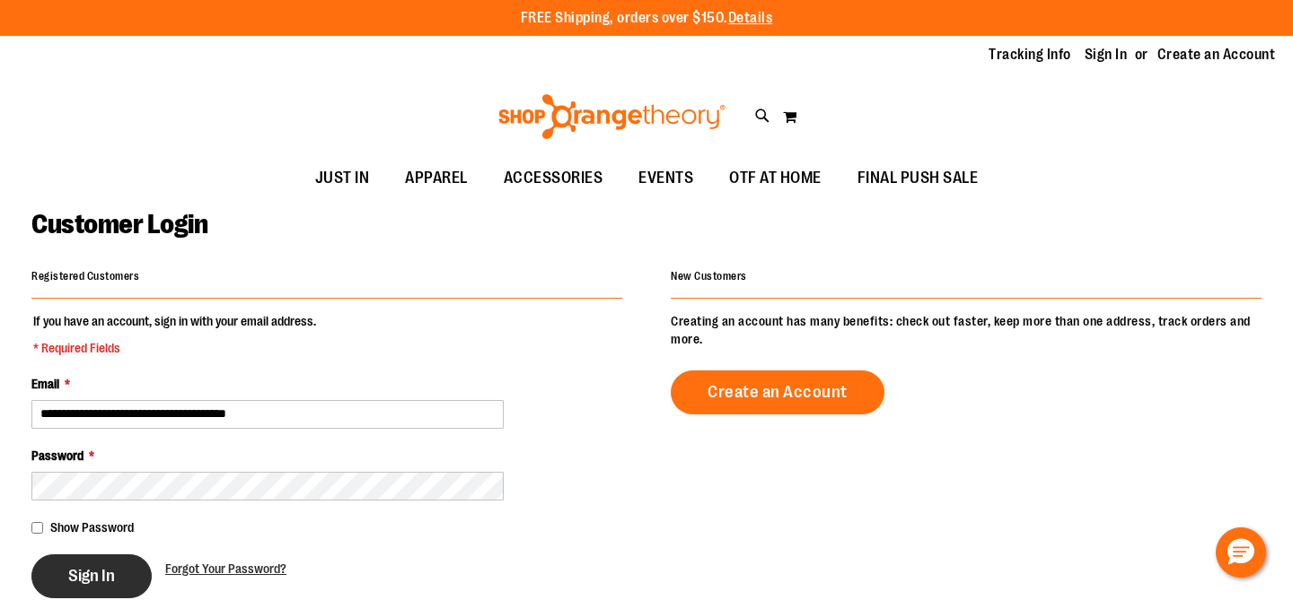
click at [72, 592] on button "Sign In" at bounding box center [91, 577] width 120 height 44
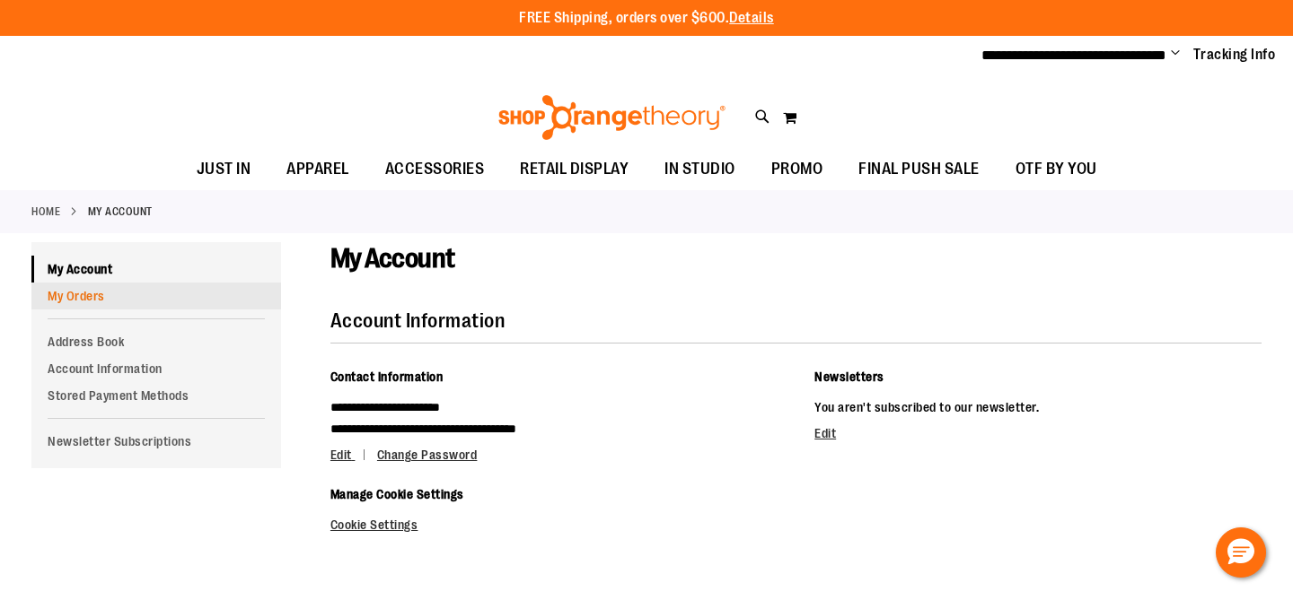
click at [76, 289] on link "My Orders" at bounding box center [156, 296] width 250 height 27
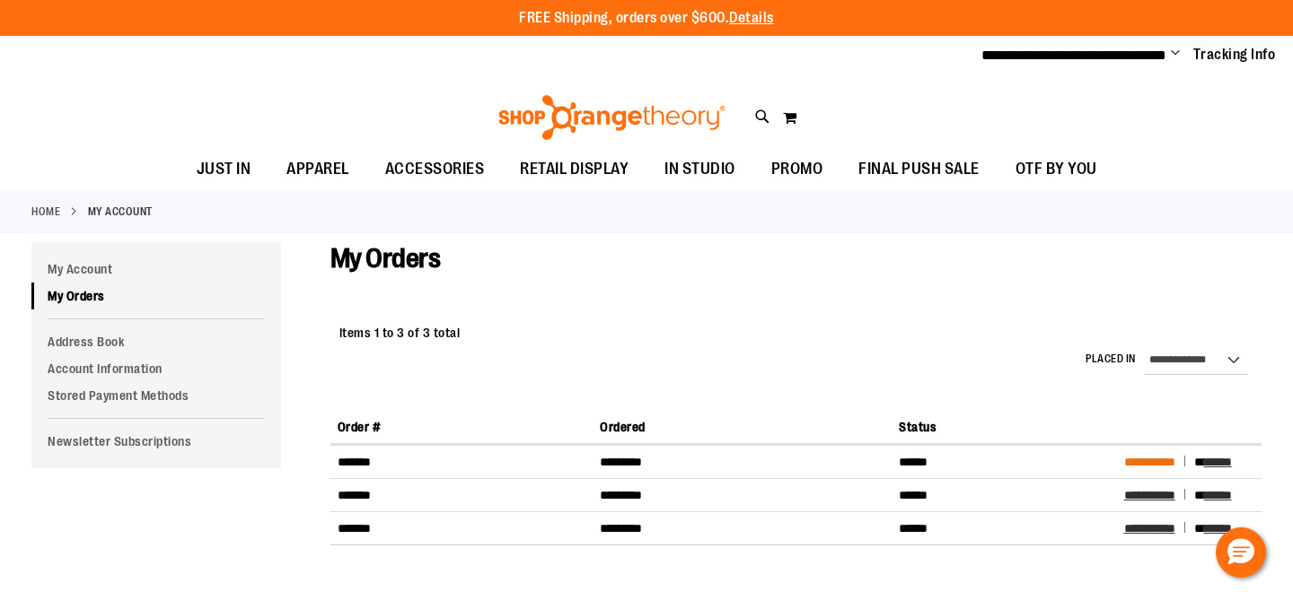
click at [1161, 456] on span "**********" at bounding box center [1149, 462] width 51 height 13
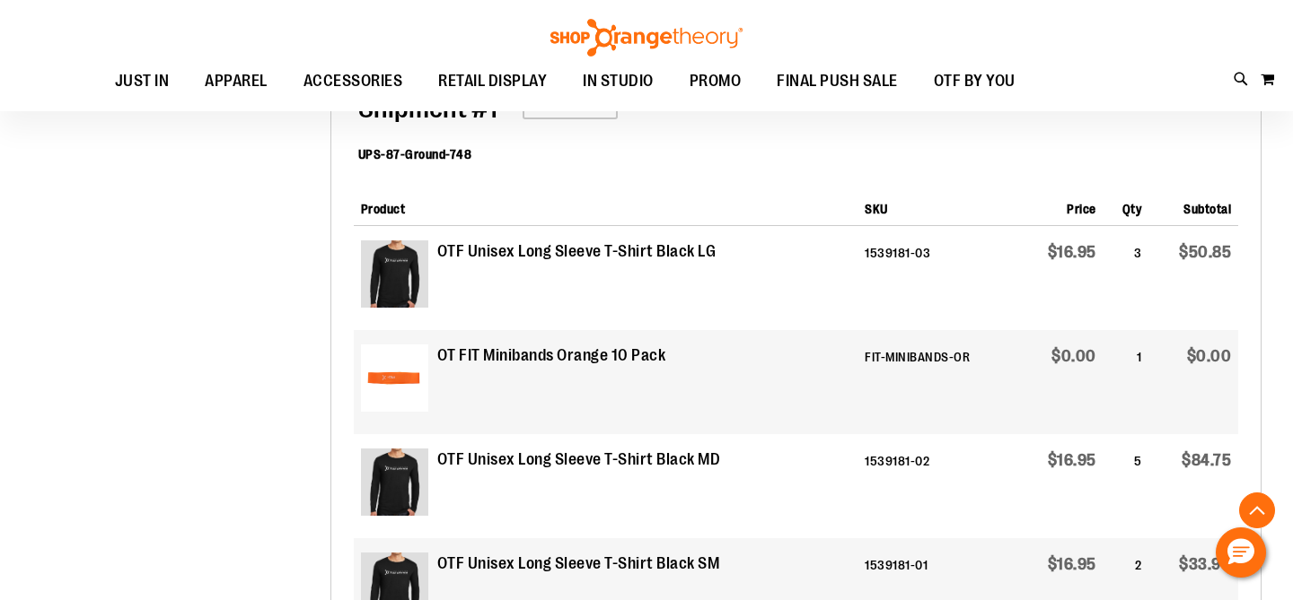
scroll to position [489, 0]
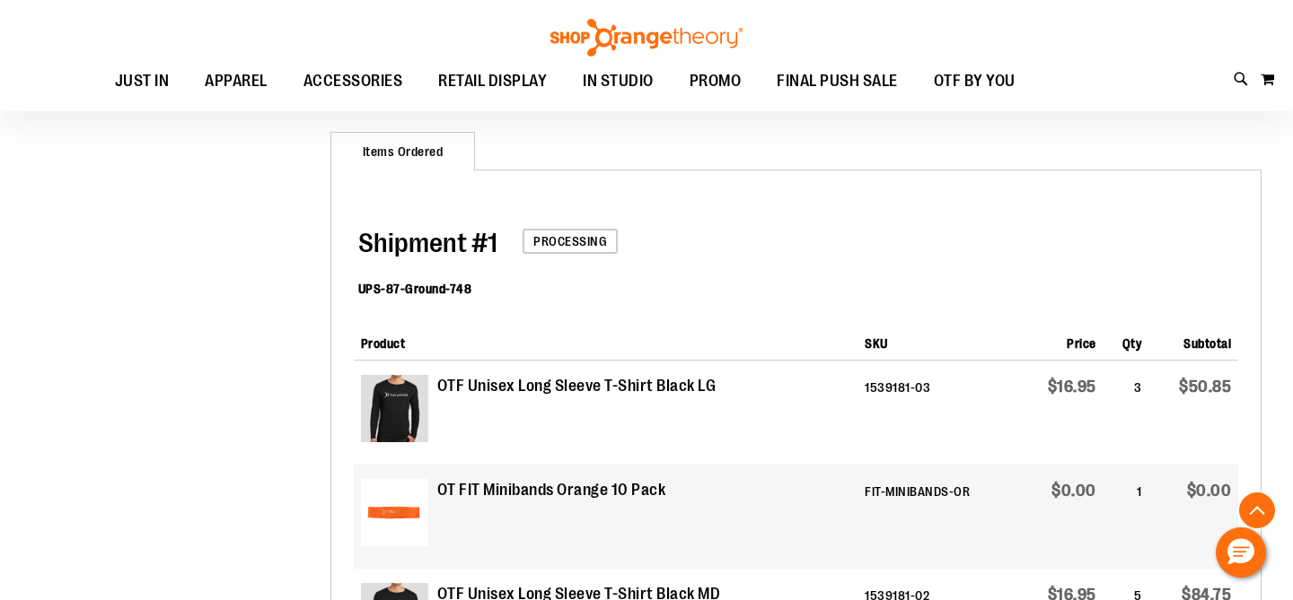
click at [570, 238] on span "Processing" at bounding box center [569, 241] width 95 height 25
click at [474, 267] on dl "UPS-87-Ground-748" at bounding box center [798, 291] width 880 height 58
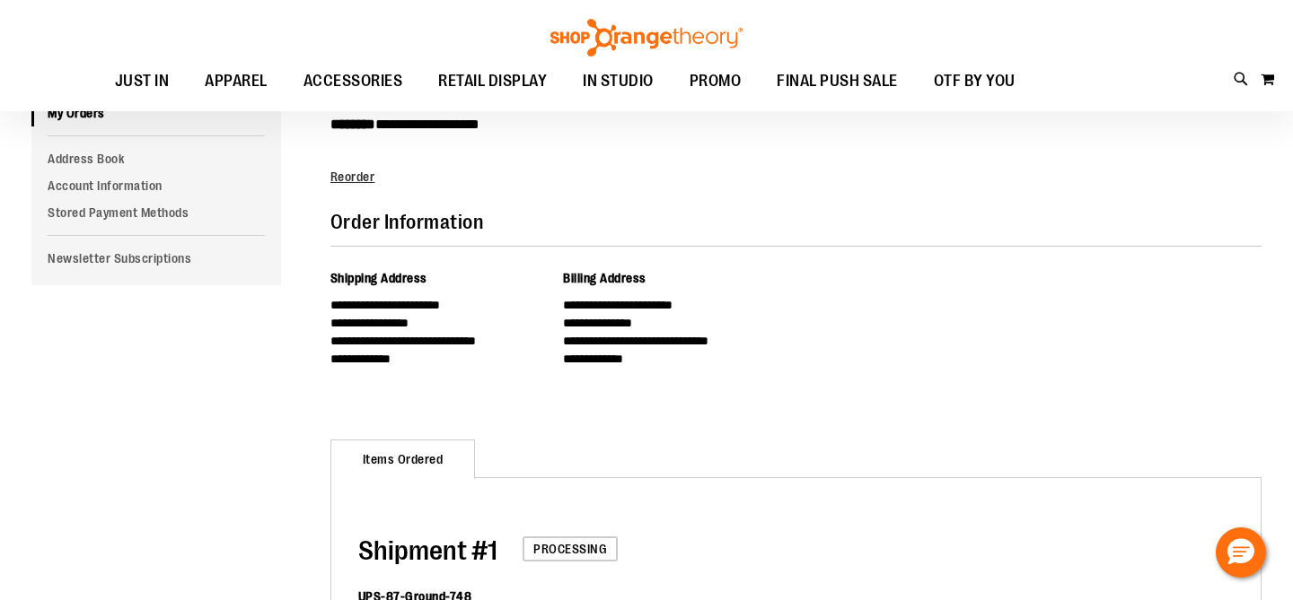
scroll to position [0, 0]
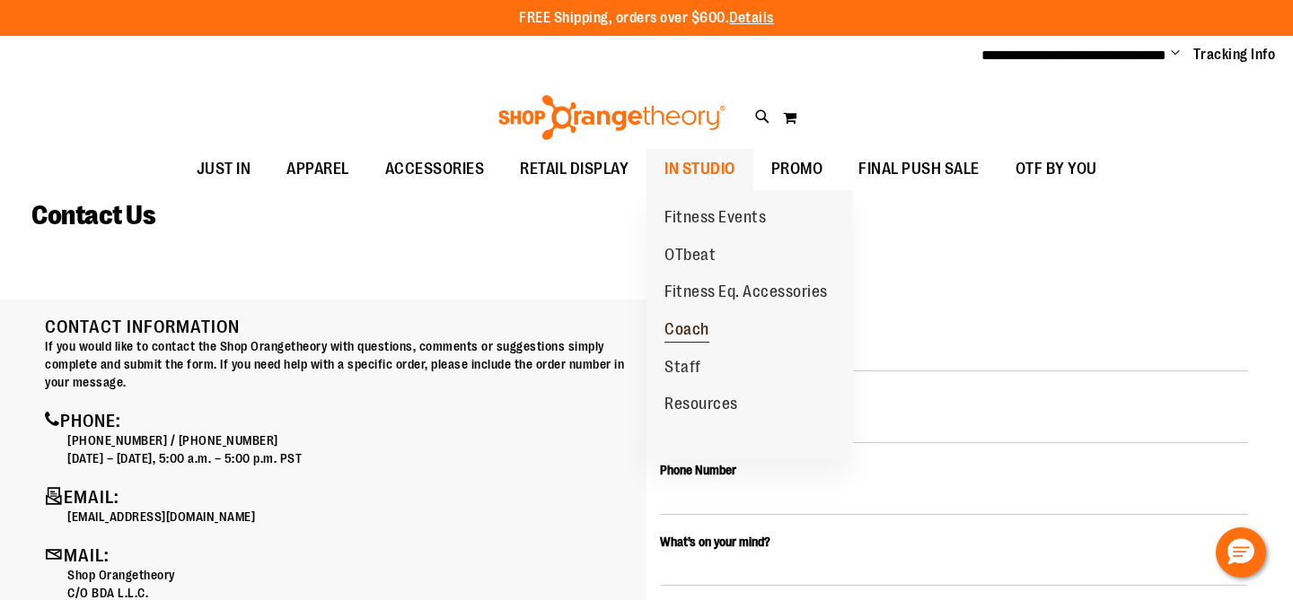
click at [694, 322] on span "Coach" at bounding box center [686, 331] width 45 height 22
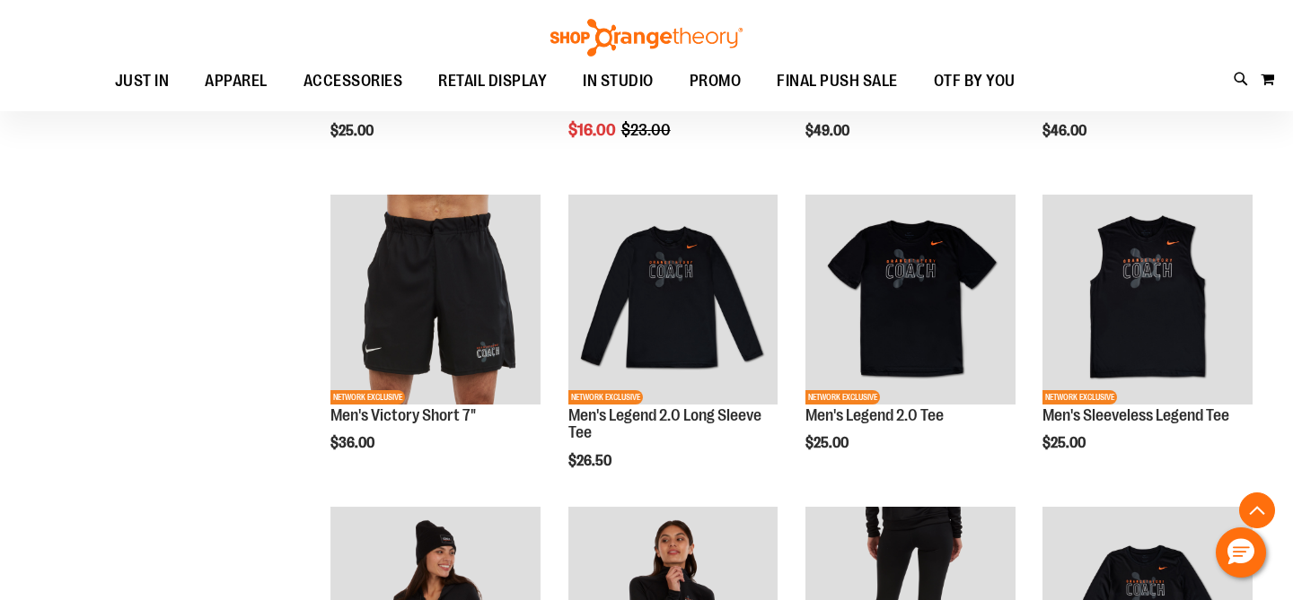
scroll to position [478, 0]
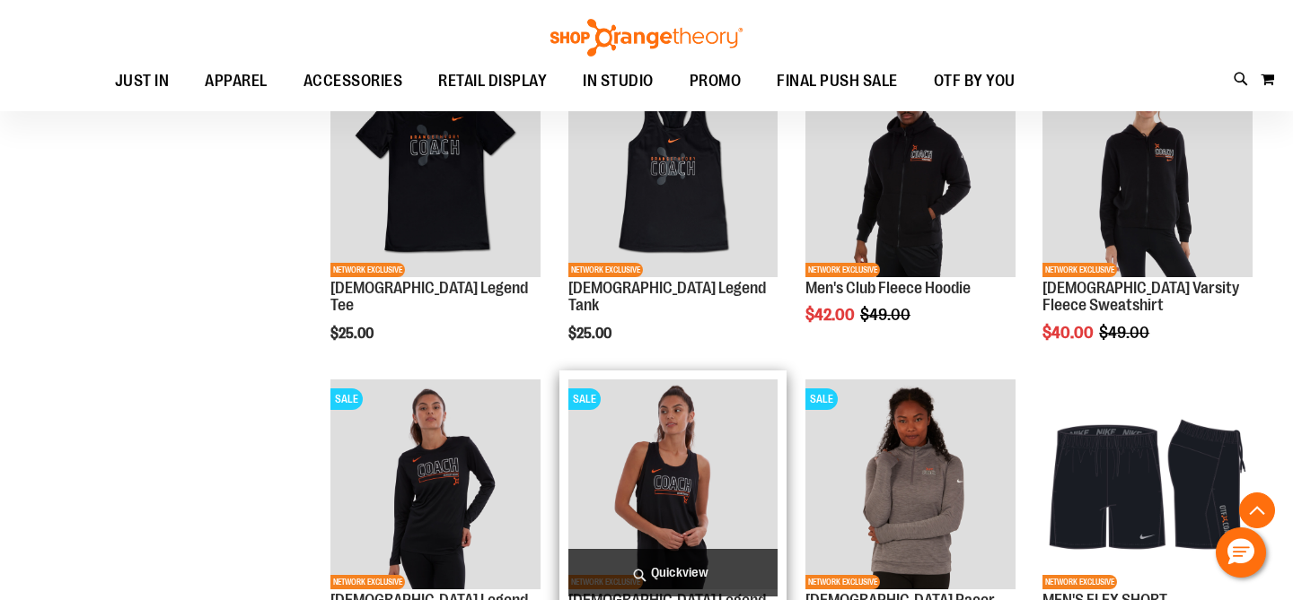
scroll to position [1226, 0]
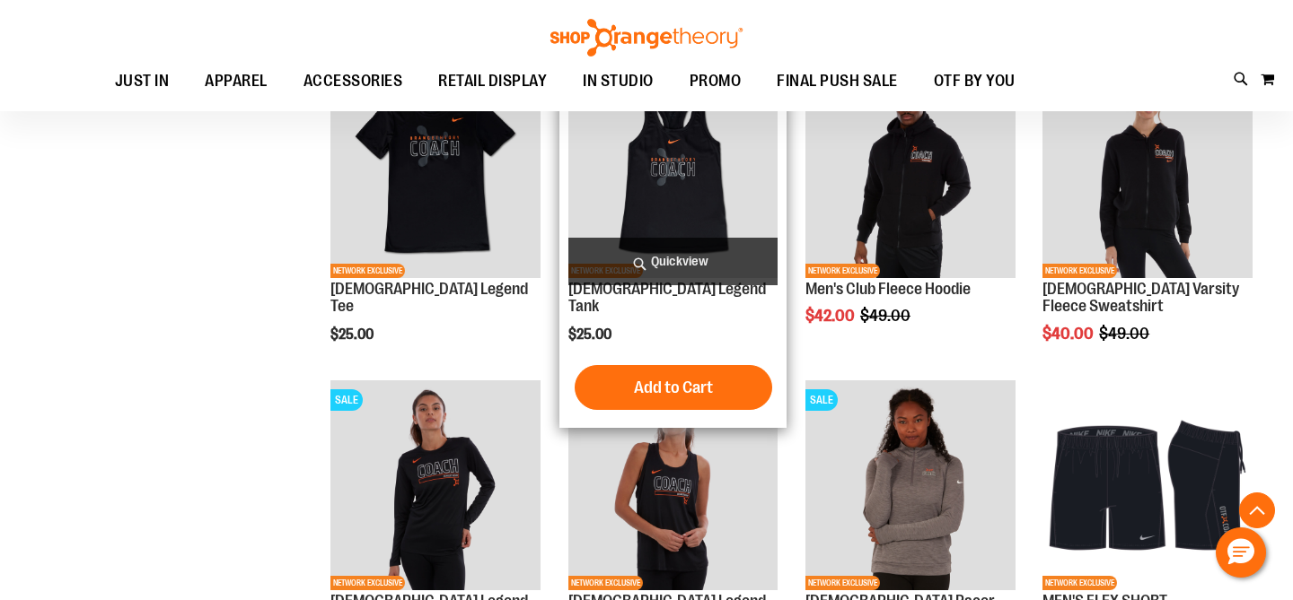
click at [679, 162] on img "product" at bounding box center [673, 173] width 210 height 210
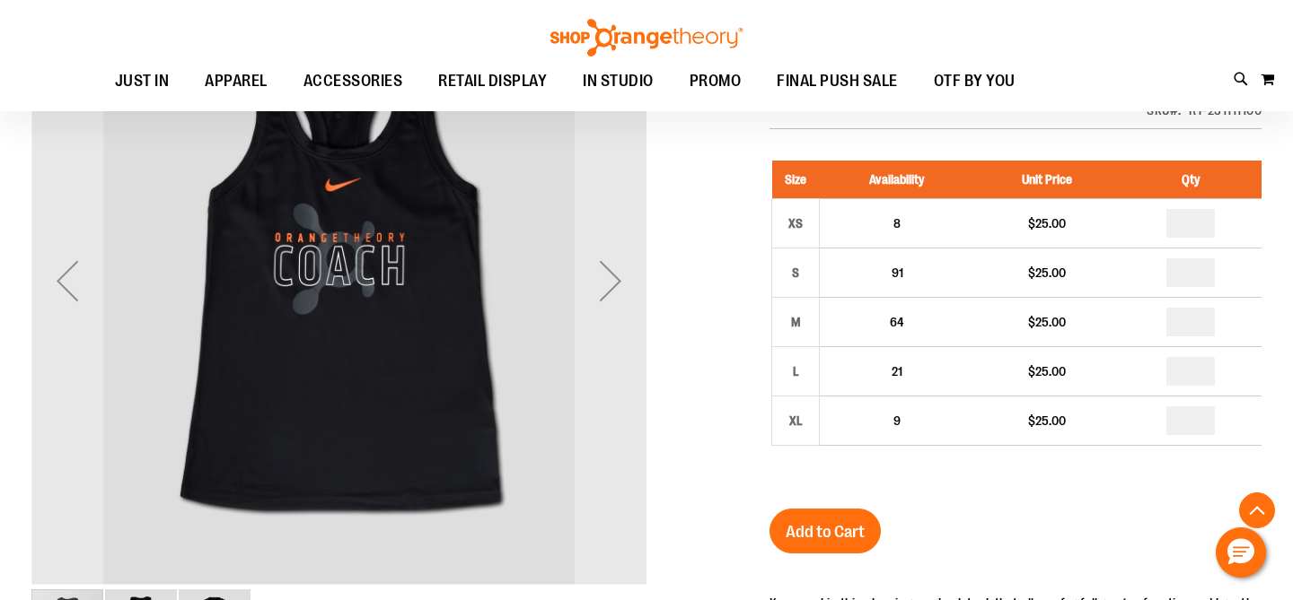
scroll to position [283, 0]
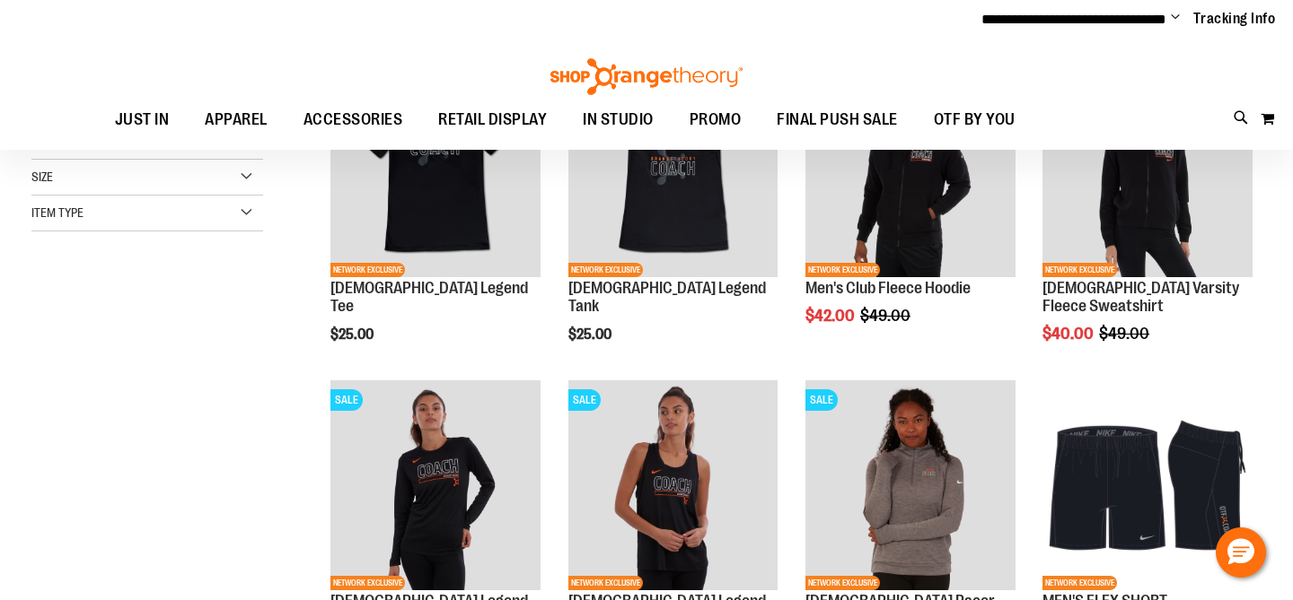
scroll to position [495, 0]
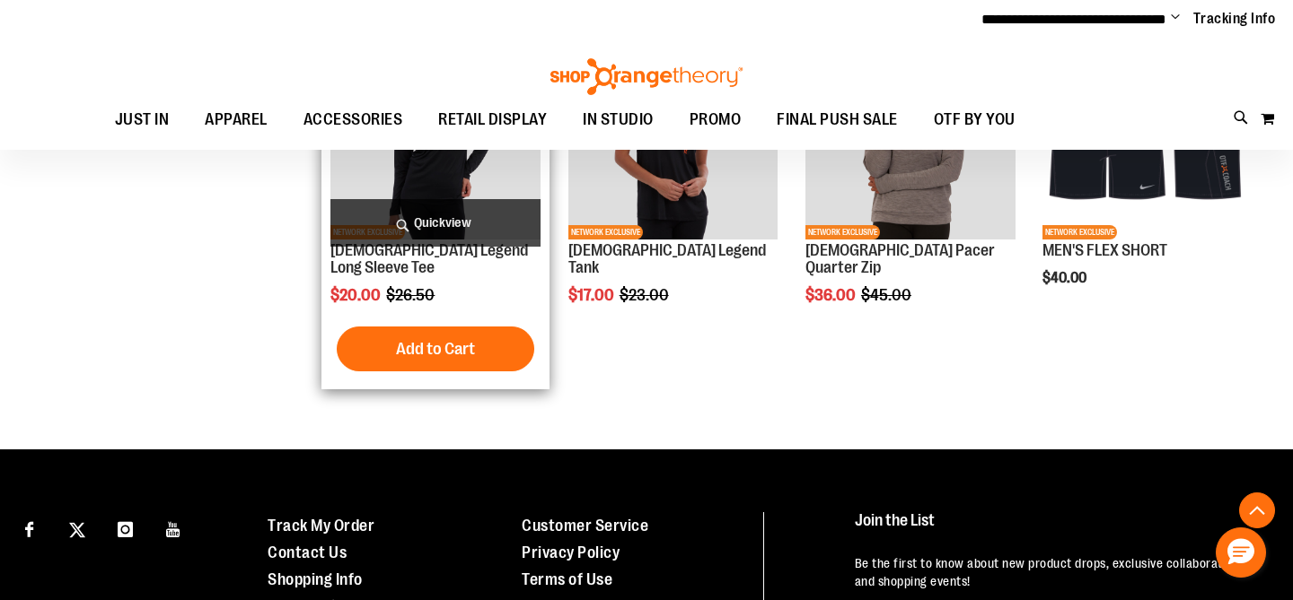
click at [416, 200] on span "Quickview" at bounding box center [435, 223] width 210 height 48
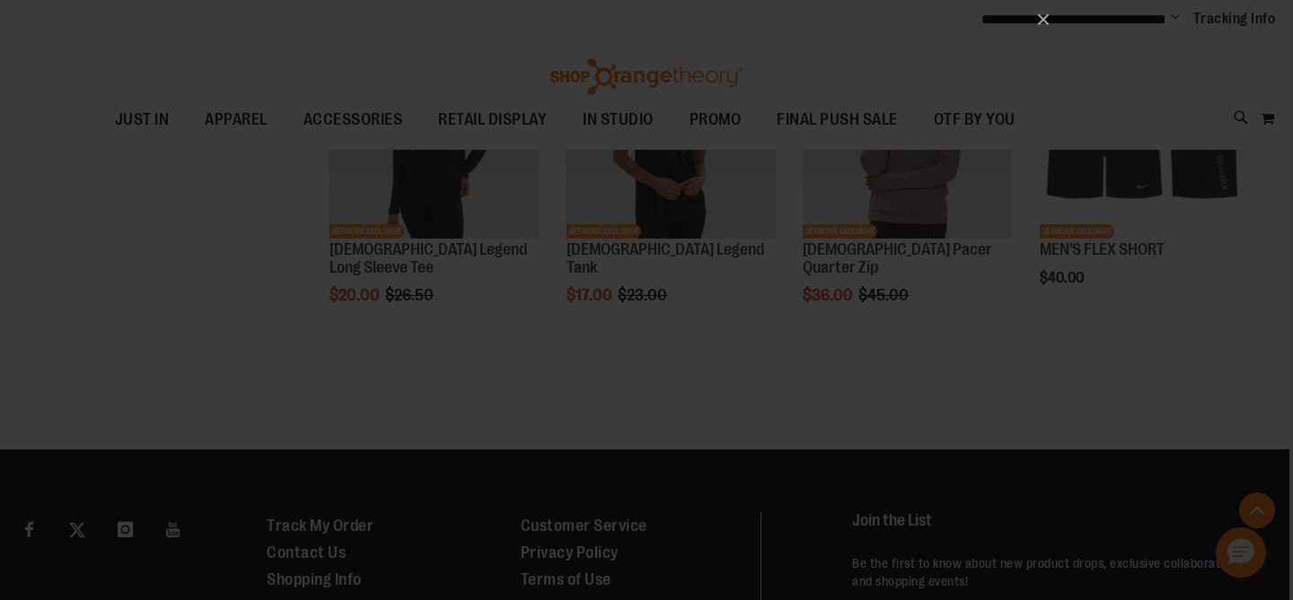
scroll to position [0, 0]
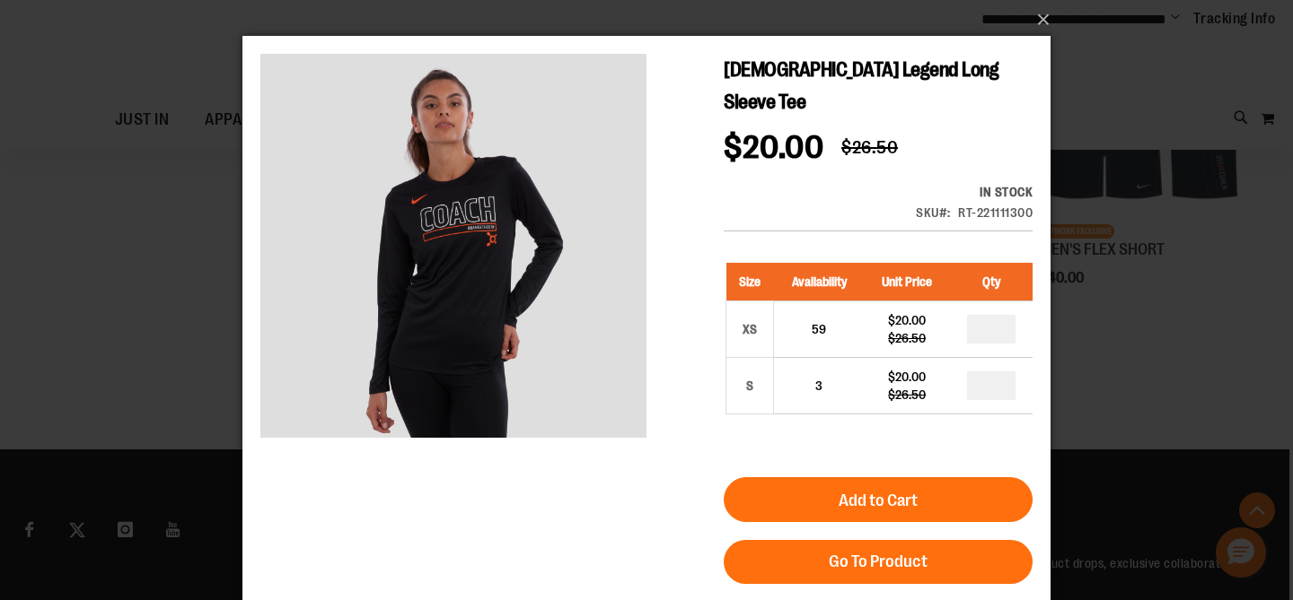
click at [1070, 375] on div "×" at bounding box center [646, 300] width 1293 height 600
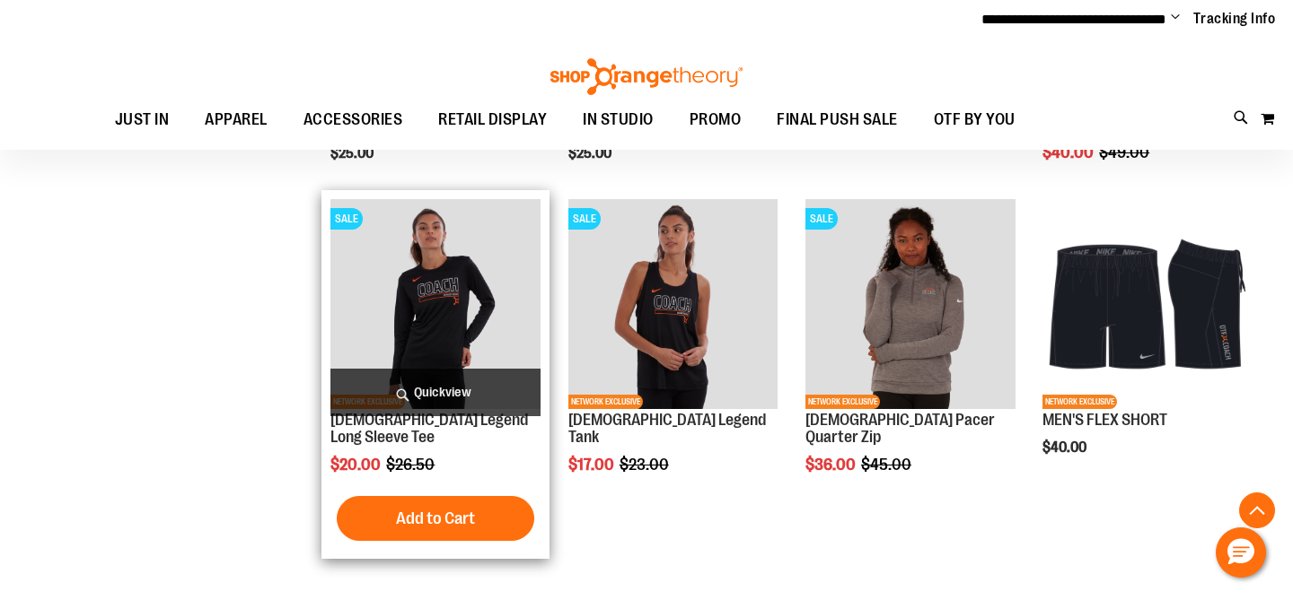
scroll to position [297, 0]
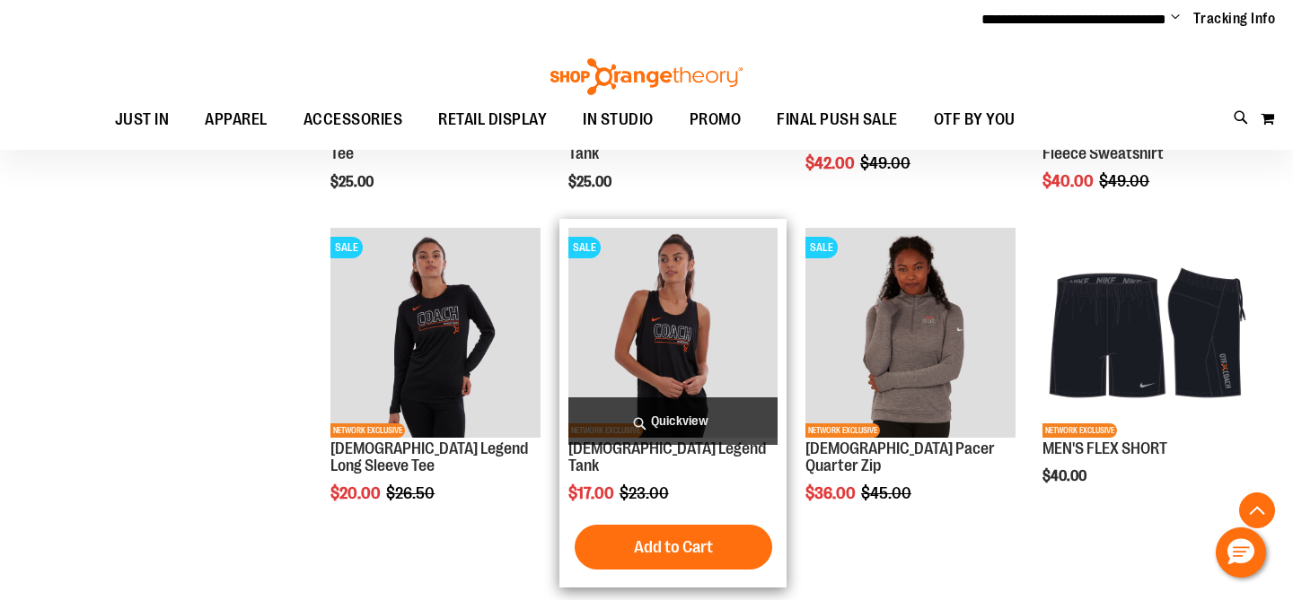
click at [688, 294] on img "product" at bounding box center [673, 333] width 210 height 210
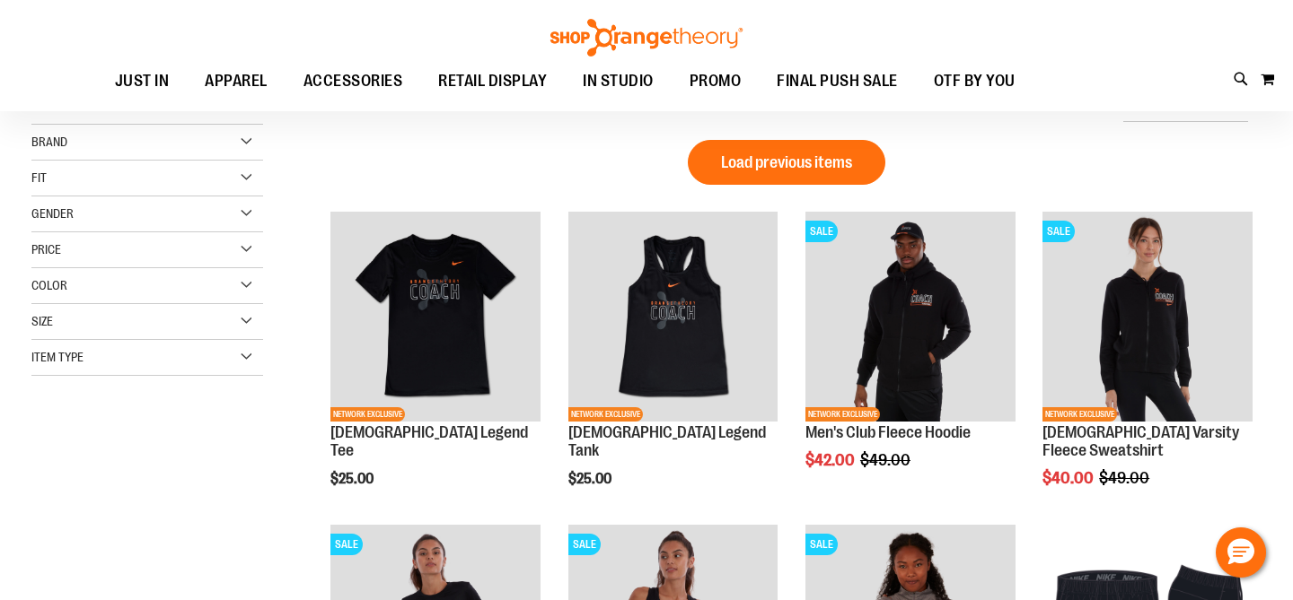
scroll to position [208, 0]
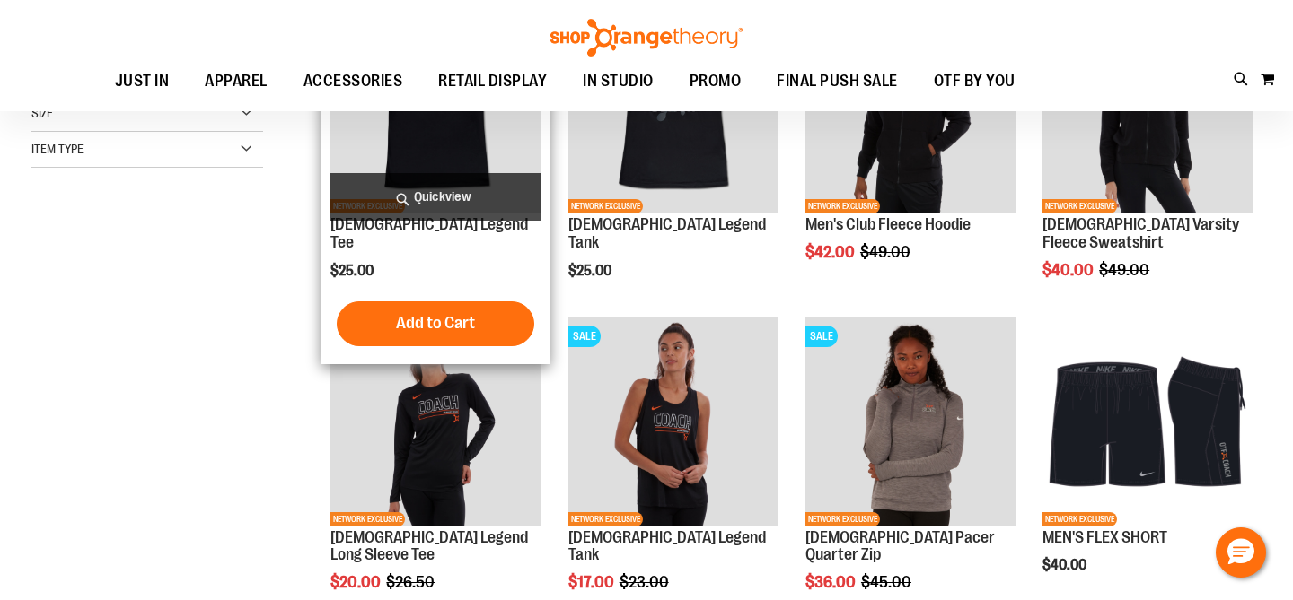
click at [463, 137] on img "product" at bounding box center [435, 109] width 210 height 210
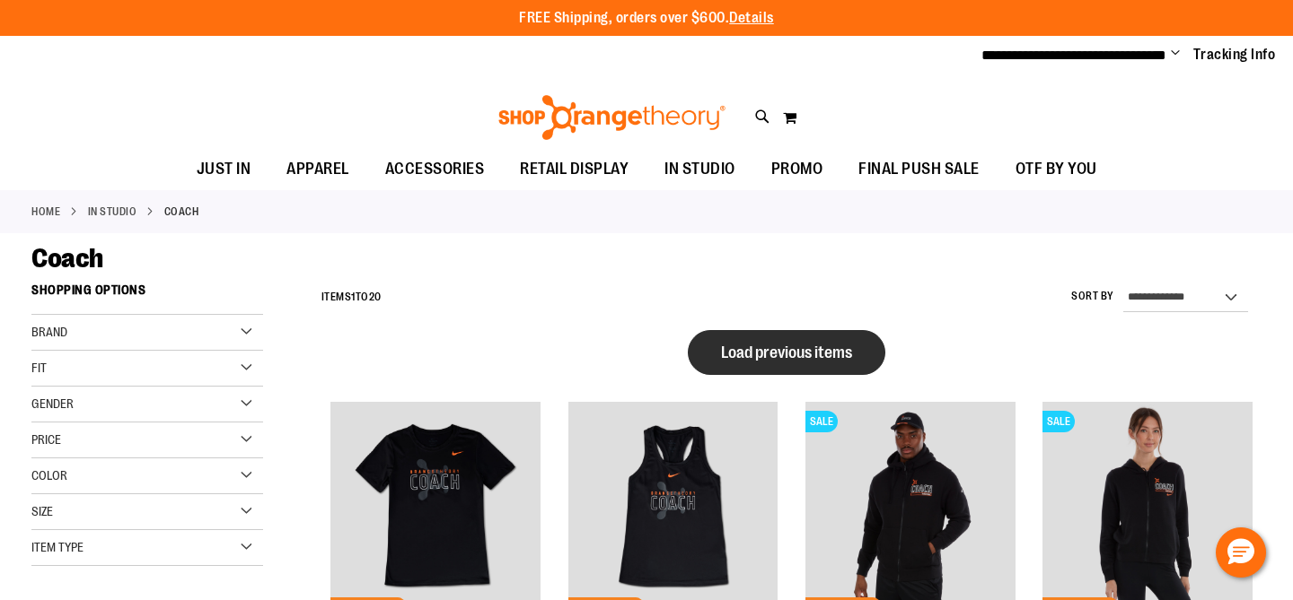
click at [802, 372] on button "Load previous items" at bounding box center [786, 352] width 197 height 45
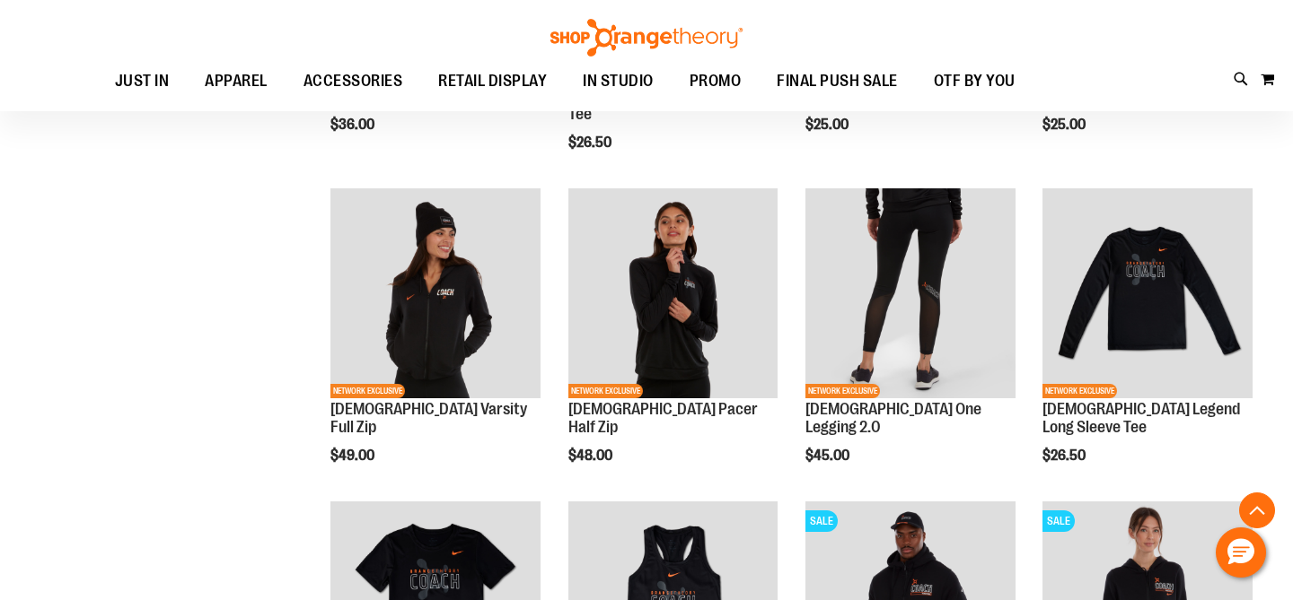
scroll to position [816, 0]
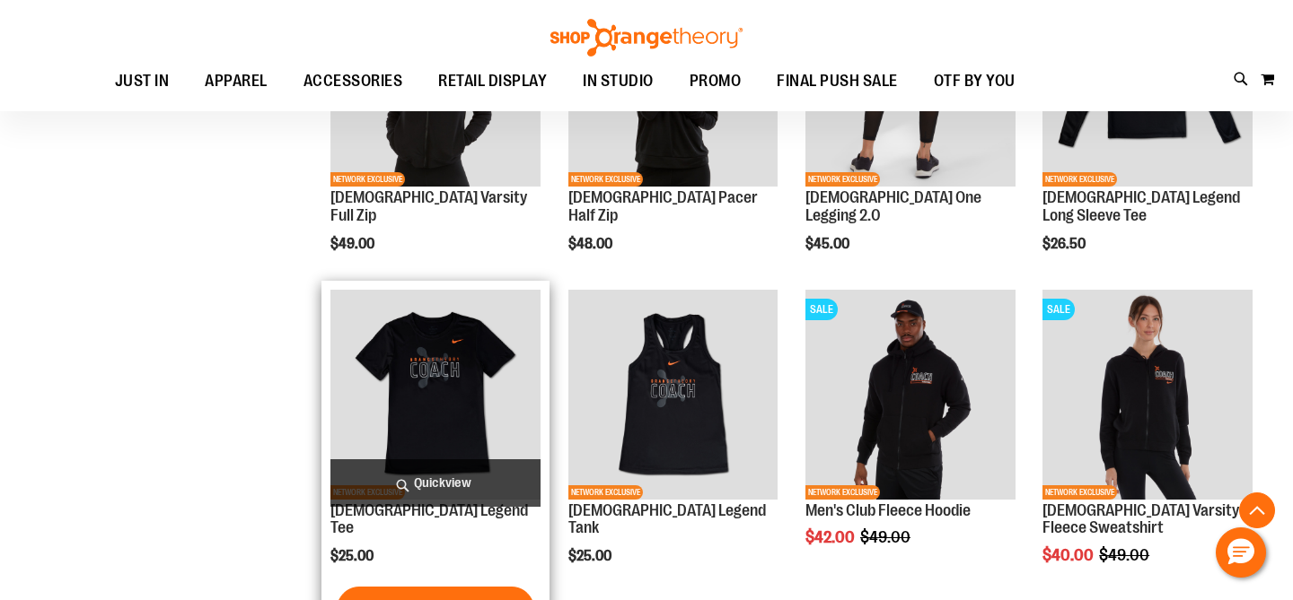
click at [437, 333] on img "product" at bounding box center [435, 395] width 210 height 210
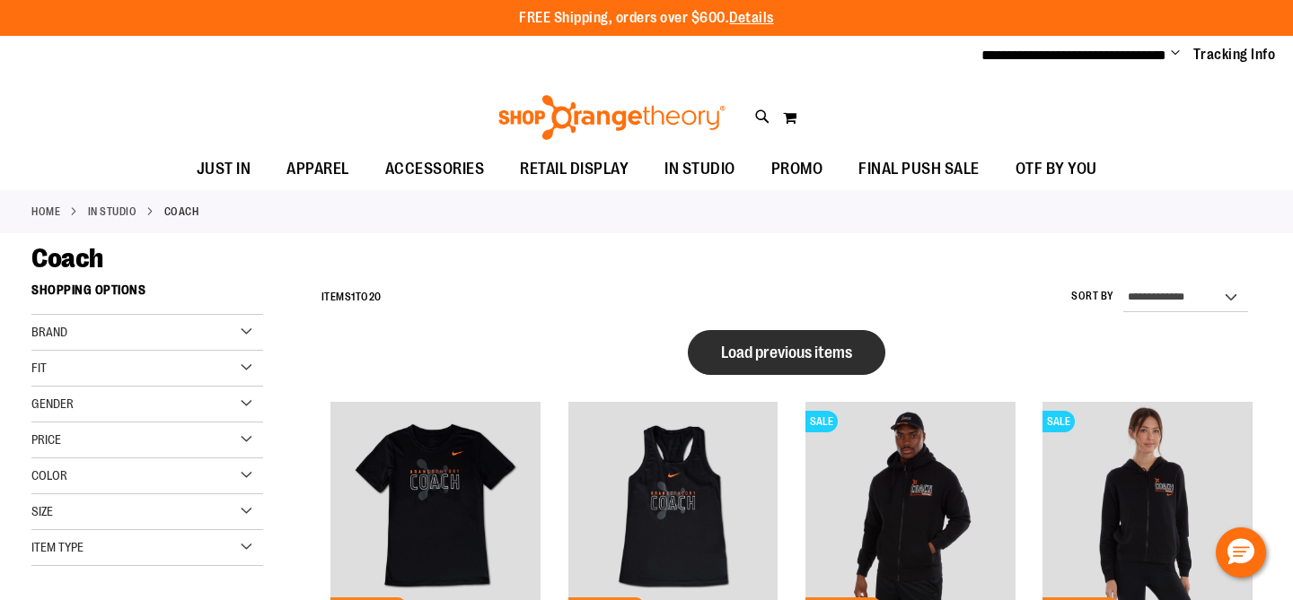
click at [827, 364] on button "Load previous items" at bounding box center [786, 352] width 197 height 45
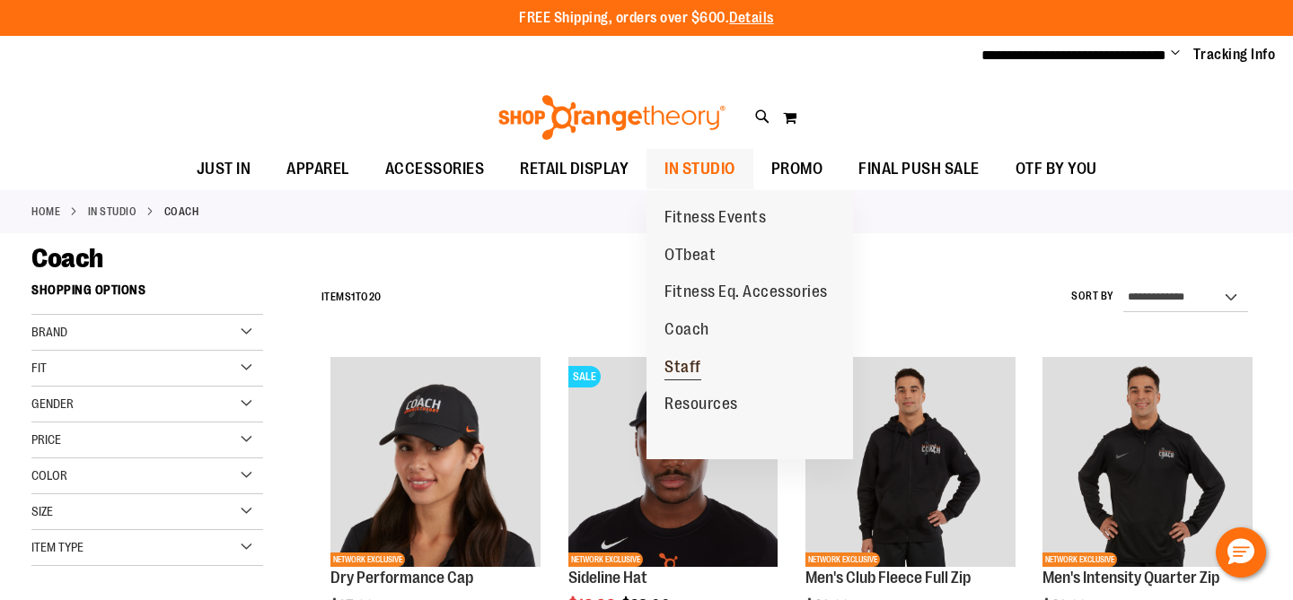
click at [697, 373] on span "Staff" at bounding box center [682, 369] width 37 height 22
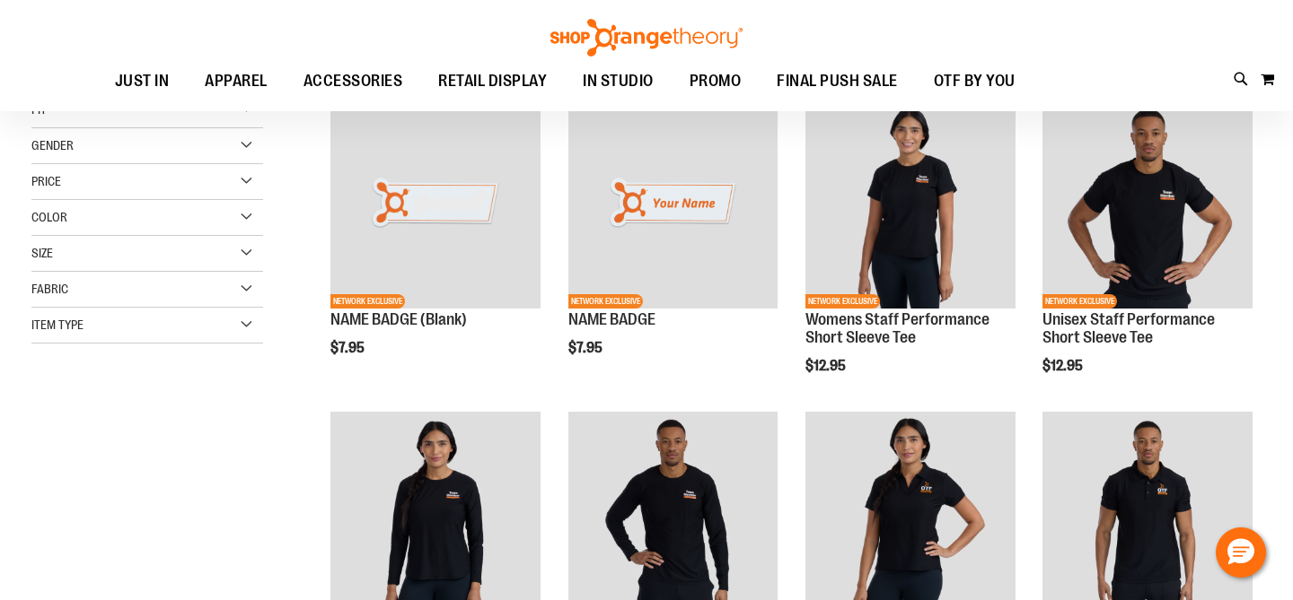
scroll to position [261, 0]
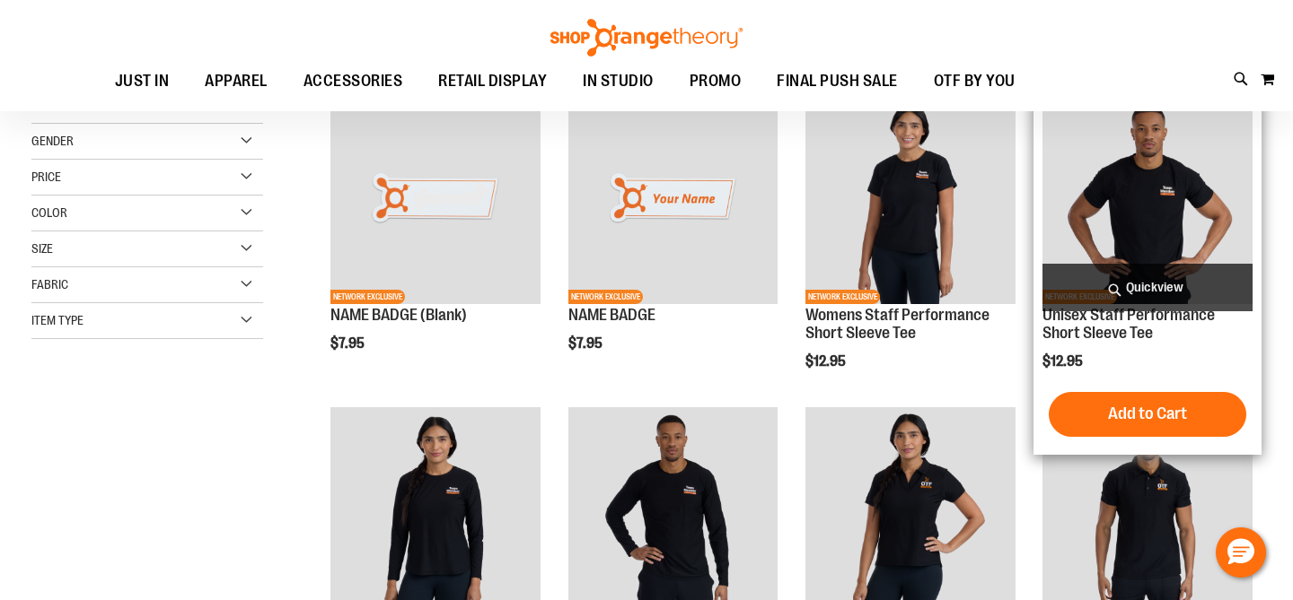
click at [1178, 205] on img "product" at bounding box center [1147, 199] width 210 height 210
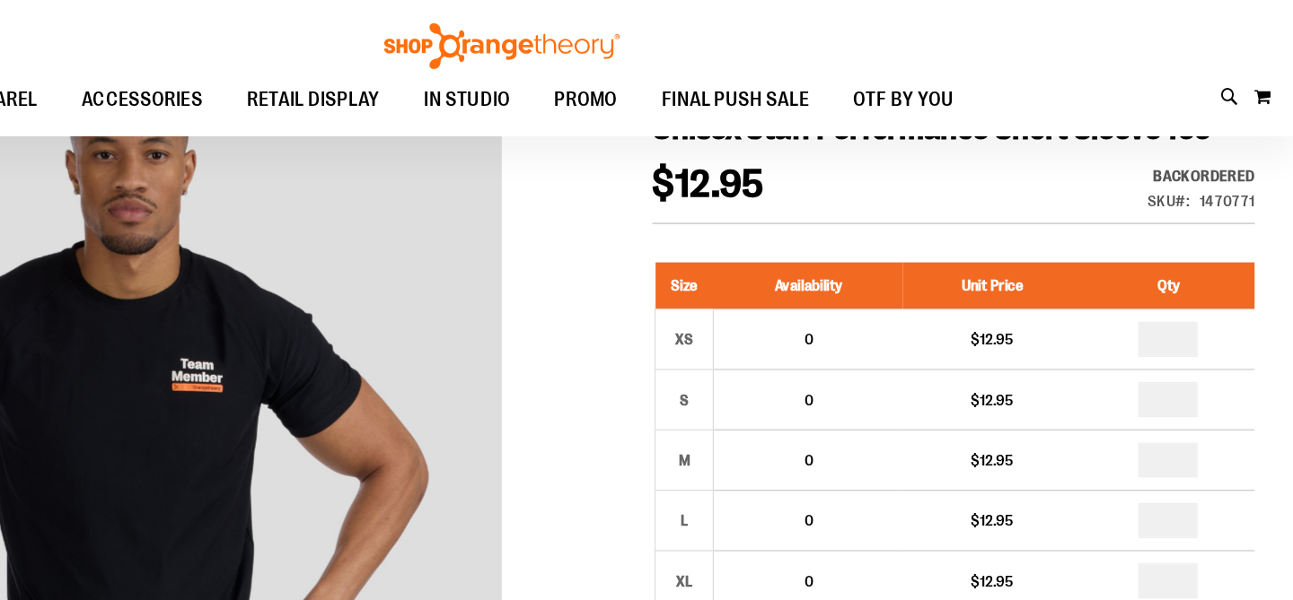
scroll to position [1, 0]
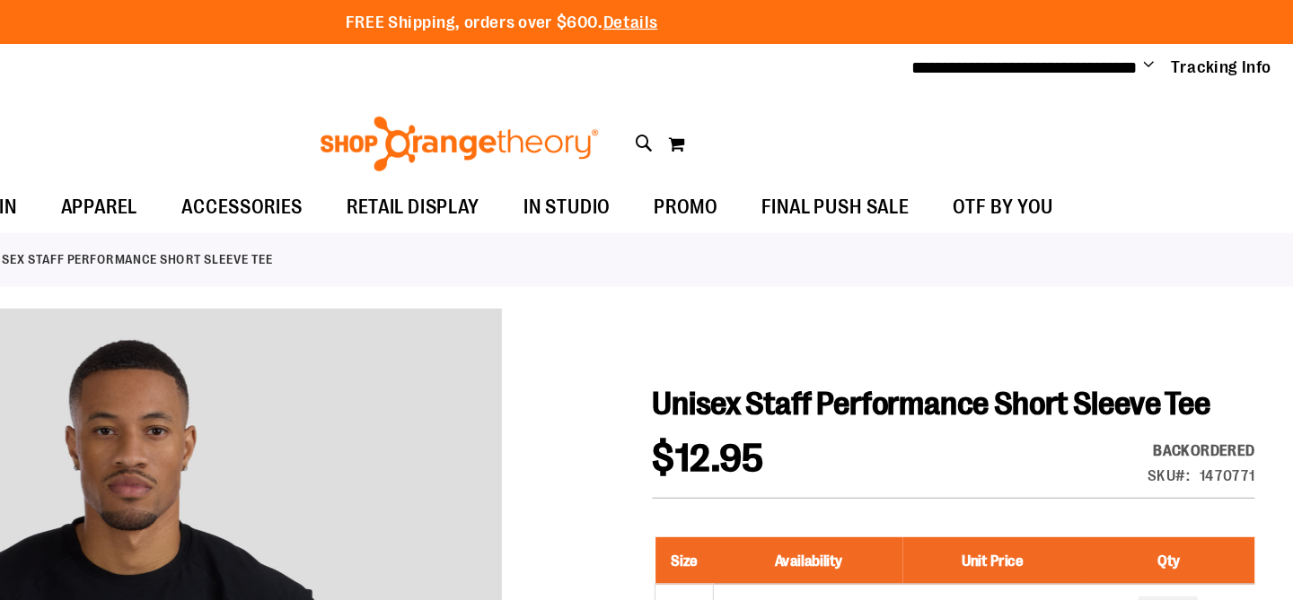
click at [1177, 55] on span "Change" at bounding box center [1174, 54] width 9 height 17
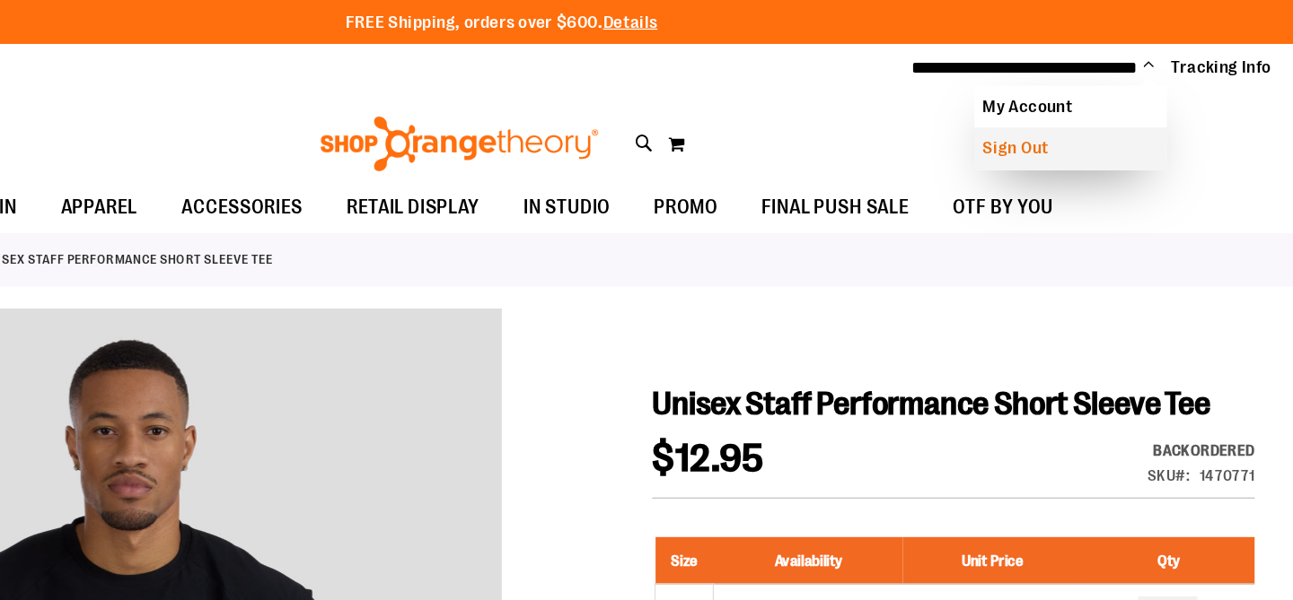
click at [1074, 122] on link "Sign Out" at bounding box center [1110, 121] width 157 height 34
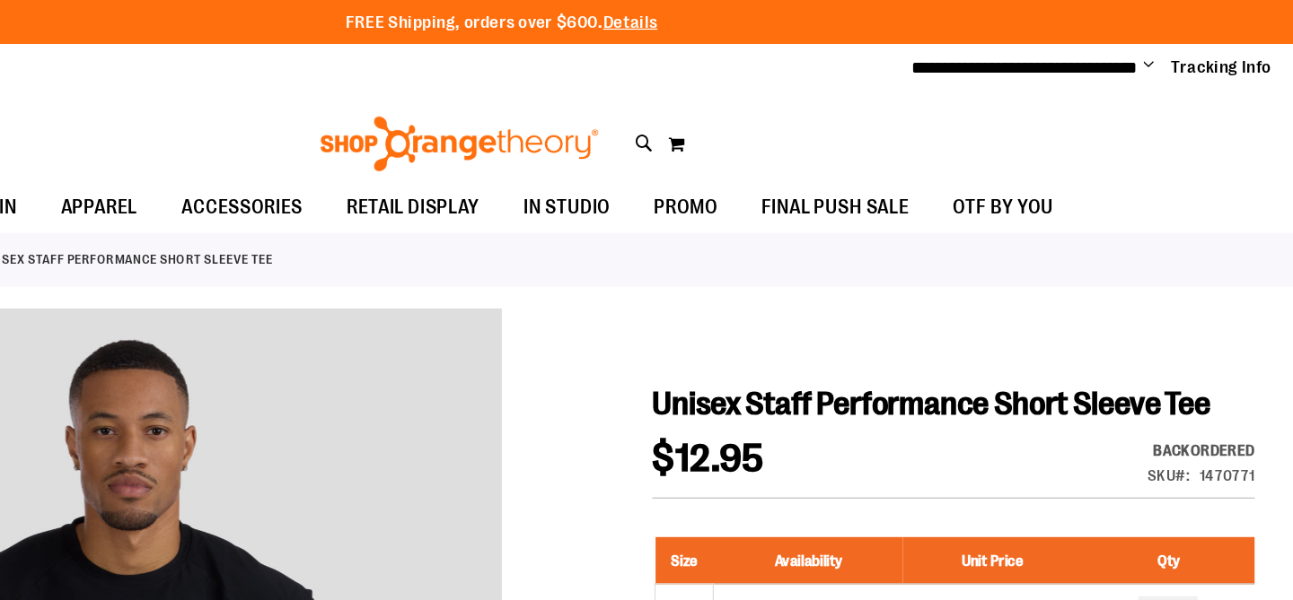
scroll to position [0, 0]
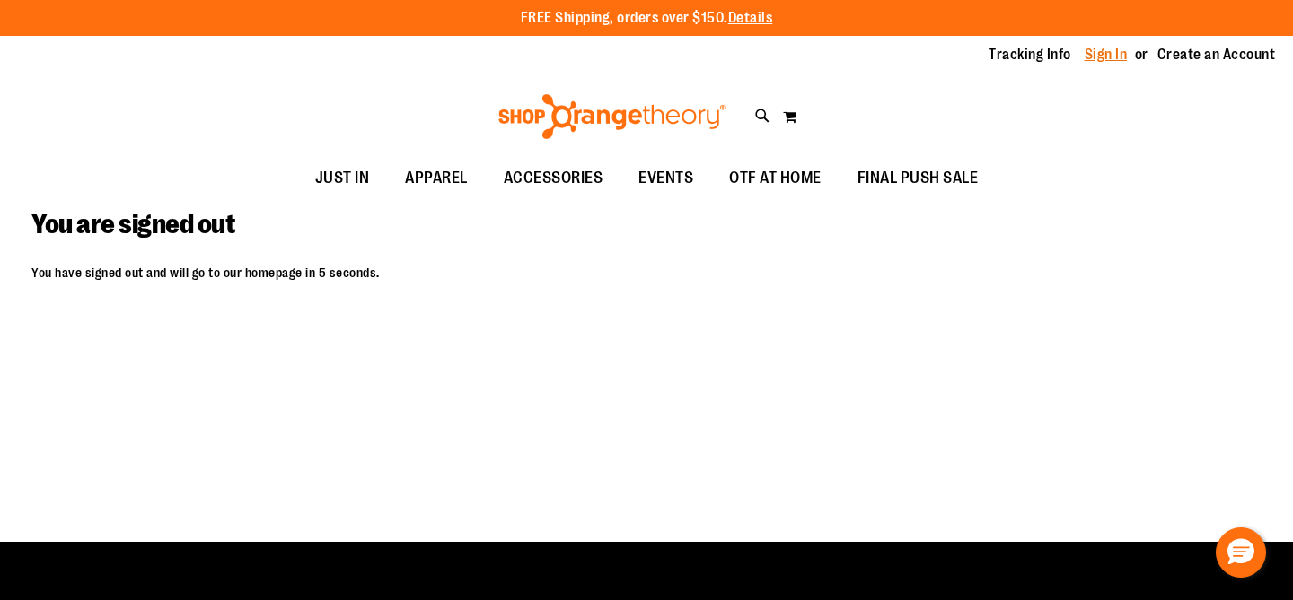
click at [1124, 52] on link "Sign In" at bounding box center [1105, 55] width 43 height 20
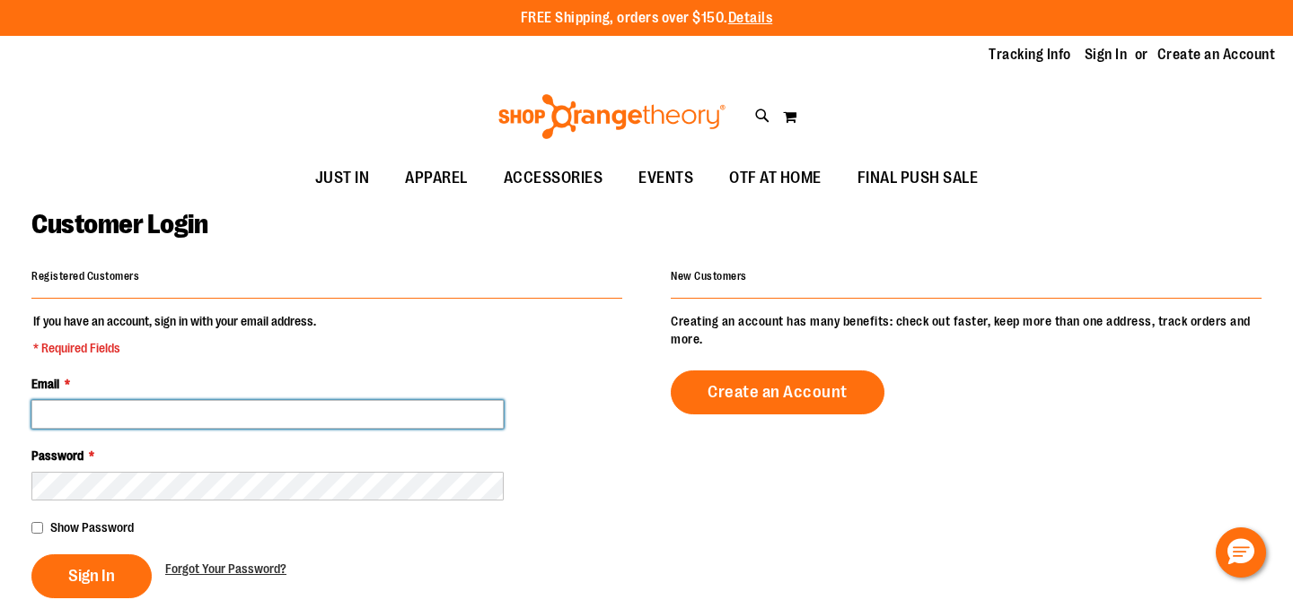
click at [80, 407] on input "Email *" at bounding box center [267, 414] width 472 height 29
type input "**********"
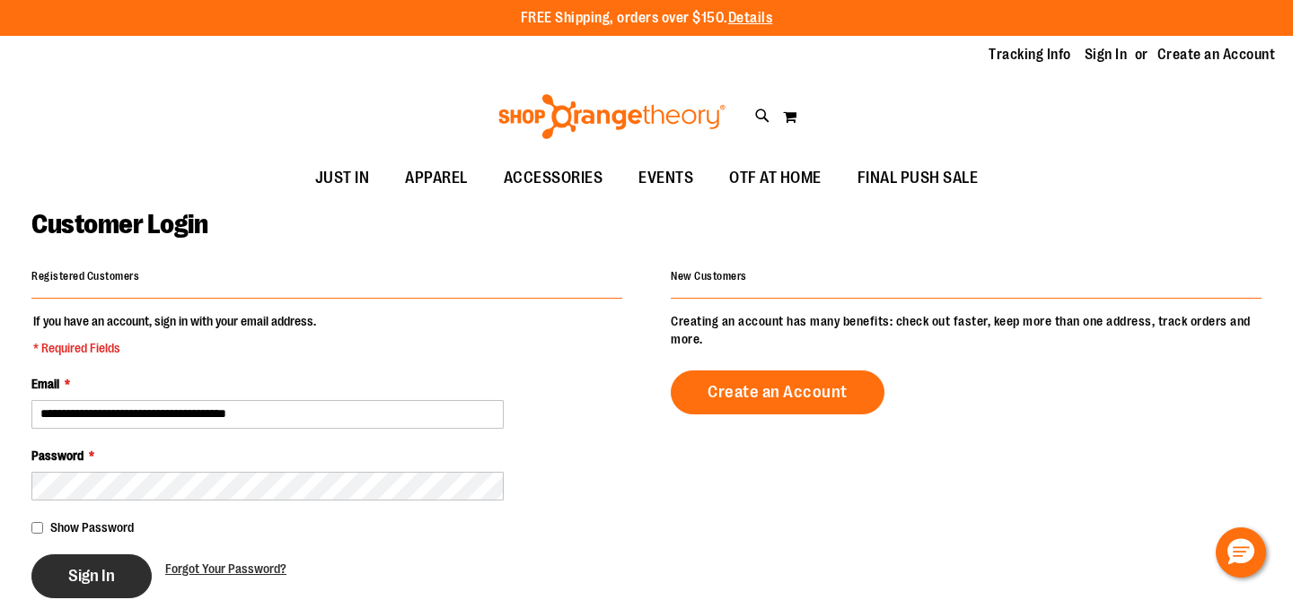
click at [87, 559] on button "Sign In" at bounding box center [91, 577] width 120 height 44
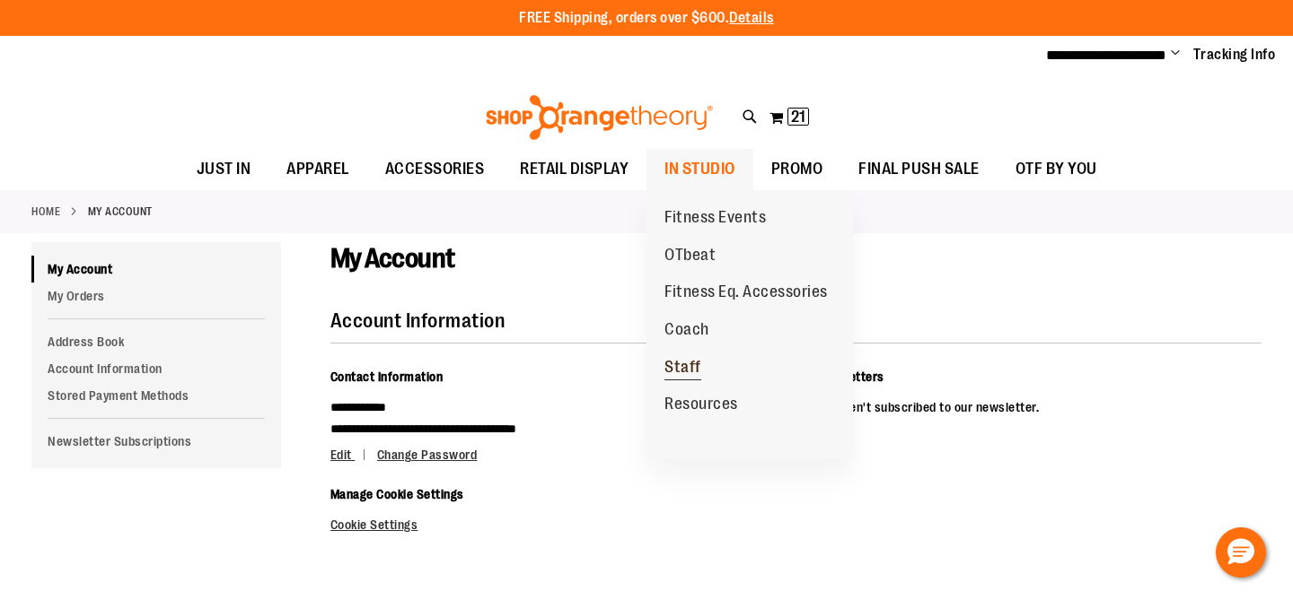
click at [695, 373] on span "Staff" at bounding box center [682, 369] width 37 height 22
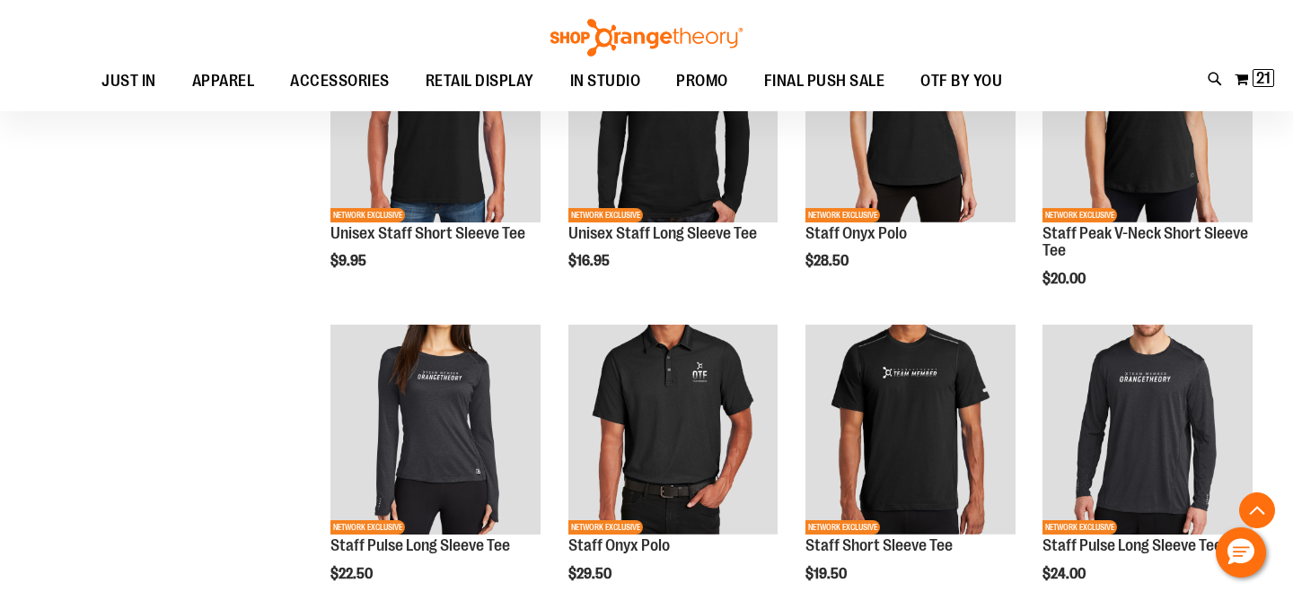
scroll to position [1142, 0]
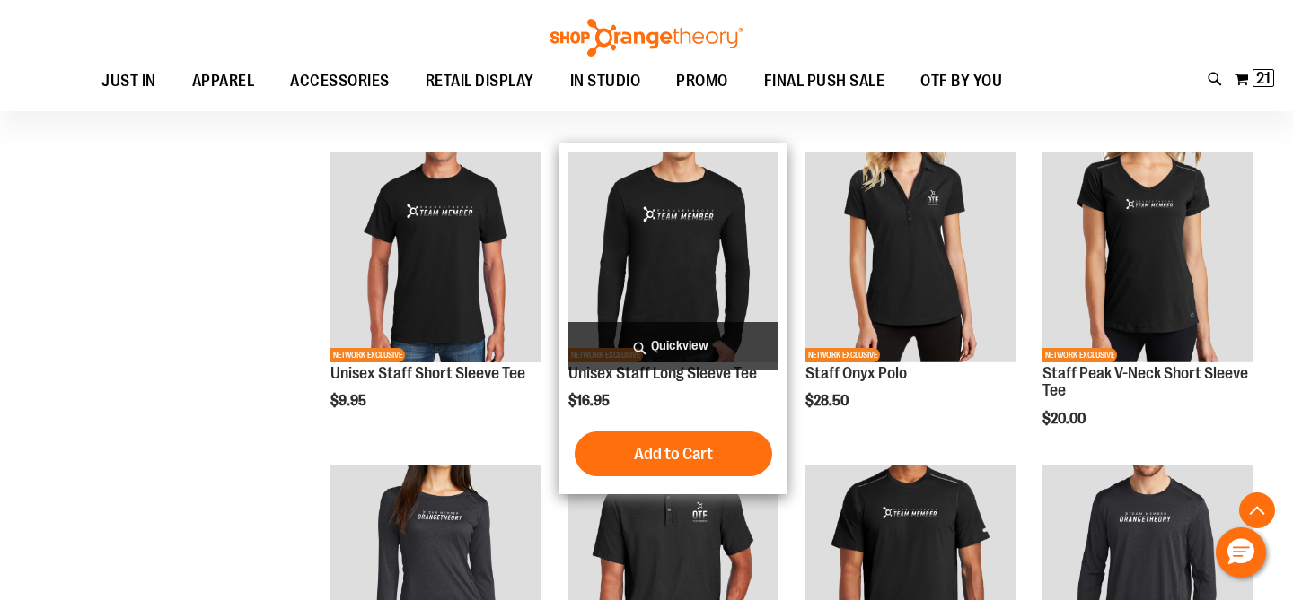
click at [697, 259] on img "product" at bounding box center [673, 258] width 210 height 210
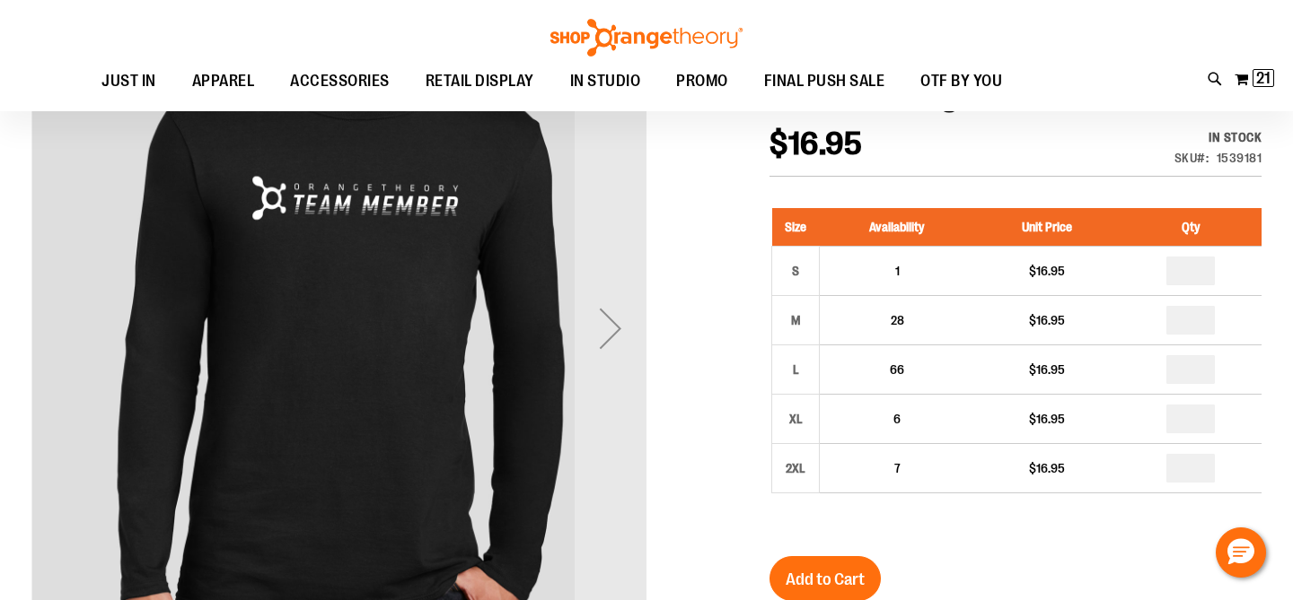
scroll to position [232, 0]
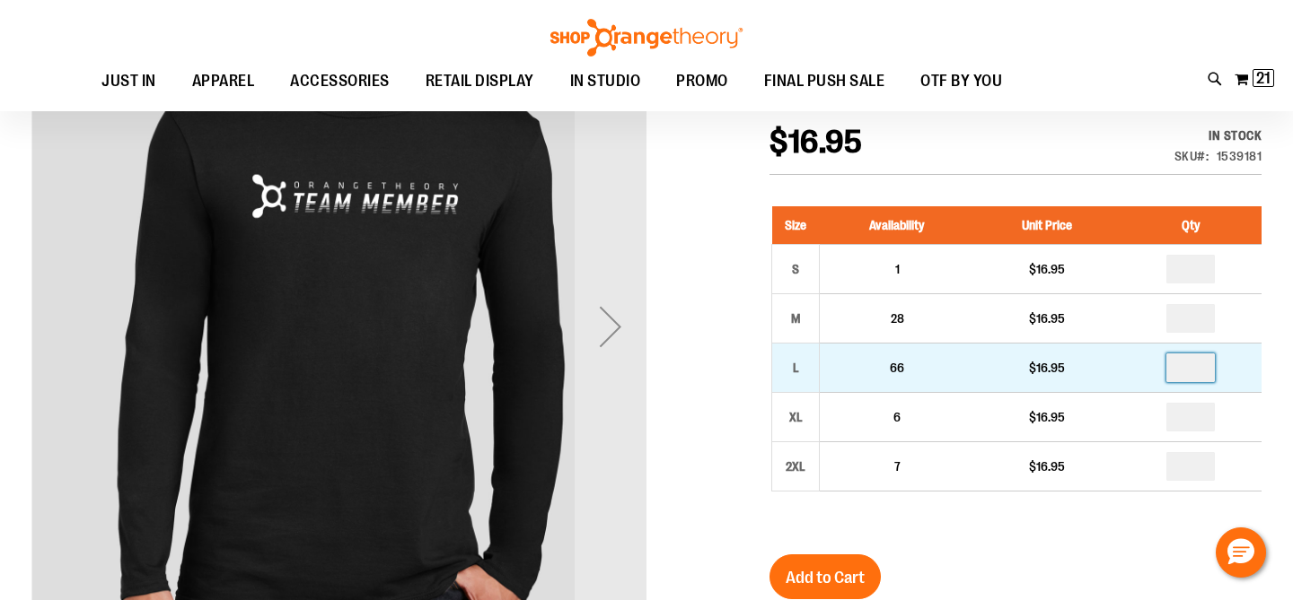
click at [1203, 369] on input "number" at bounding box center [1190, 368] width 48 height 29
type input "*"
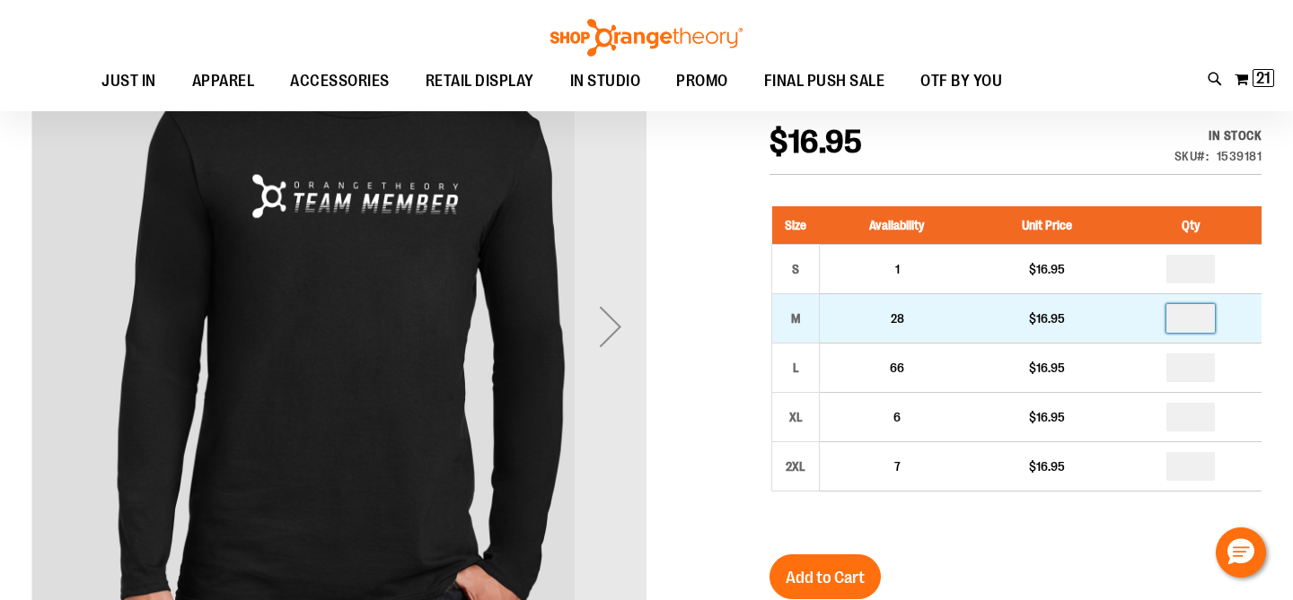
click at [1200, 318] on input "number" at bounding box center [1190, 318] width 48 height 29
type input "*"
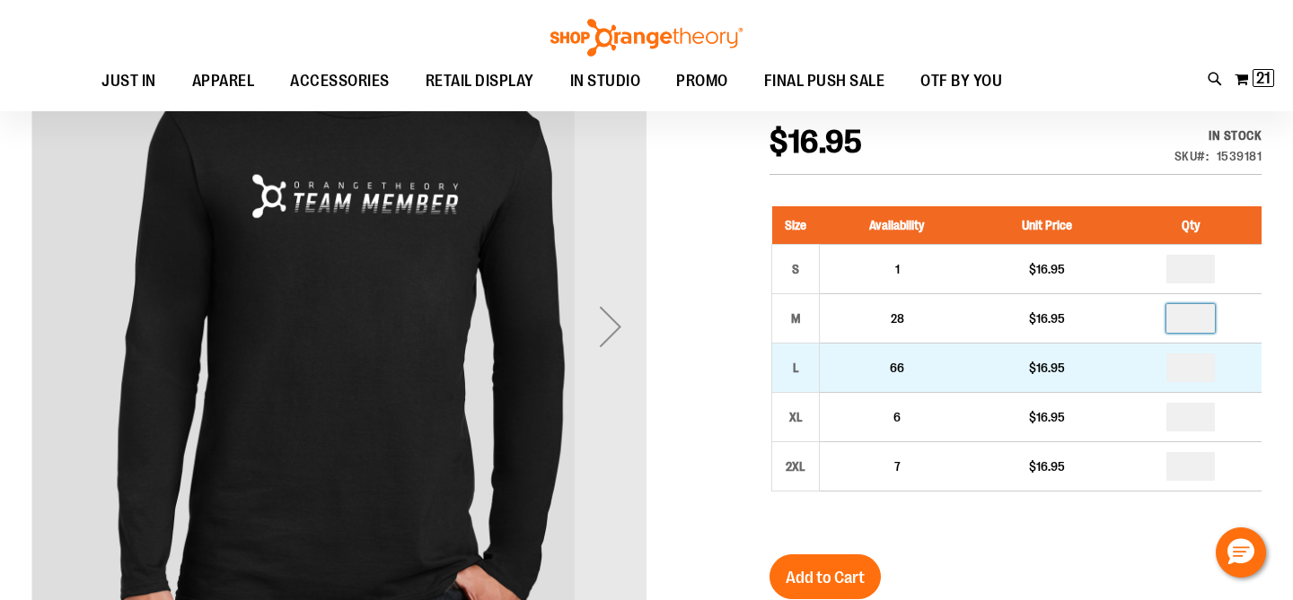
type input "*"
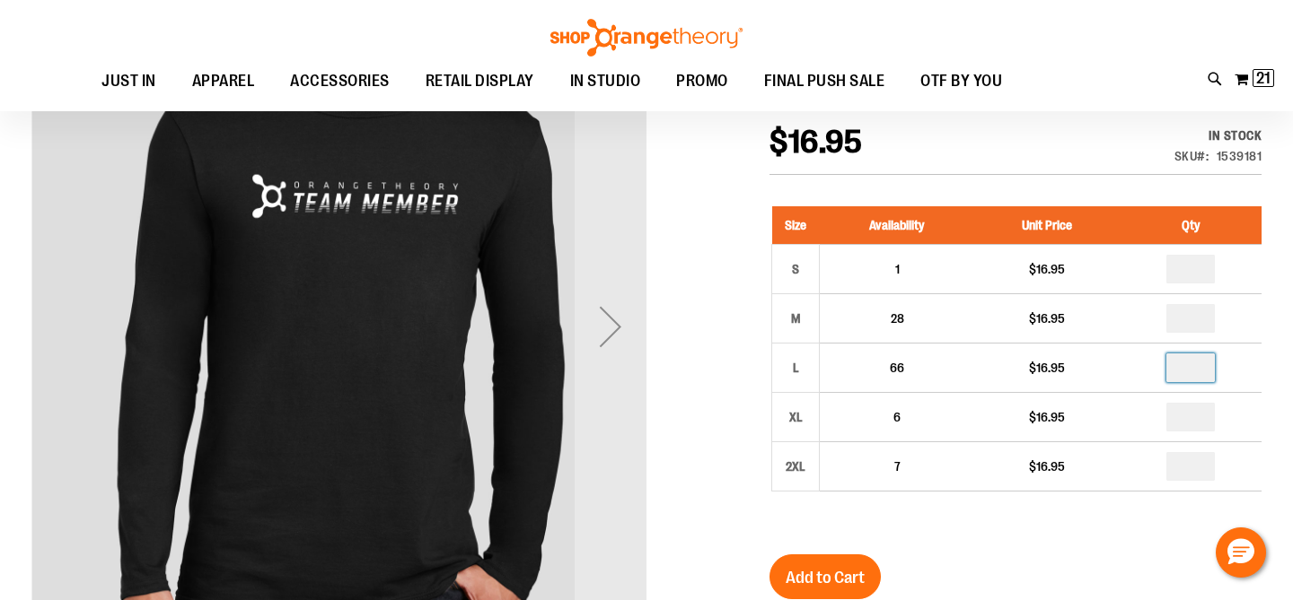
click at [1204, 371] on input "*" at bounding box center [1190, 368] width 48 height 29
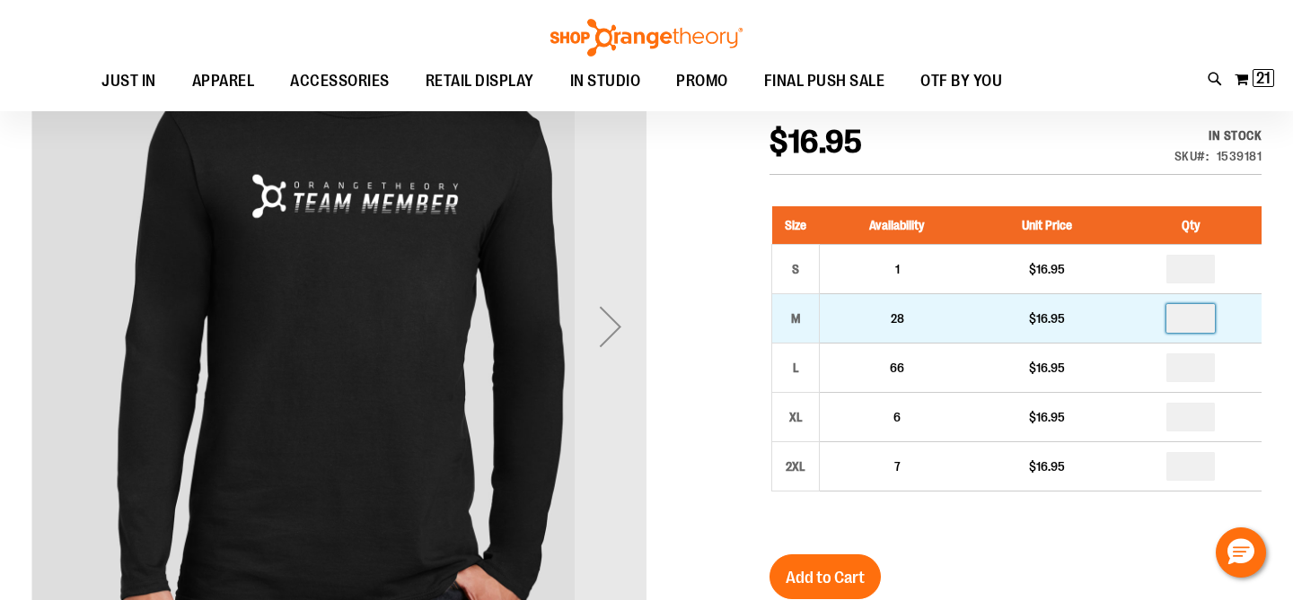
click at [1205, 312] on input "*" at bounding box center [1190, 318] width 48 height 29
type input "*"
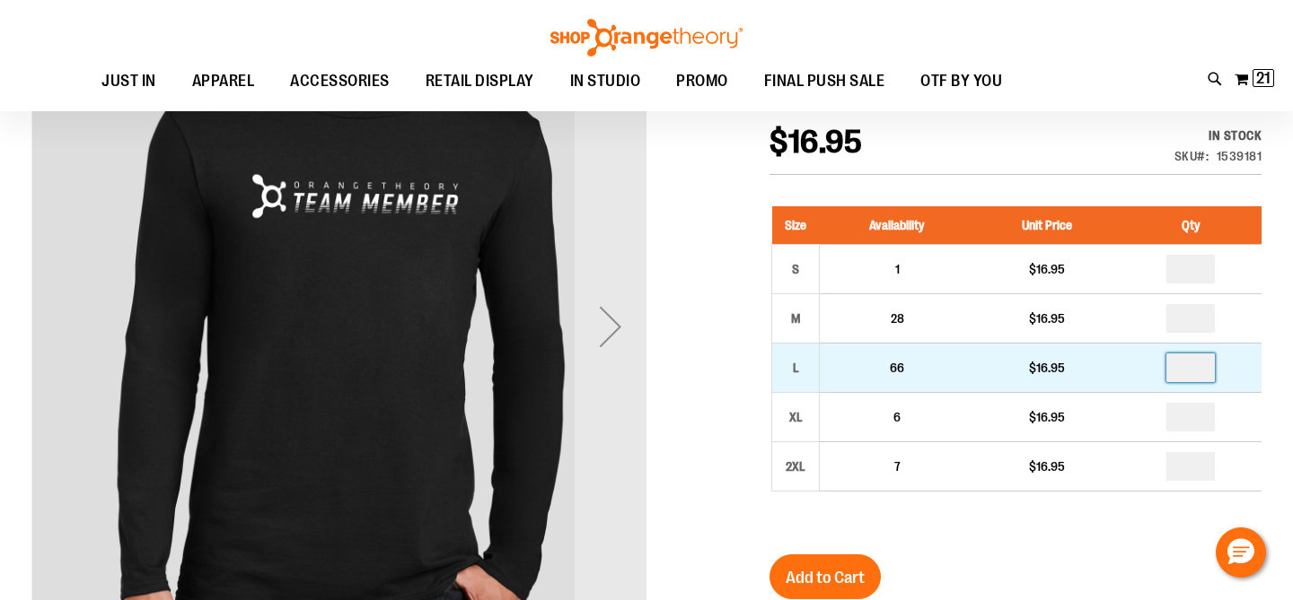
click at [1205, 373] on input "*" at bounding box center [1190, 368] width 48 height 29
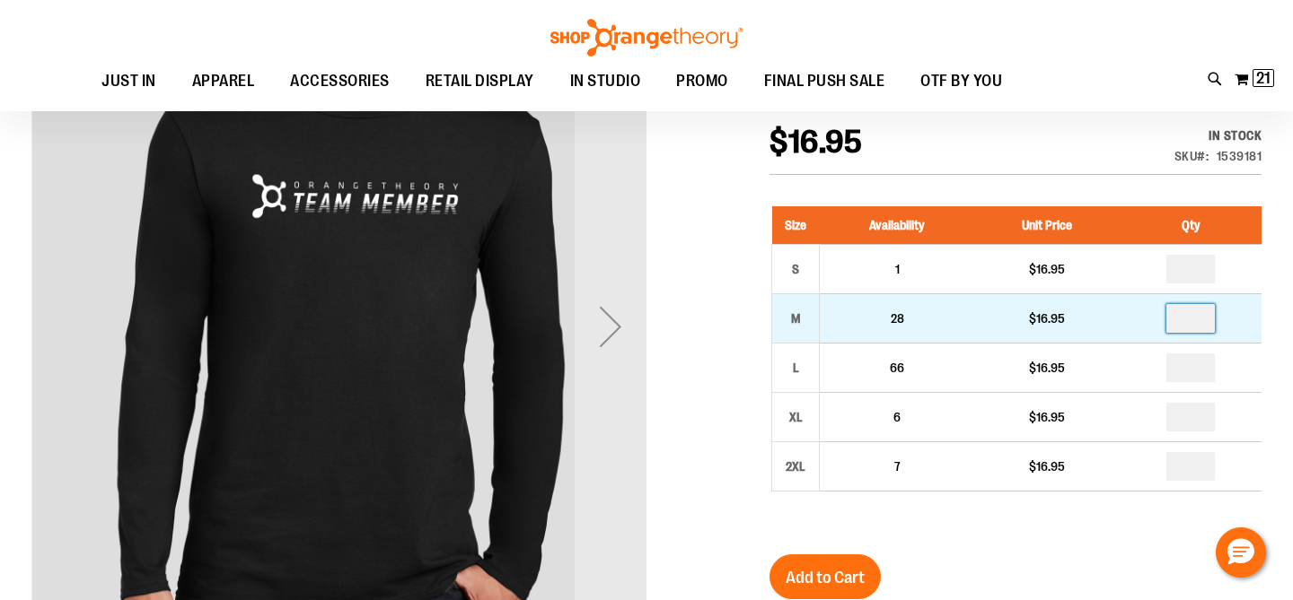
click at [1205, 319] on input "*" at bounding box center [1190, 318] width 48 height 29
type input "*"
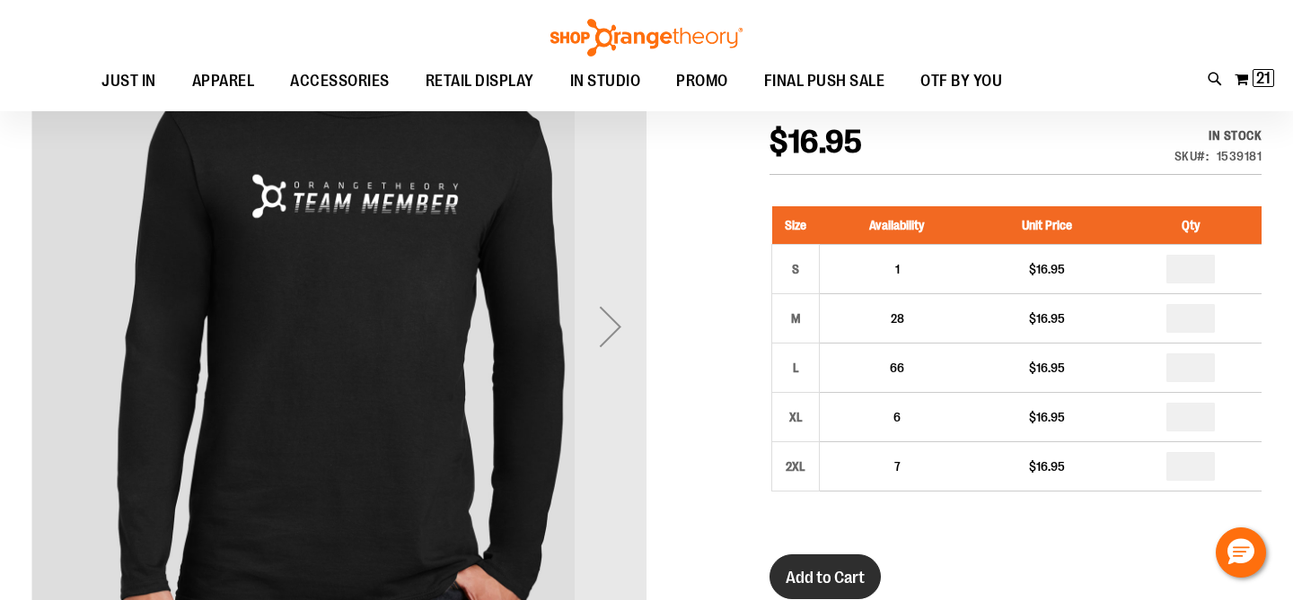
click at [855, 565] on button "Add to Cart" at bounding box center [824, 577] width 111 height 45
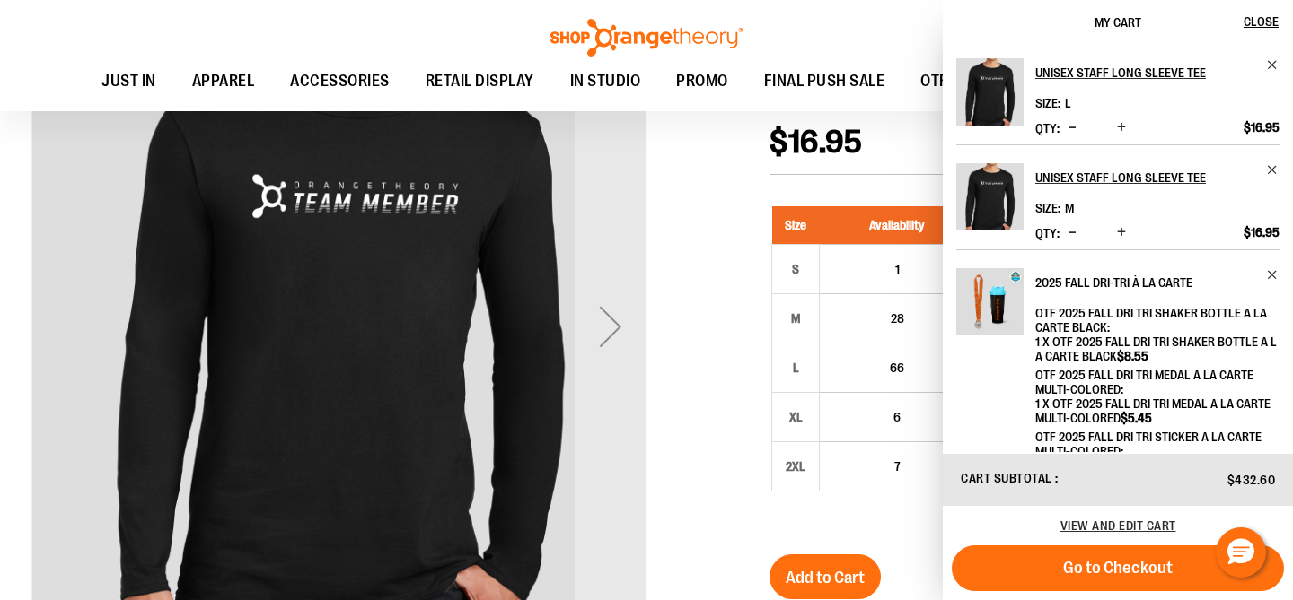
scroll to position [83, 0]
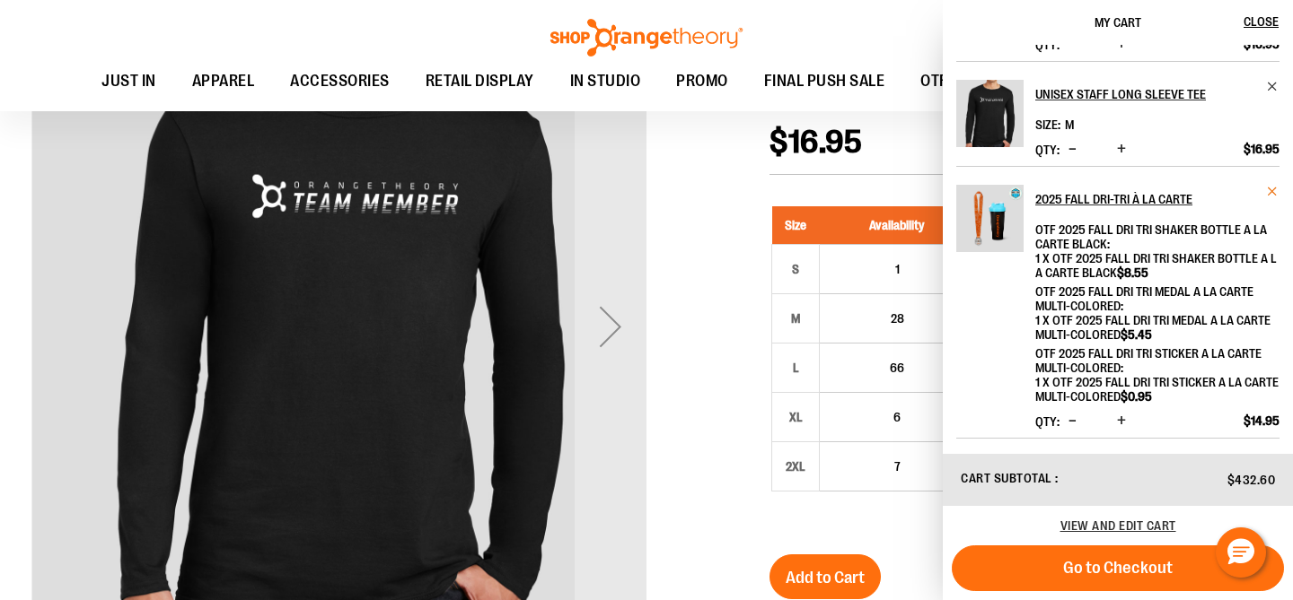
click at [1270, 190] on span "Remove item" at bounding box center [1272, 191] width 13 height 13
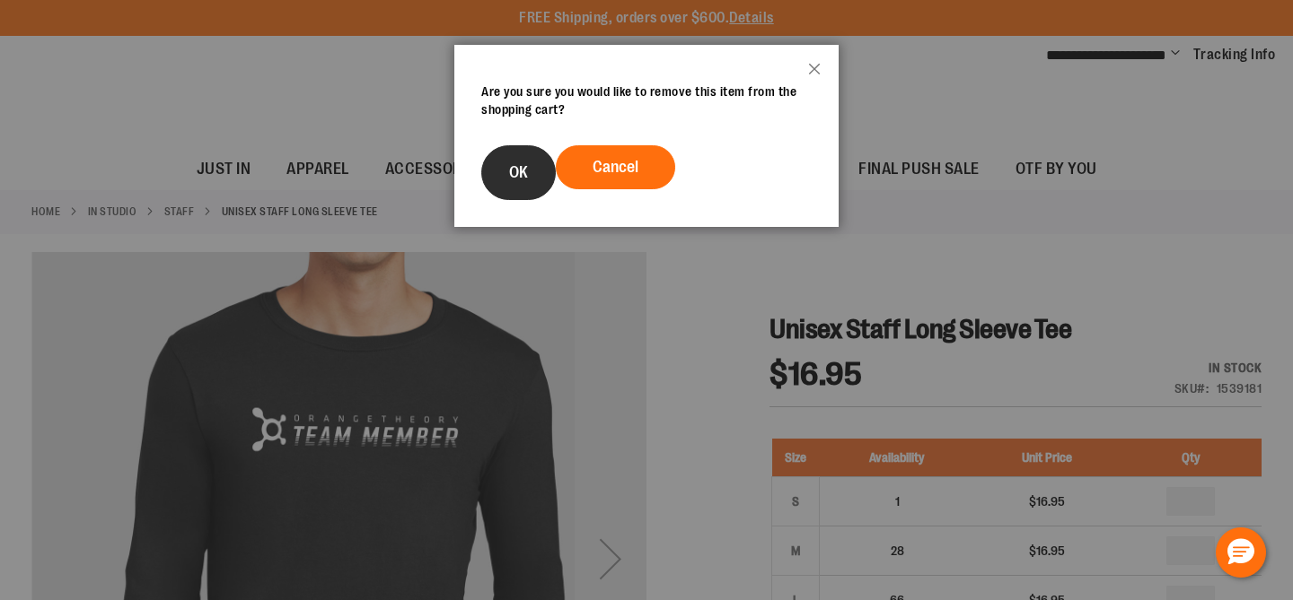
click at [548, 154] on button "OK" at bounding box center [518, 172] width 75 height 55
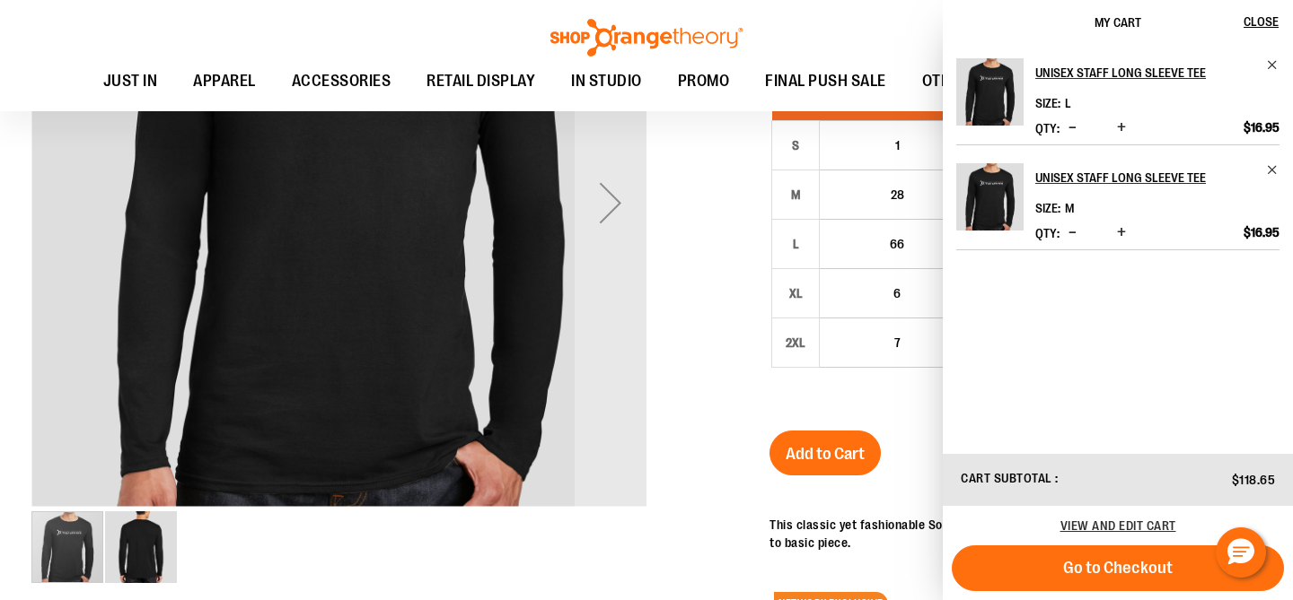
scroll to position [369, 0]
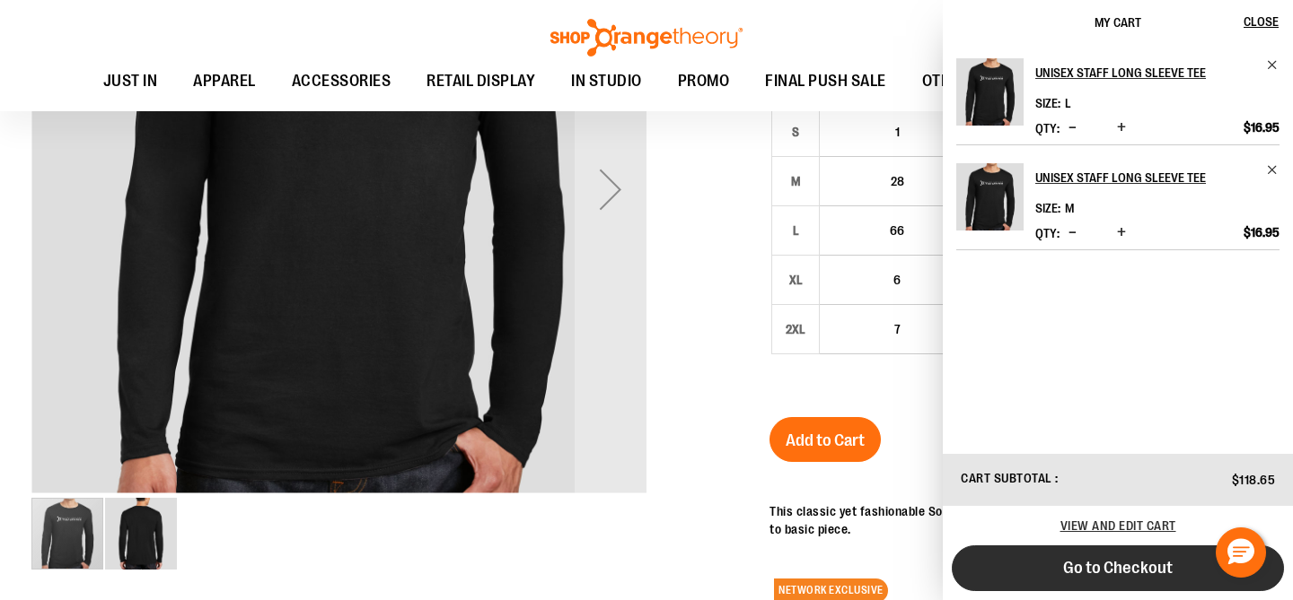
click at [1119, 562] on span "Go to Checkout" at bounding box center [1118, 568] width 110 height 20
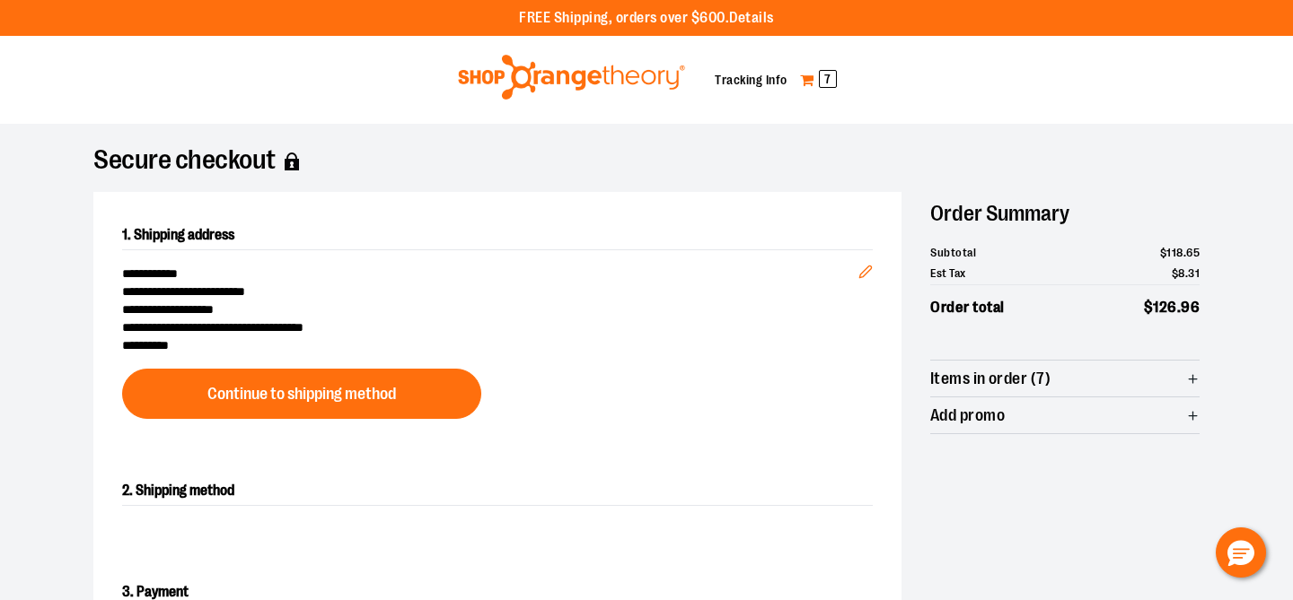
click at [810, 79] on link "My Cart 7" at bounding box center [818, 80] width 39 height 29
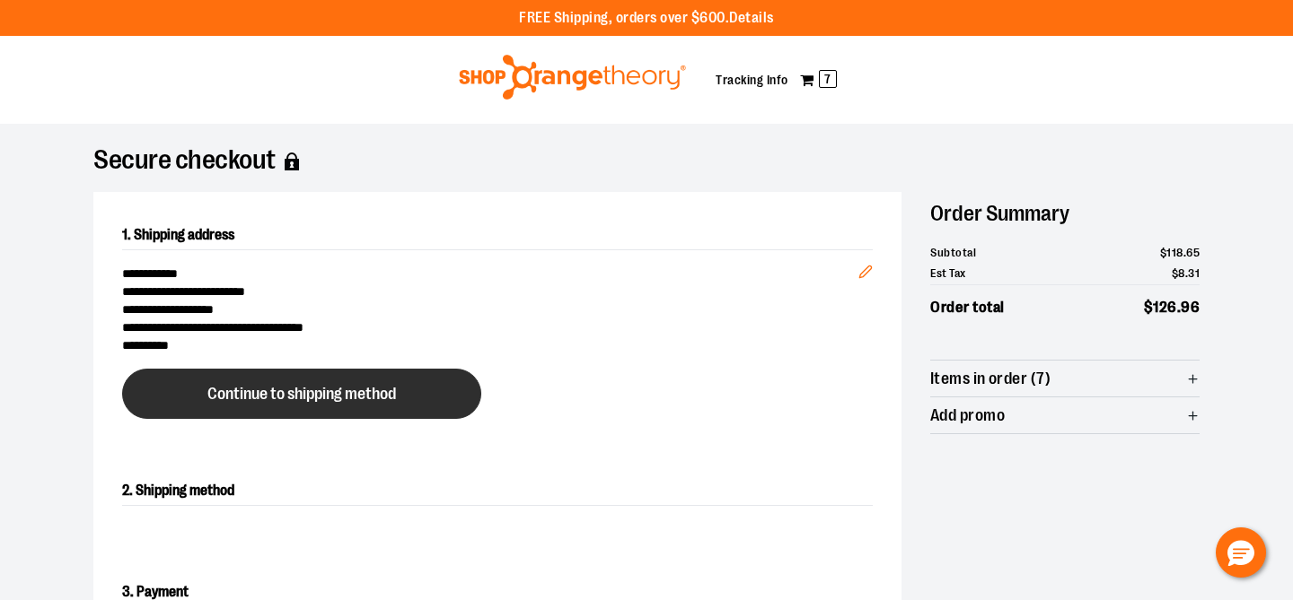
click at [313, 392] on span "Continue to shipping method" at bounding box center [301, 394] width 188 height 17
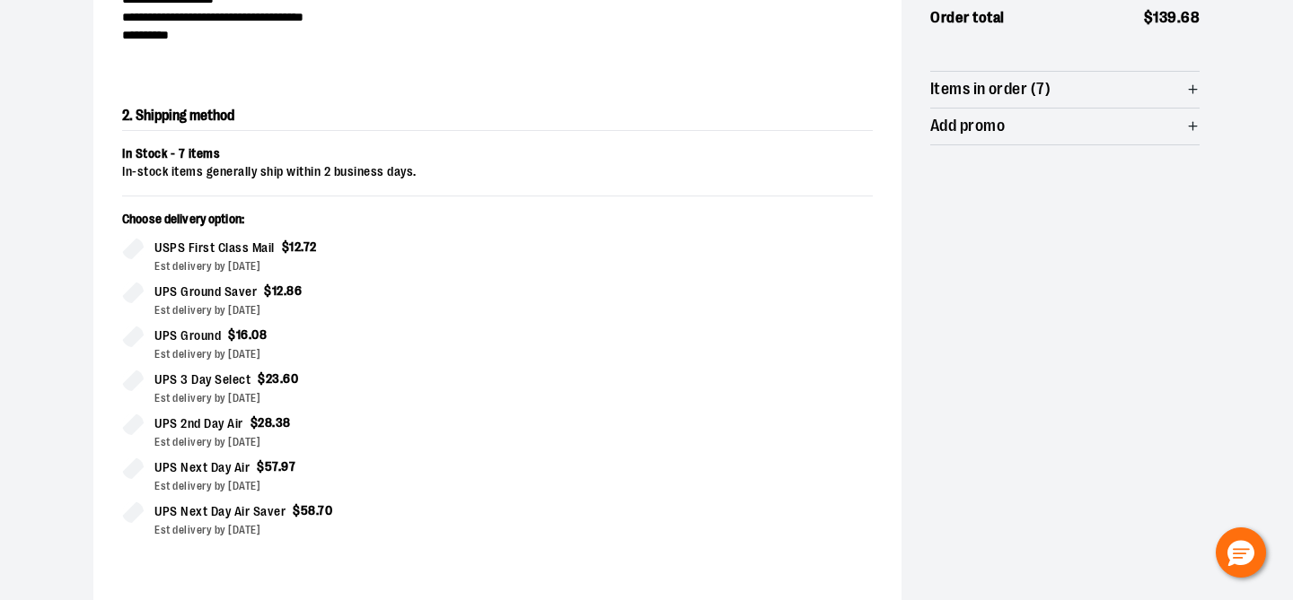
scroll to position [306, 0]
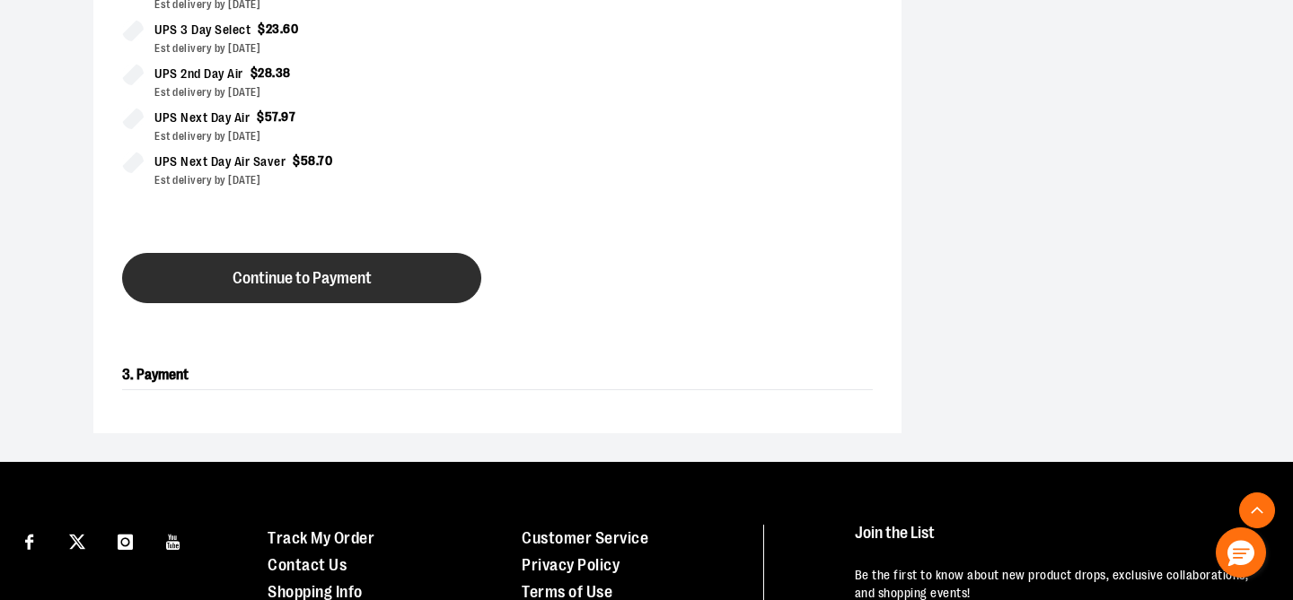
click at [383, 262] on button "Continue to Payment" at bounding box center [301, 278] width 359 height 50
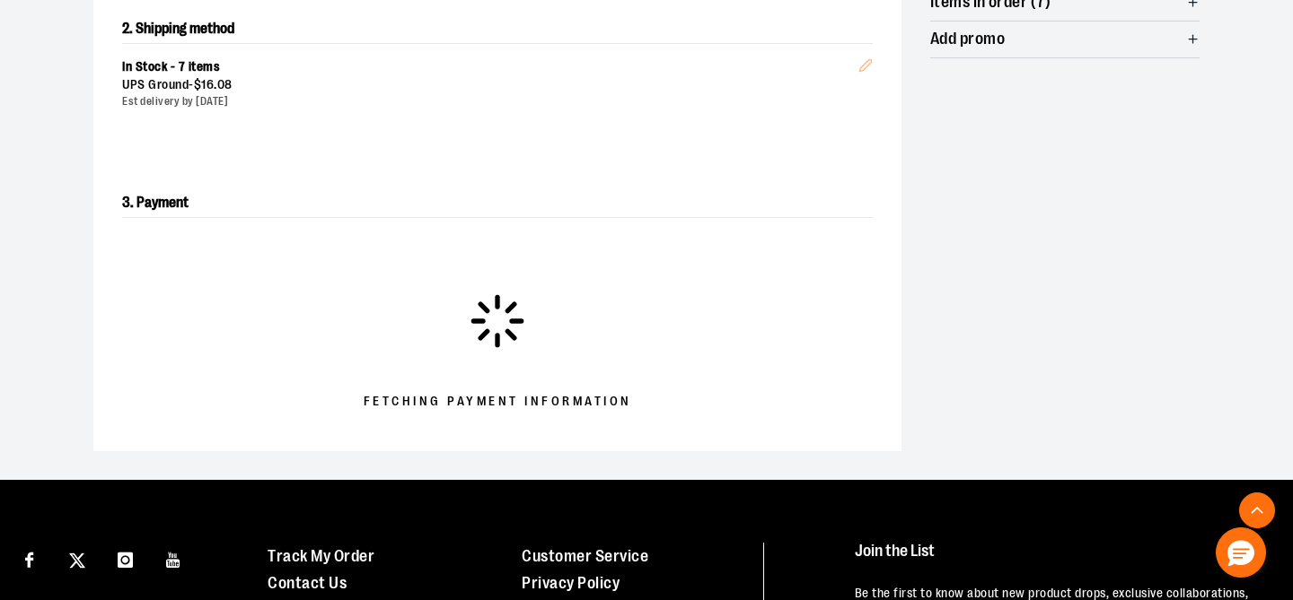
scroll to position [397, 0]
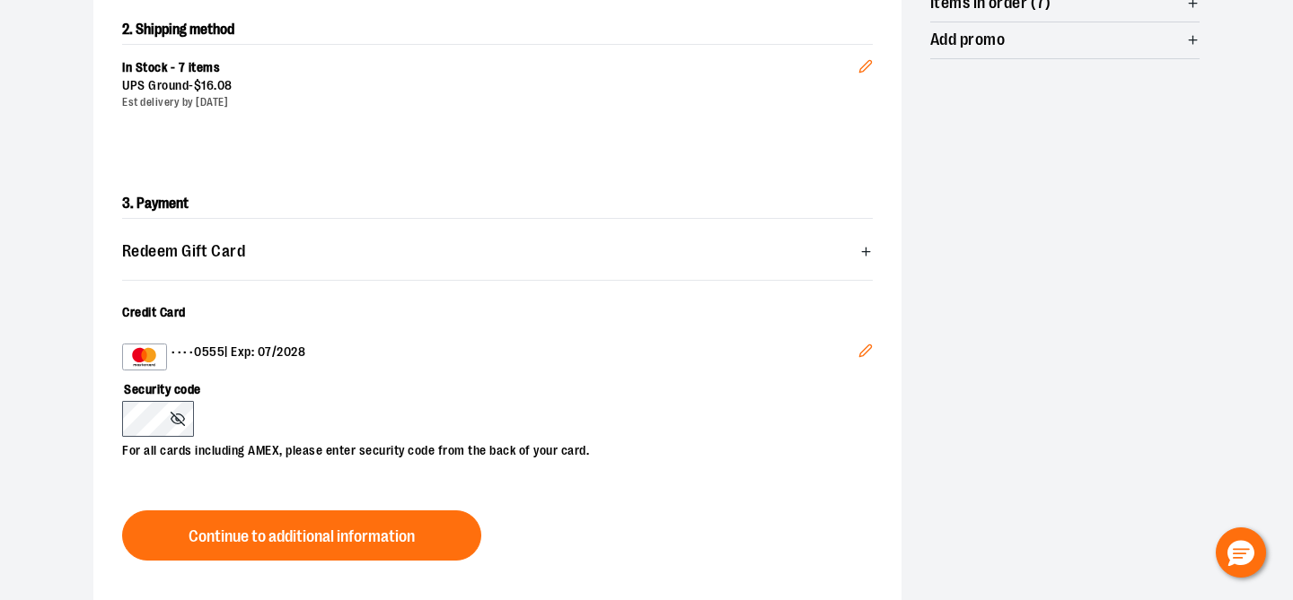
click at [858, 351] on icon "Edit" at bounding box center [865, 351] width 14 height 14
click at [373, 368] on div "•••• 0104 | Exp: 08/2029" at bounding box center [490, 357] width 736 height 27
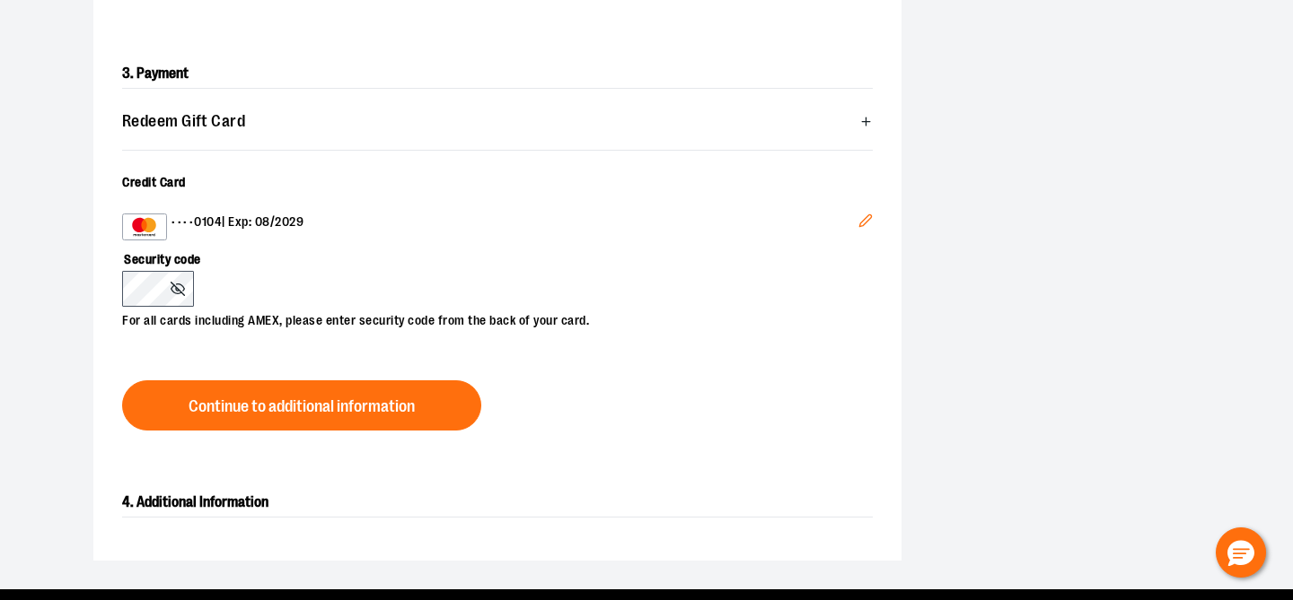
scroll to position [546, 0]
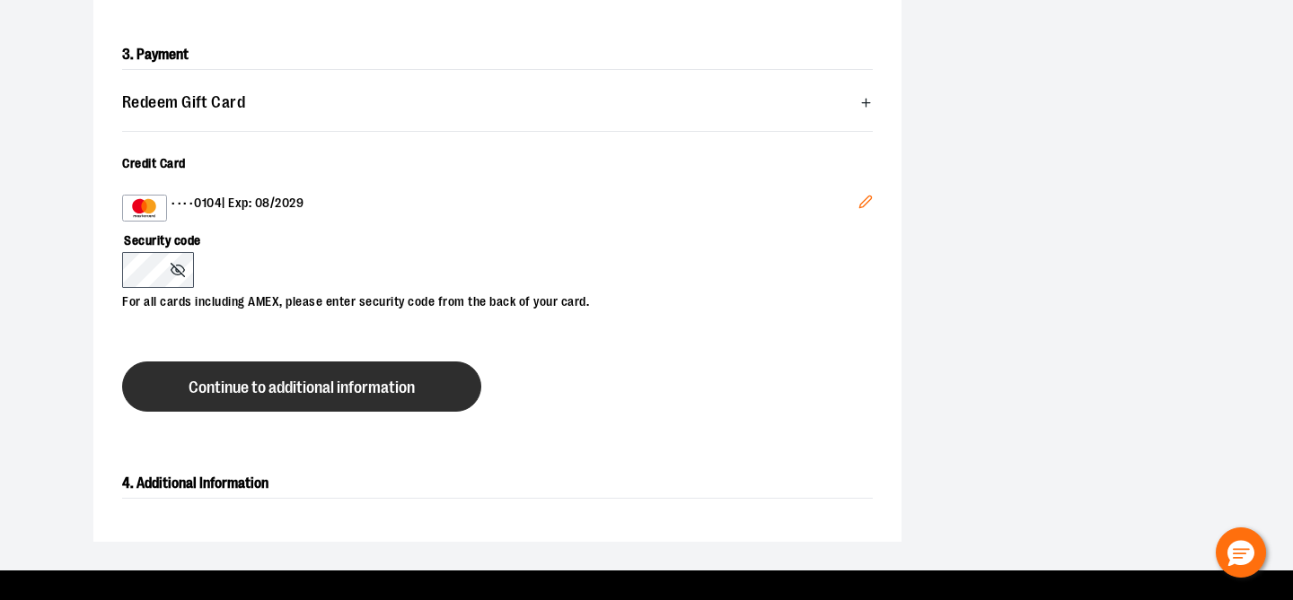
click at [302, 388] on span "Continue to additional information" at bounding box center [301, 388] width 226 height 17
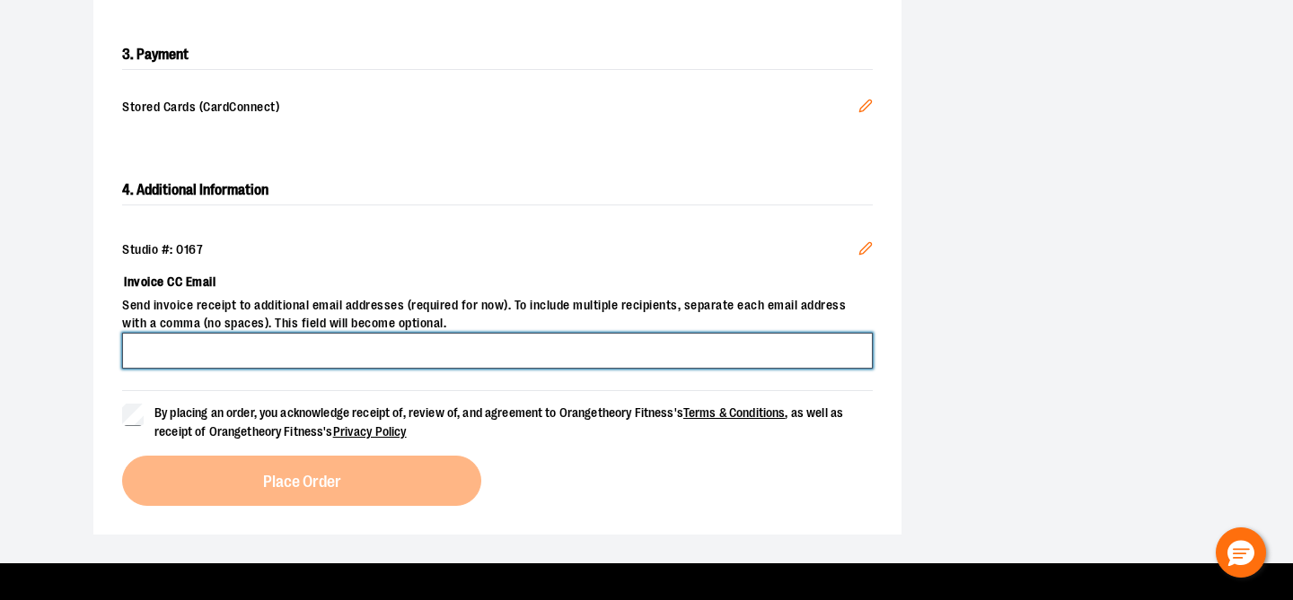
click at [235, 347] on input "Invoice CC Email" at bounding box center [497, 351] width 750 height 36
type input "**********"
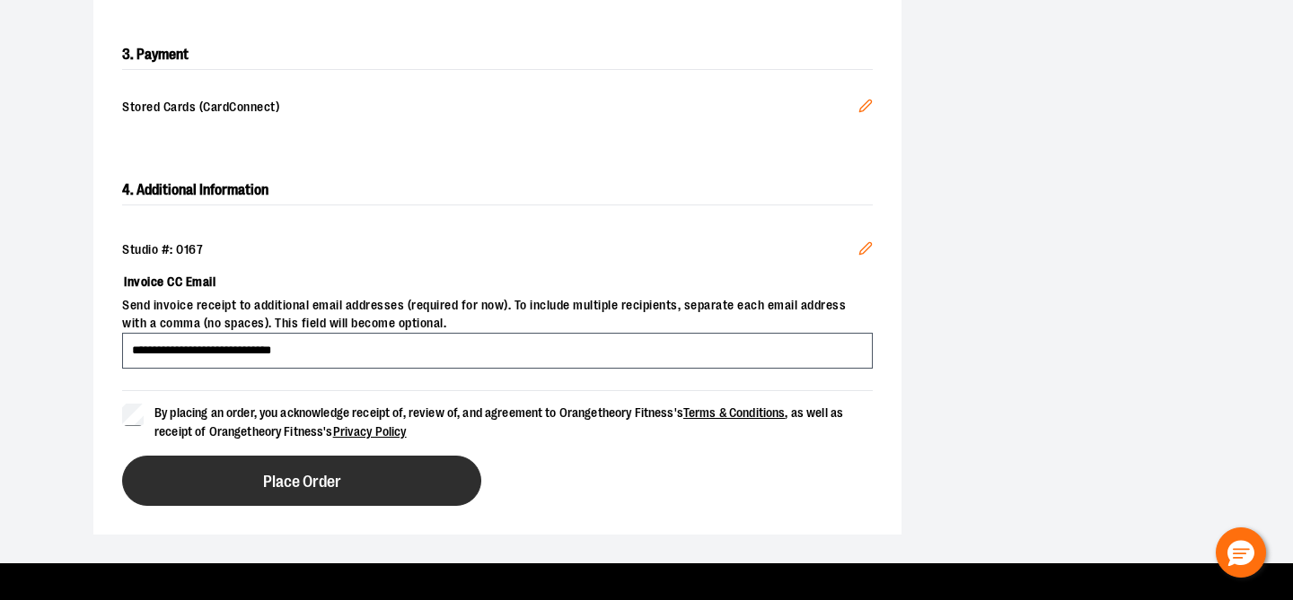
click at [337, 476] on span "Place Order" at bounding box center [302, 482] width 78 height 17
